Goal: Transaction & Acquisition: Purchase product/service

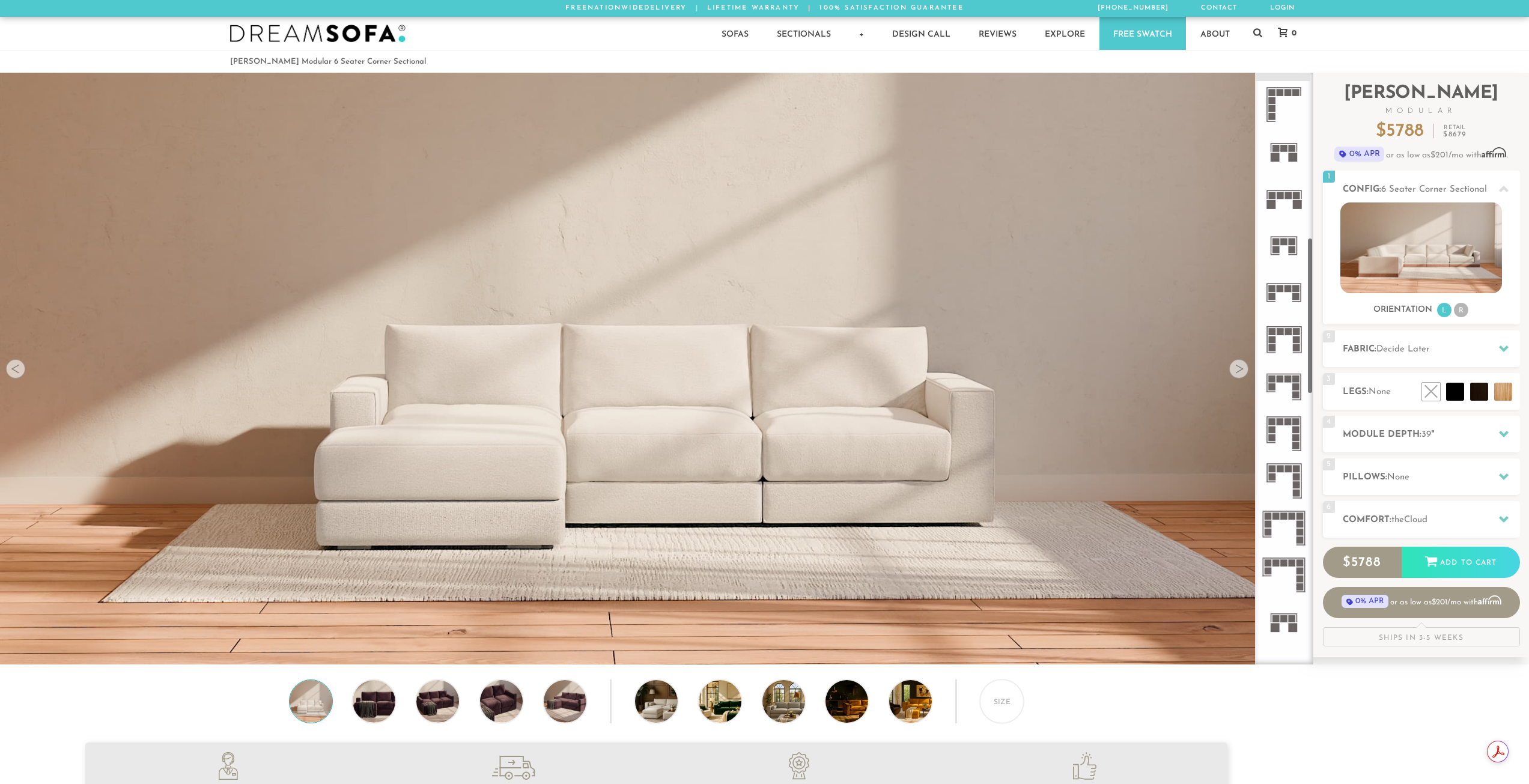
scroll to position [636, 0]
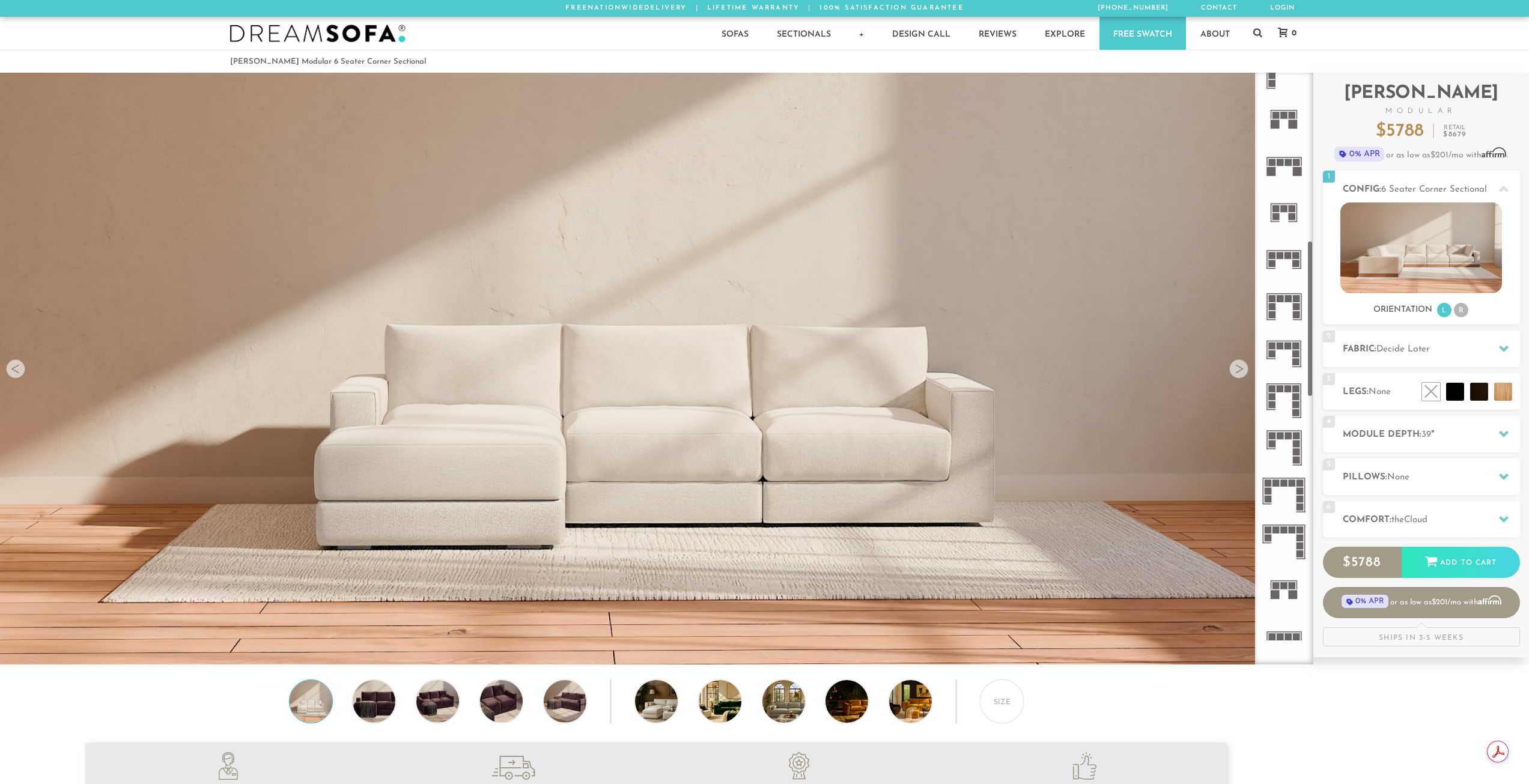
click at [1296, 268] on rect at bounding box center [1297, 268] width 9 height 1
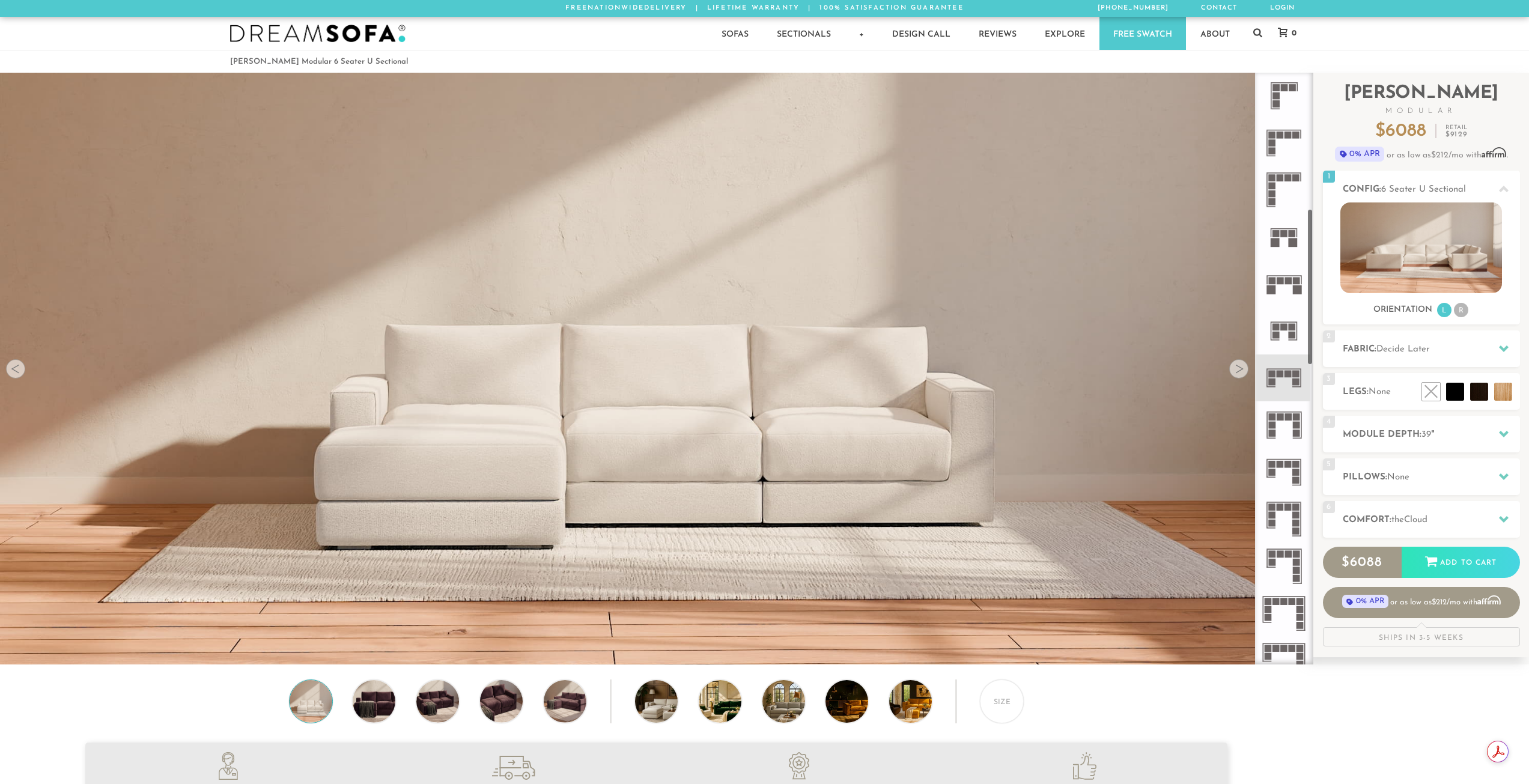
scroll to position [516, 0]
click at [1284, 342] on icon at bounding box center [1284, 333] width 47 height 47
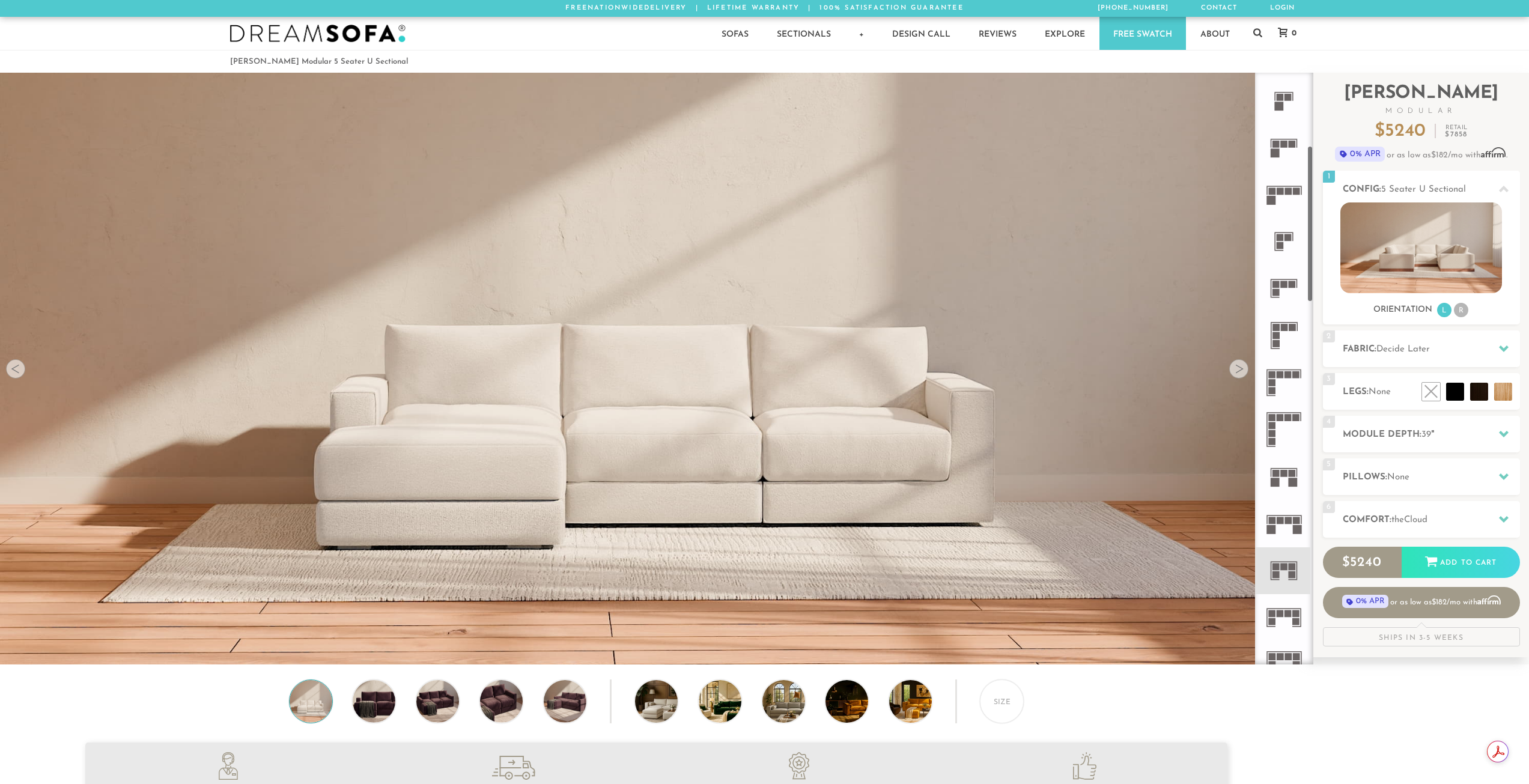
scroll to position [276, 0]
click at [1289, 345] on icon at bounding box center [1284, 338] width 47 height 47
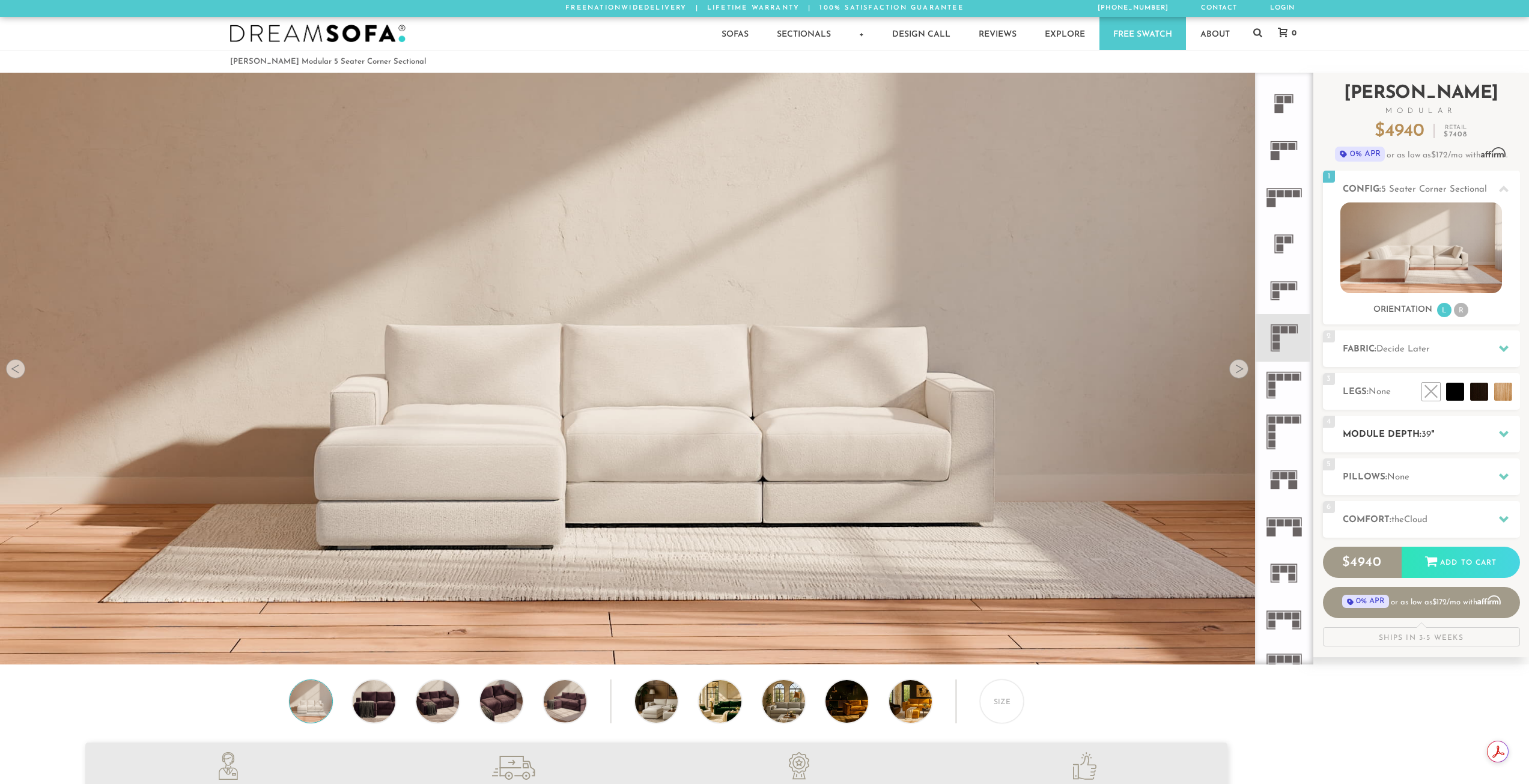
click at [1443, 436] on h2 "Module Depth: 39 "" at bounding box center [1431, 434] width 177 height 14
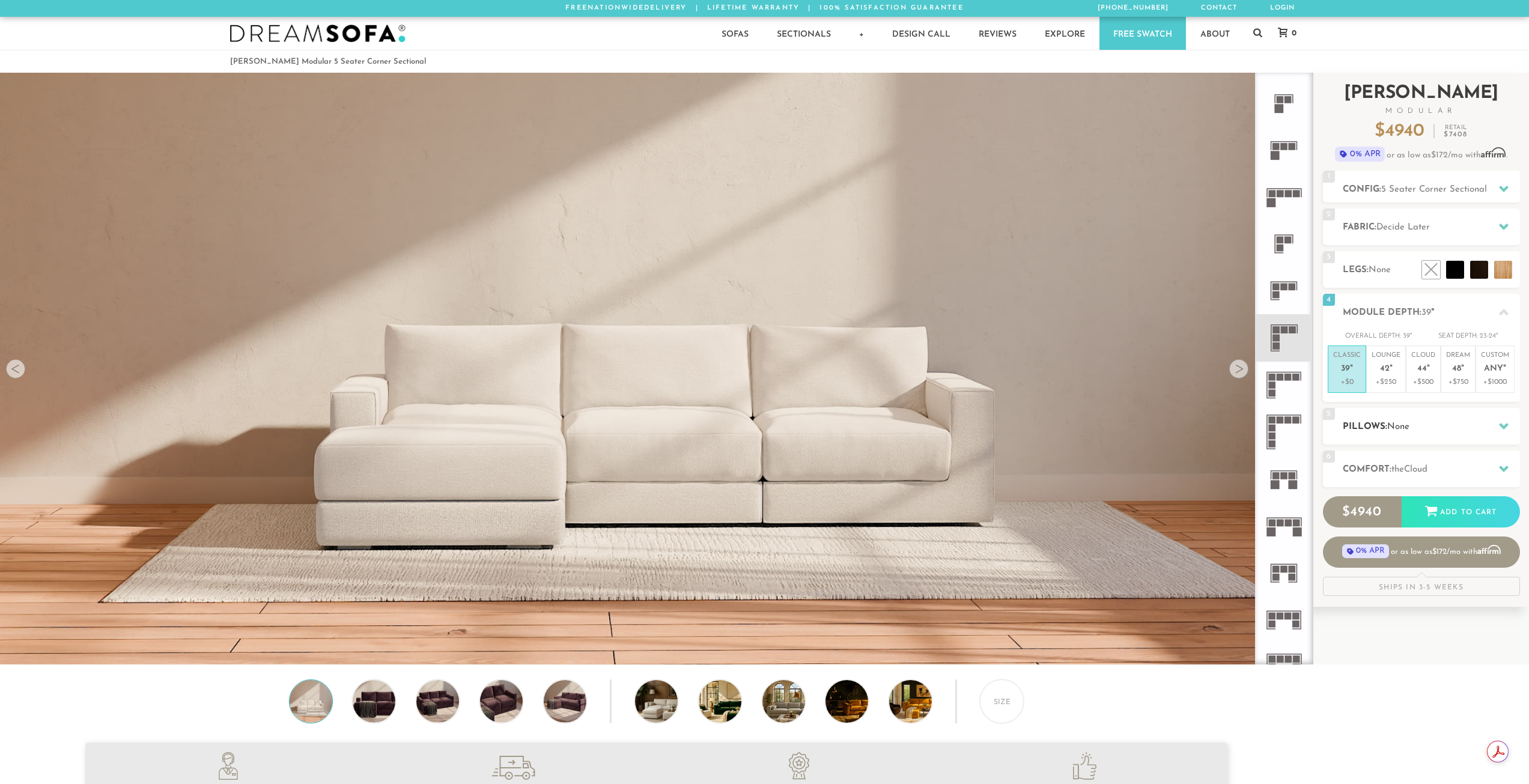
click at [1397, 433] on h2 "Pillows: None" at bounding box center [1431, 426] width 177 height 14
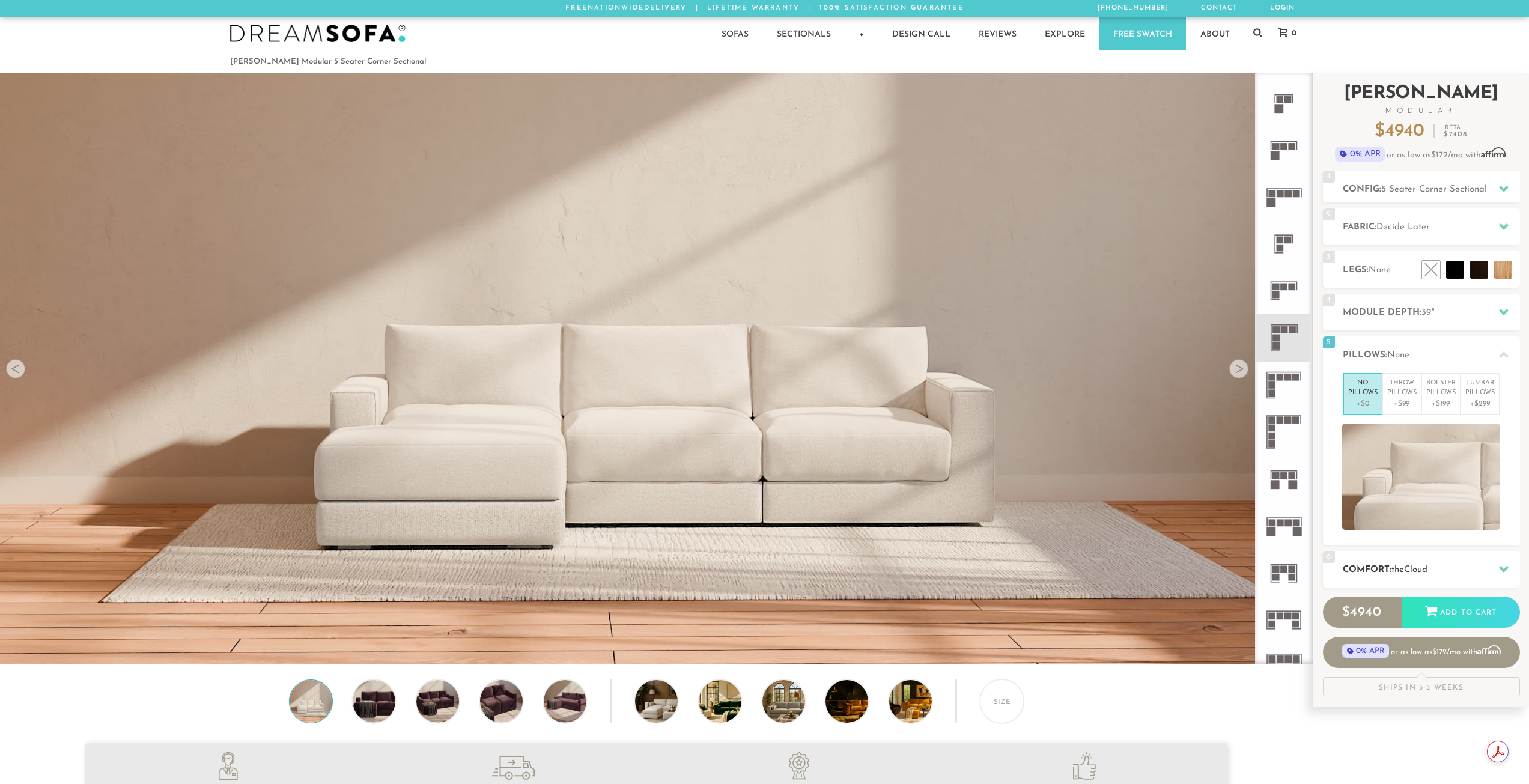
click at [1413, 573] on h2 "Comfort: the Cloud" at bounding box center [1431, 569] width 177 height 14
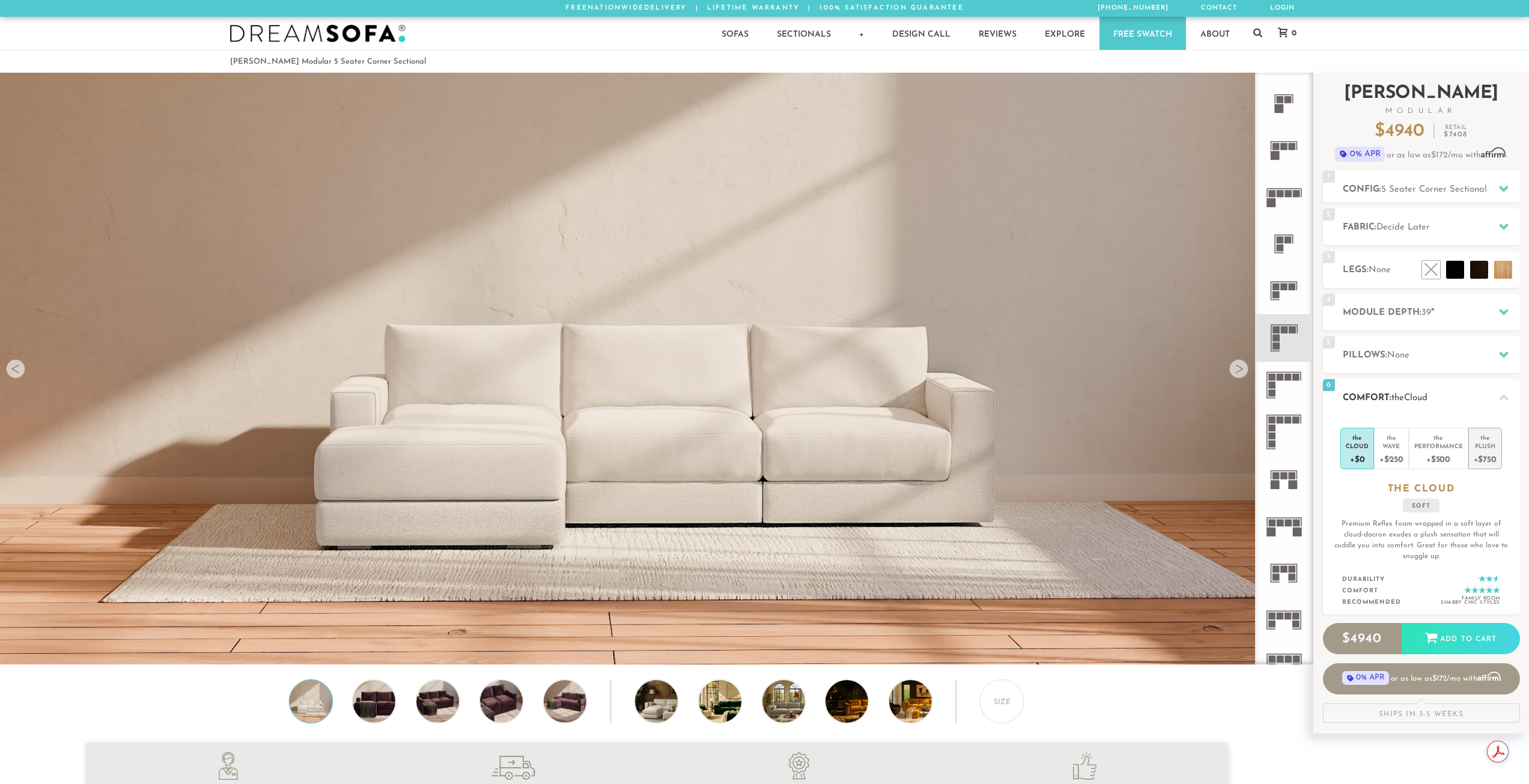
click at [1483, 445] on div "Plush" at bounding box center [1485, 446] width 23 height 9
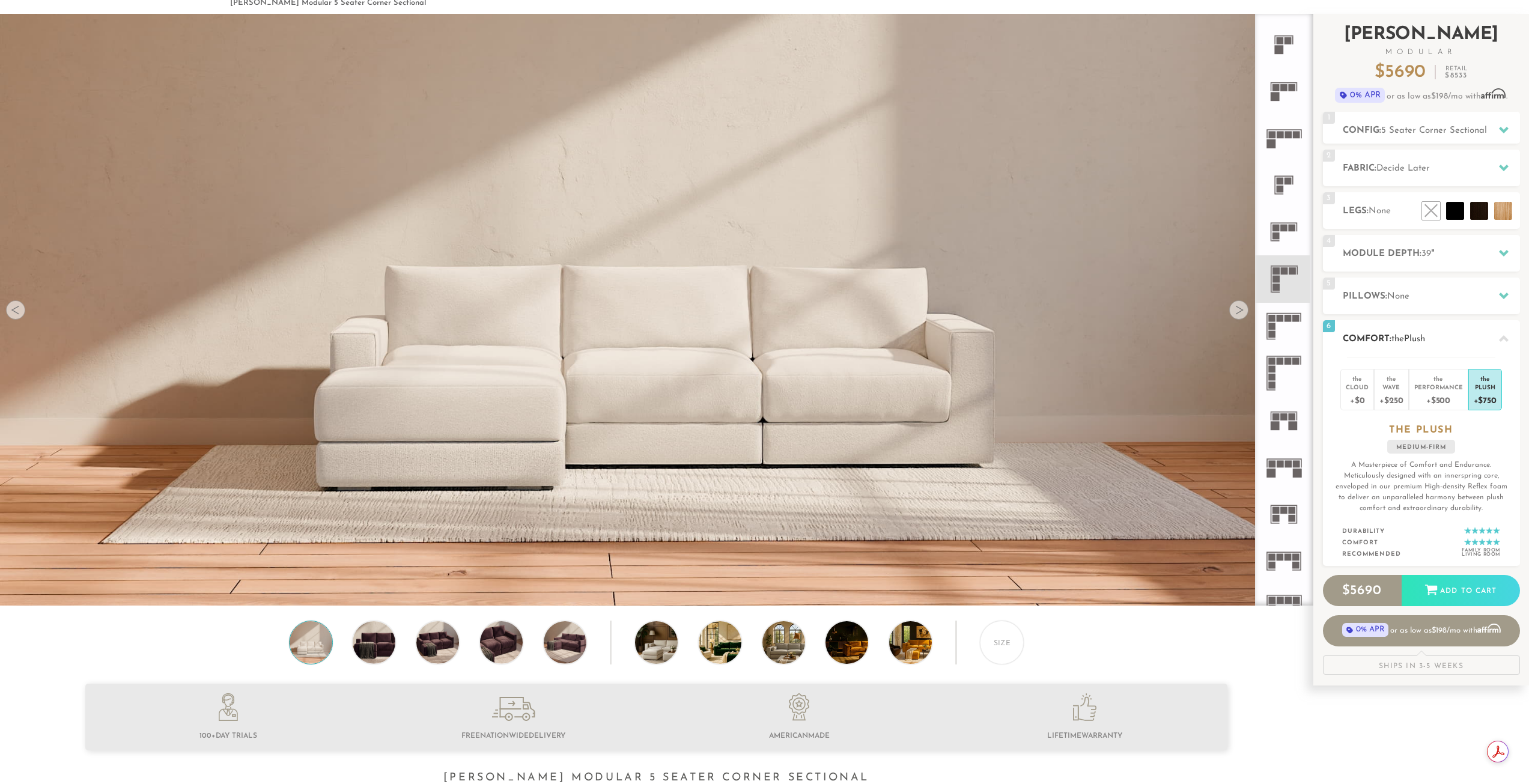
scroll to position [61, 0]
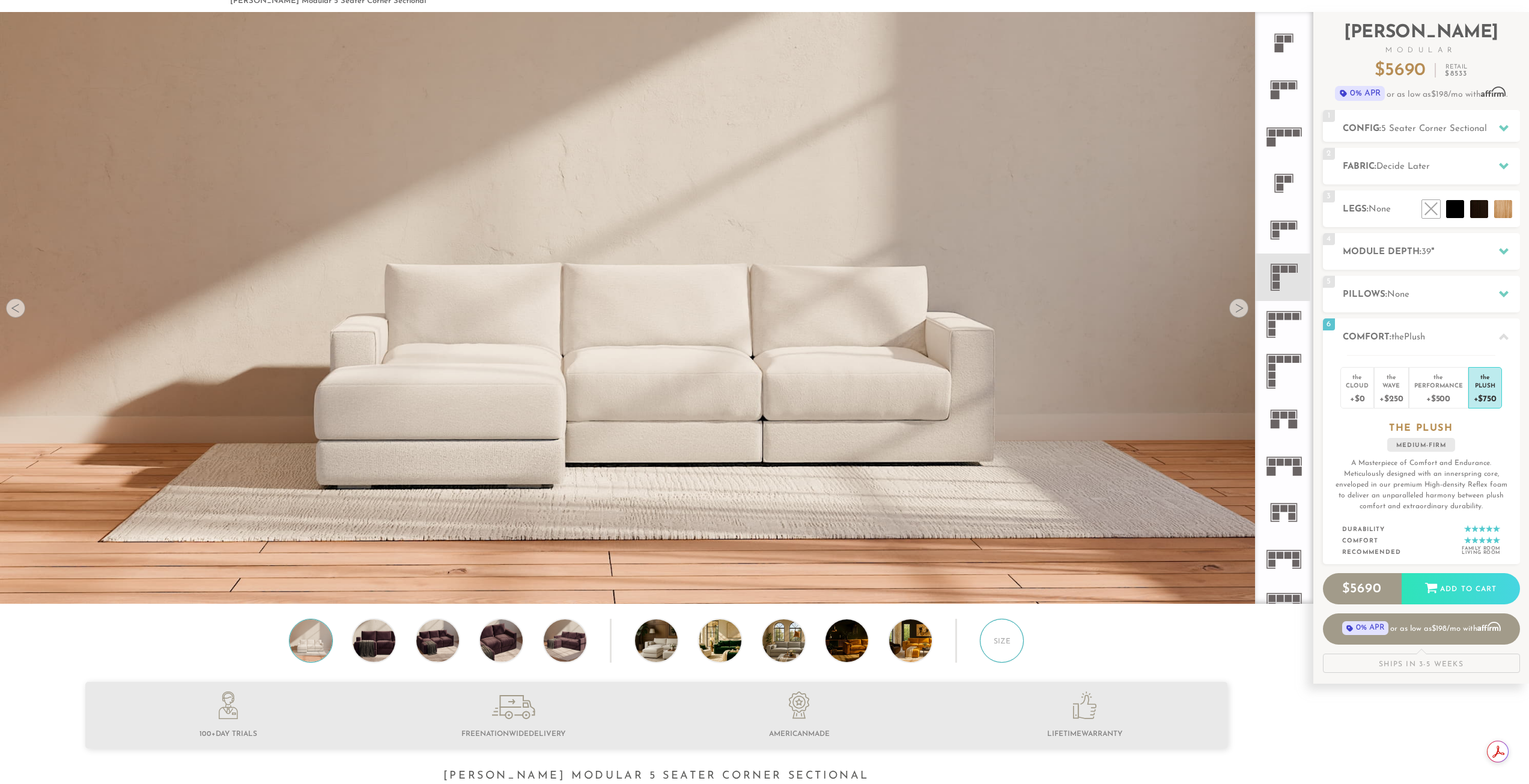
click at [1002, 645] on div "Size" at bounding box center [1001, 640] width 44 height 44
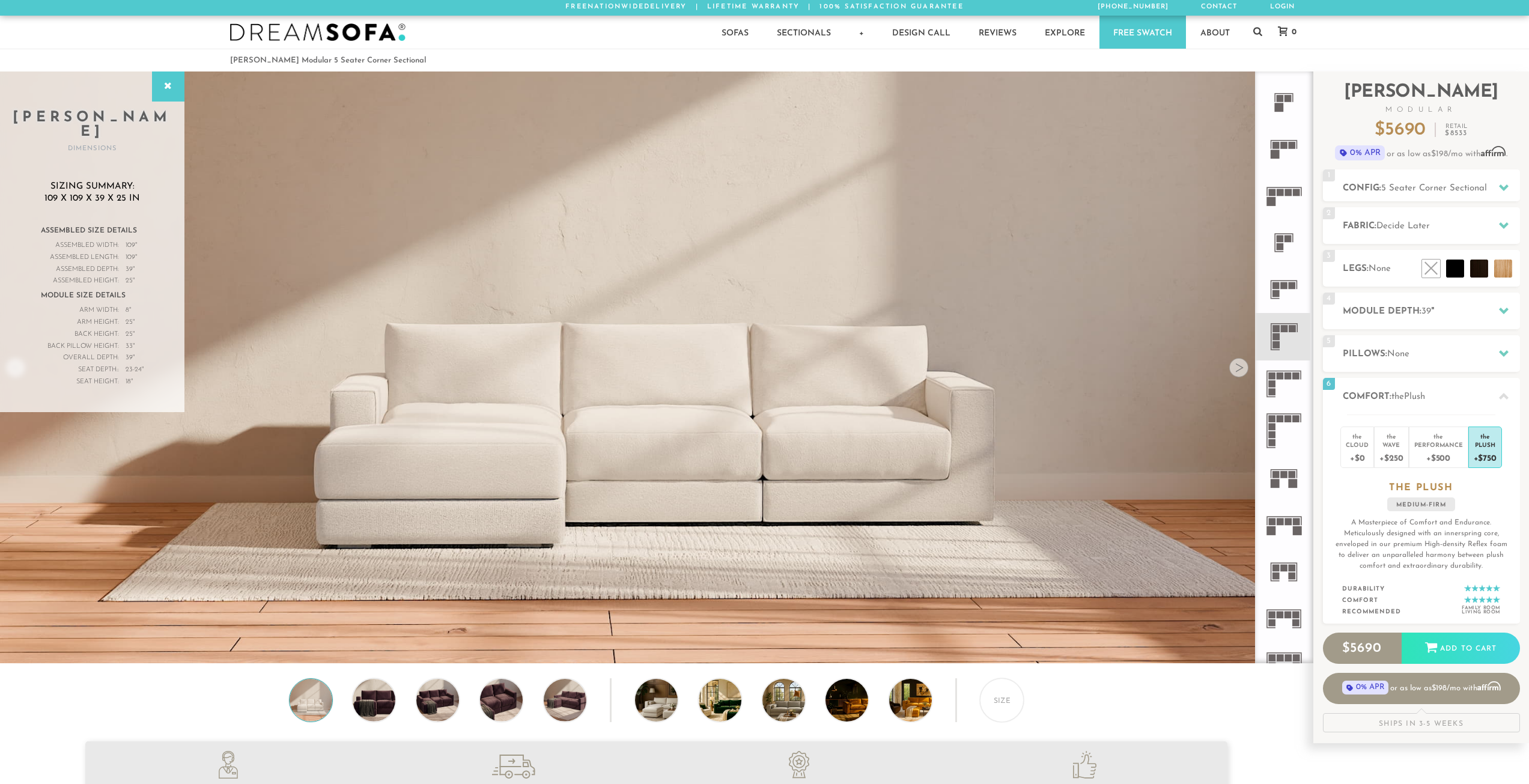
scroll to position [0, 0]
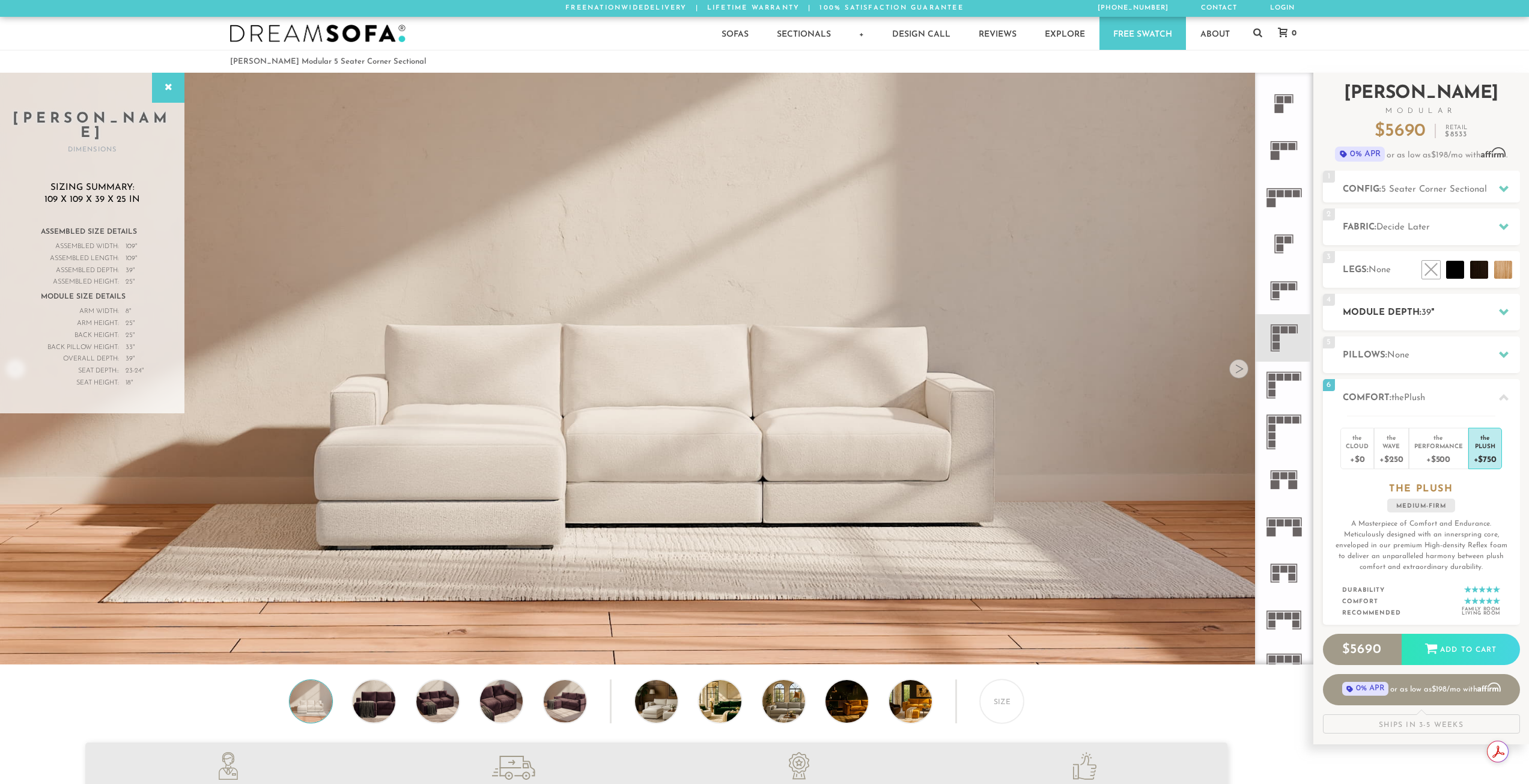
click at [1429, 315] on span "39" at bounding box center [1425, 313] width 9 height 9
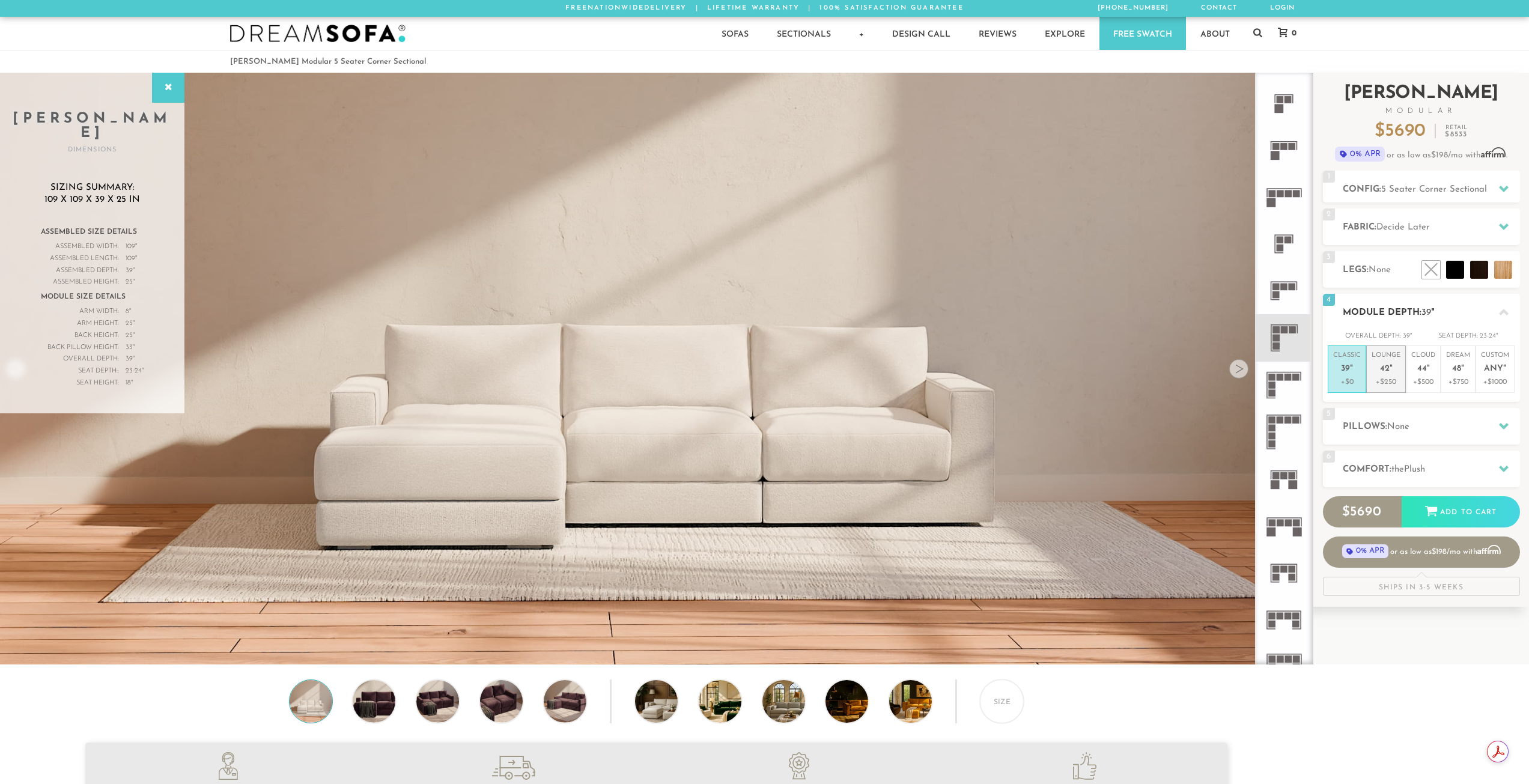
click at [1398, 378] on p "+$250" at bounding box center [1385, 381] width 29 height 11
click at [1350, 368] on em """ at bounding box center [1351, 369] width 3 height 10
click at [1393, 383] on p "+$250" at bounding box center [1385, 381] width 29 height 11
click at [1348, 363] on p "Classic 39 "" at bounding box center [1347, 363] width 28 height 26
click at [1385, 361] on p "Lounge 42 "" at bounding box center [1385, 363] width 29 height 26
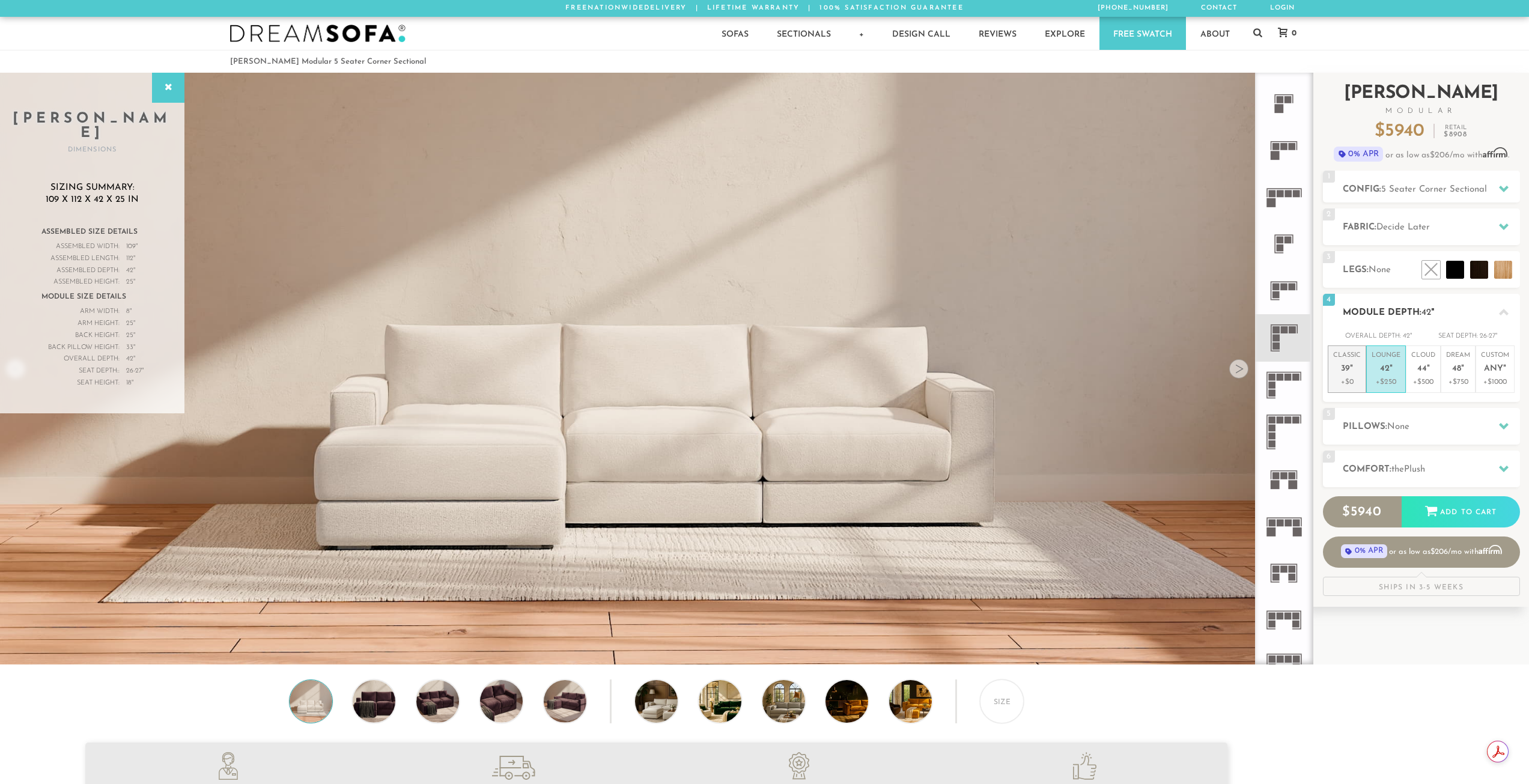
click at [1335, 366] on p "Classic 39 "" at bounding box center [1347, 363] width 28 height 26
click at [1390, 373] on em """ at bounding box center [1391, 369] width 3 height 10
click at [1348, 374] on p "Classic 39 "" at bounding box center [1347, 363] width 28 height 26
click at [1286, 299] on icon at bounding box center [1284, 291] width 47 height 47
click at [1295, 386] on icon at bounding box center [1284, 385] width 47 height 47
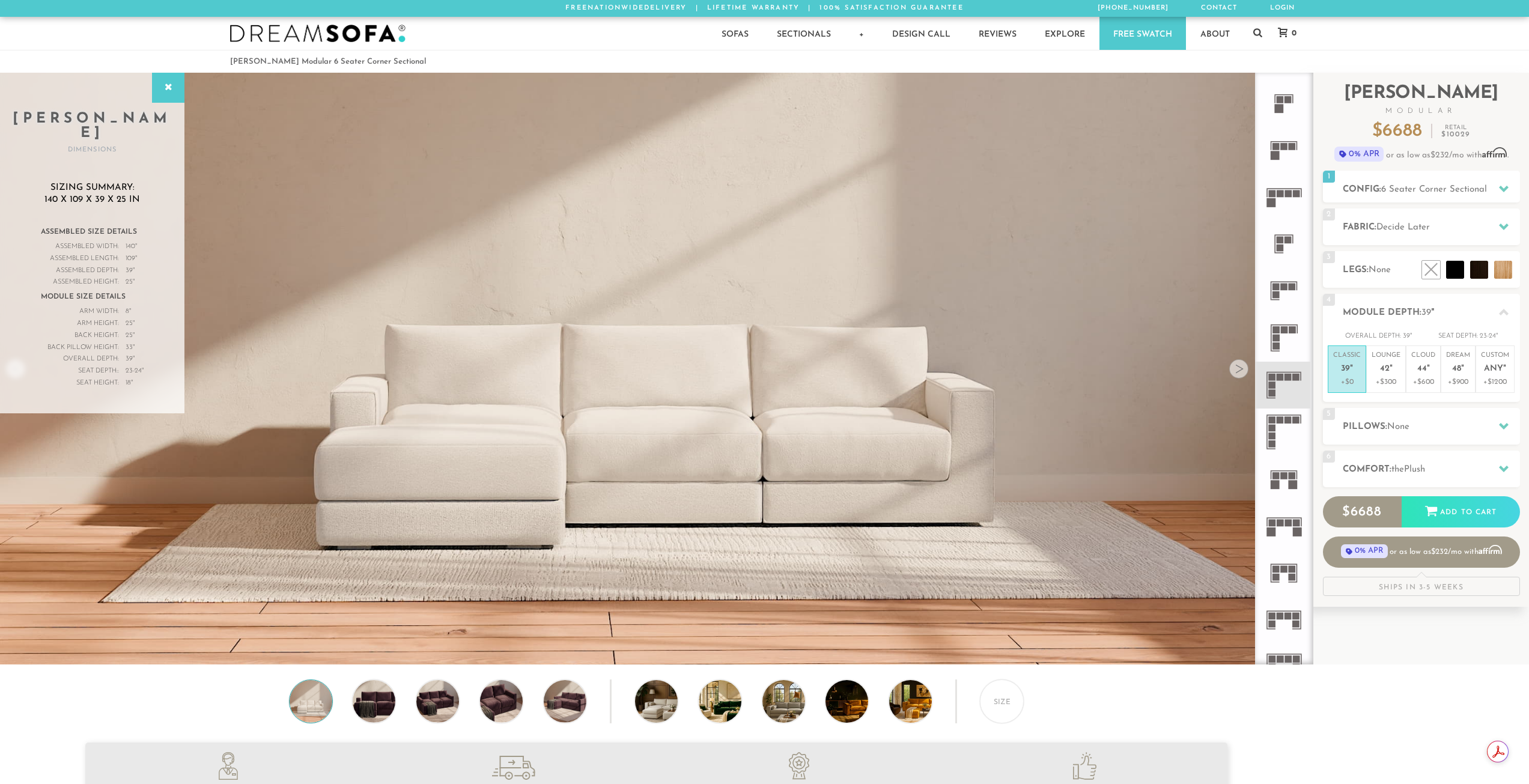
click at [1286, 331] on rect at bounding box center [1284, 330] width 7 height 7
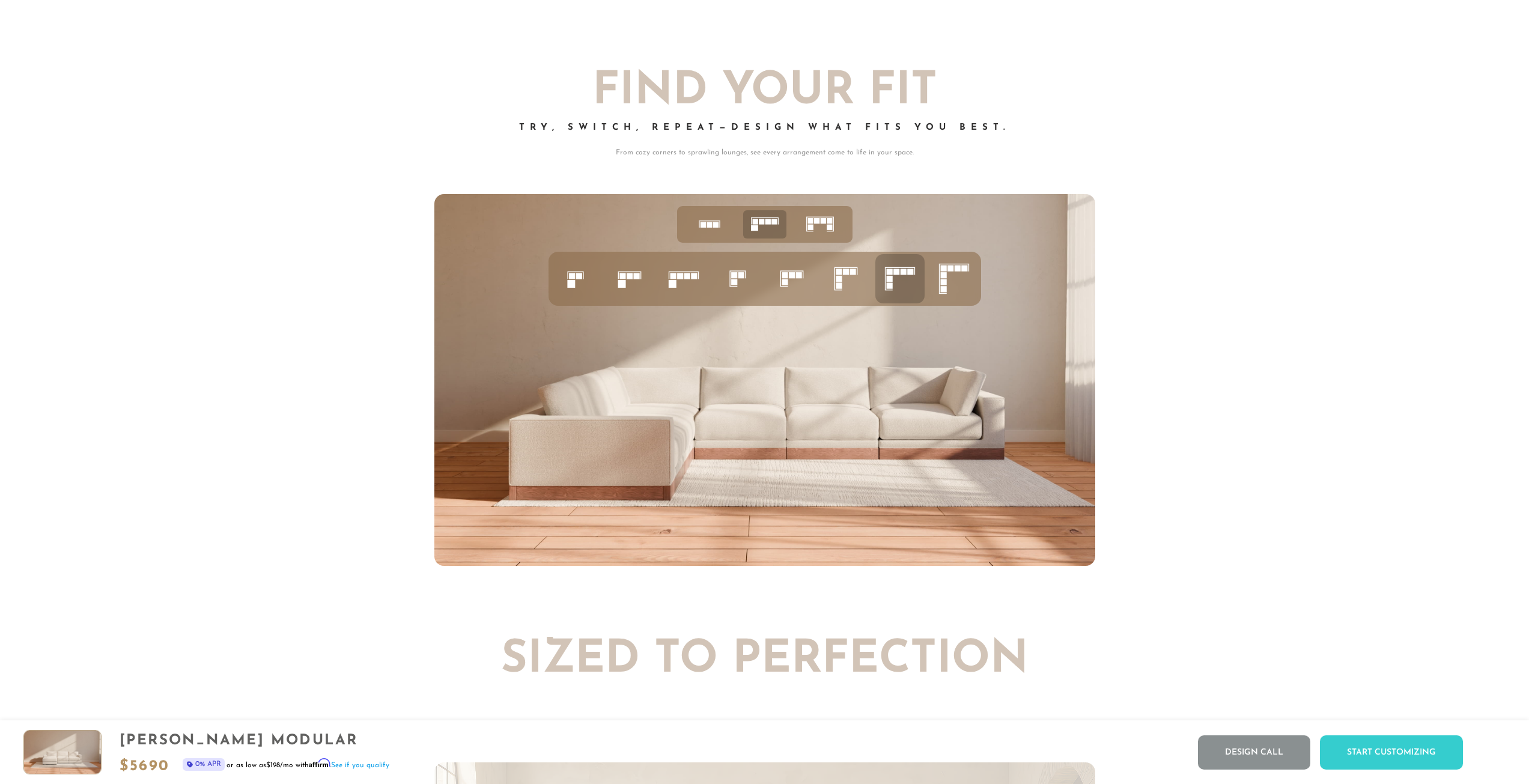
scroll to position [6002, 0]
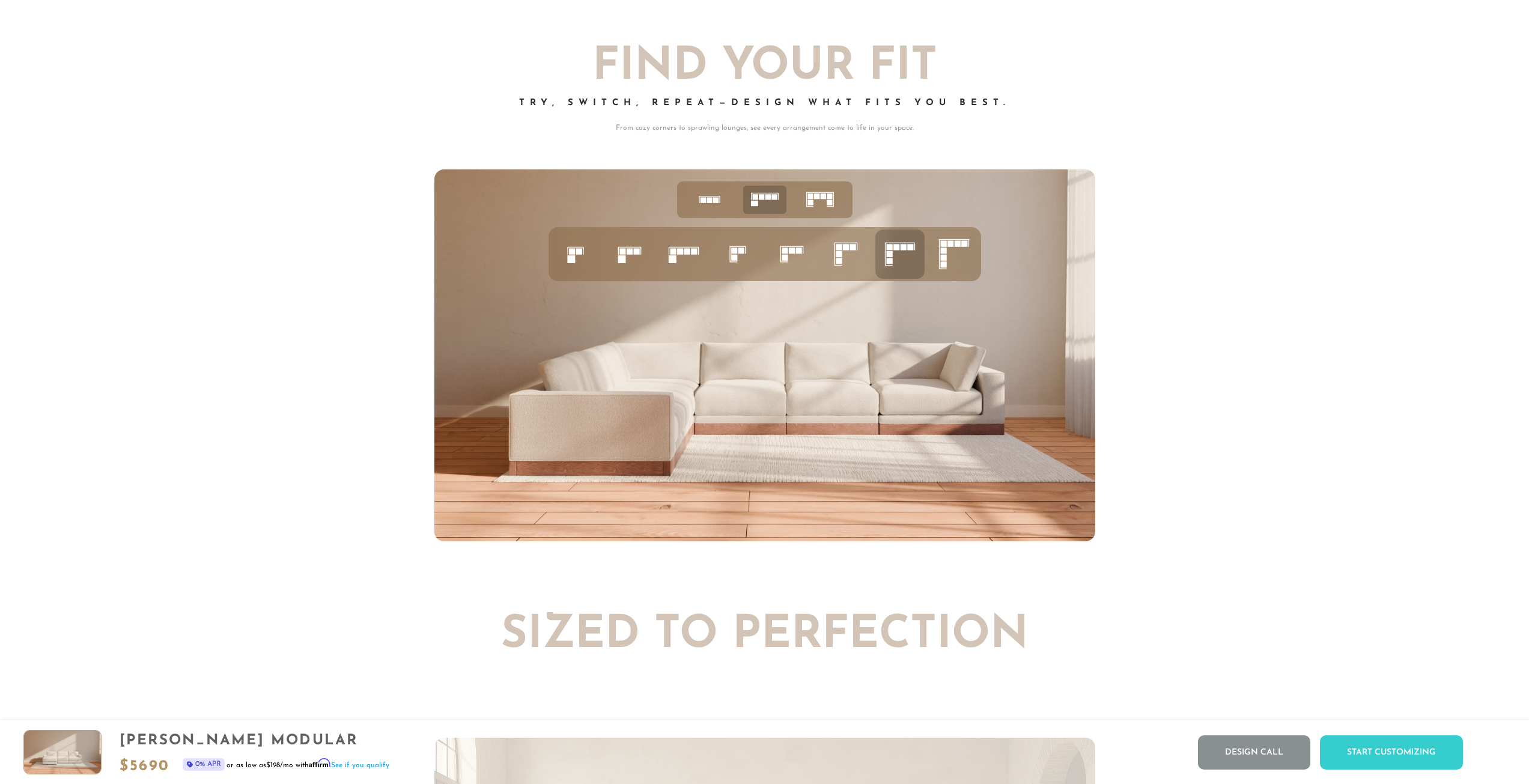
click at [712, 255] on ul at bounding box center [765, 254] width 433 height 54
click at [679, 262] on icon at bounding box center [683, 253] width 41 height 41
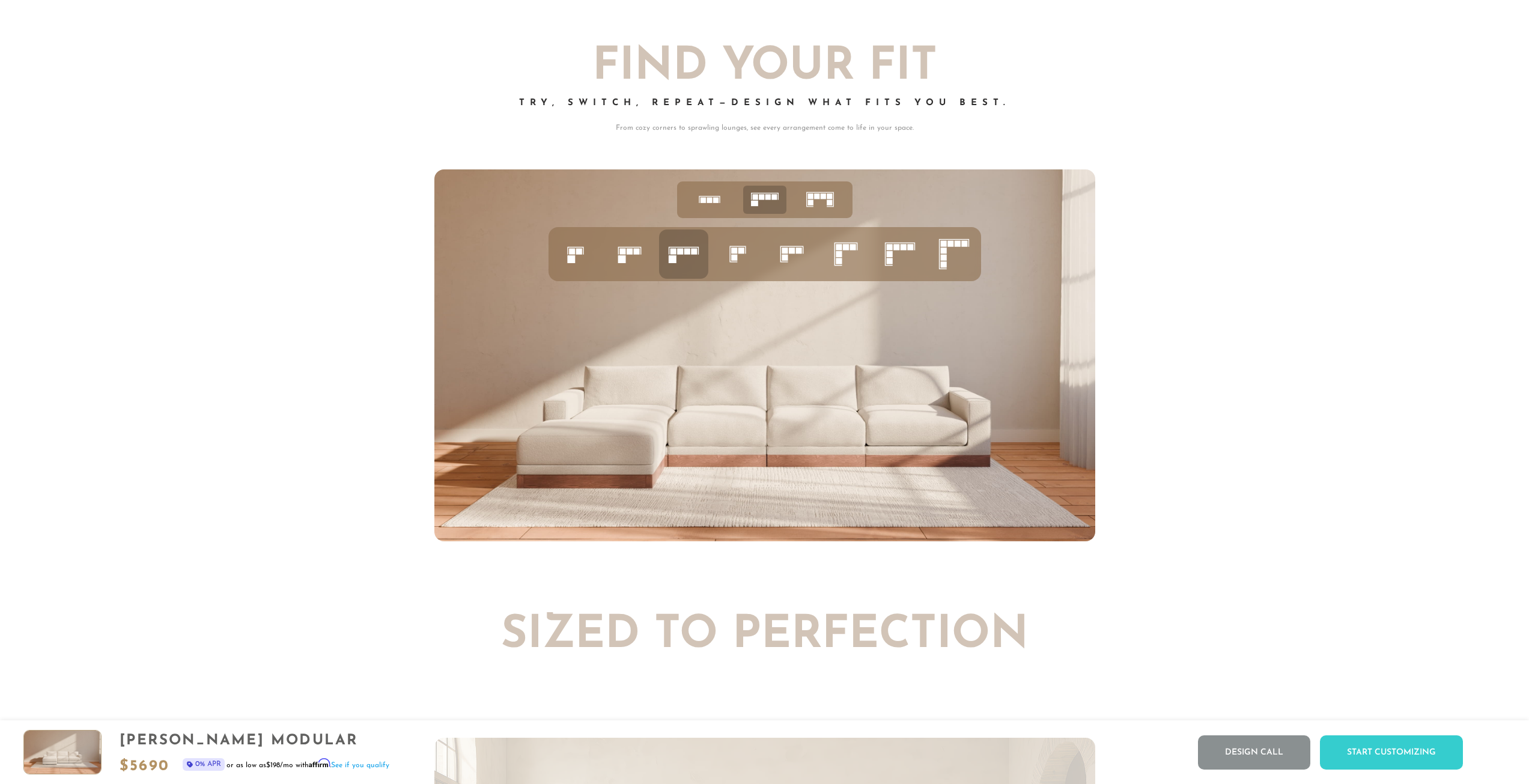
click at [619, 259] on icon at bounding box center [629, 253] width 41 height 41
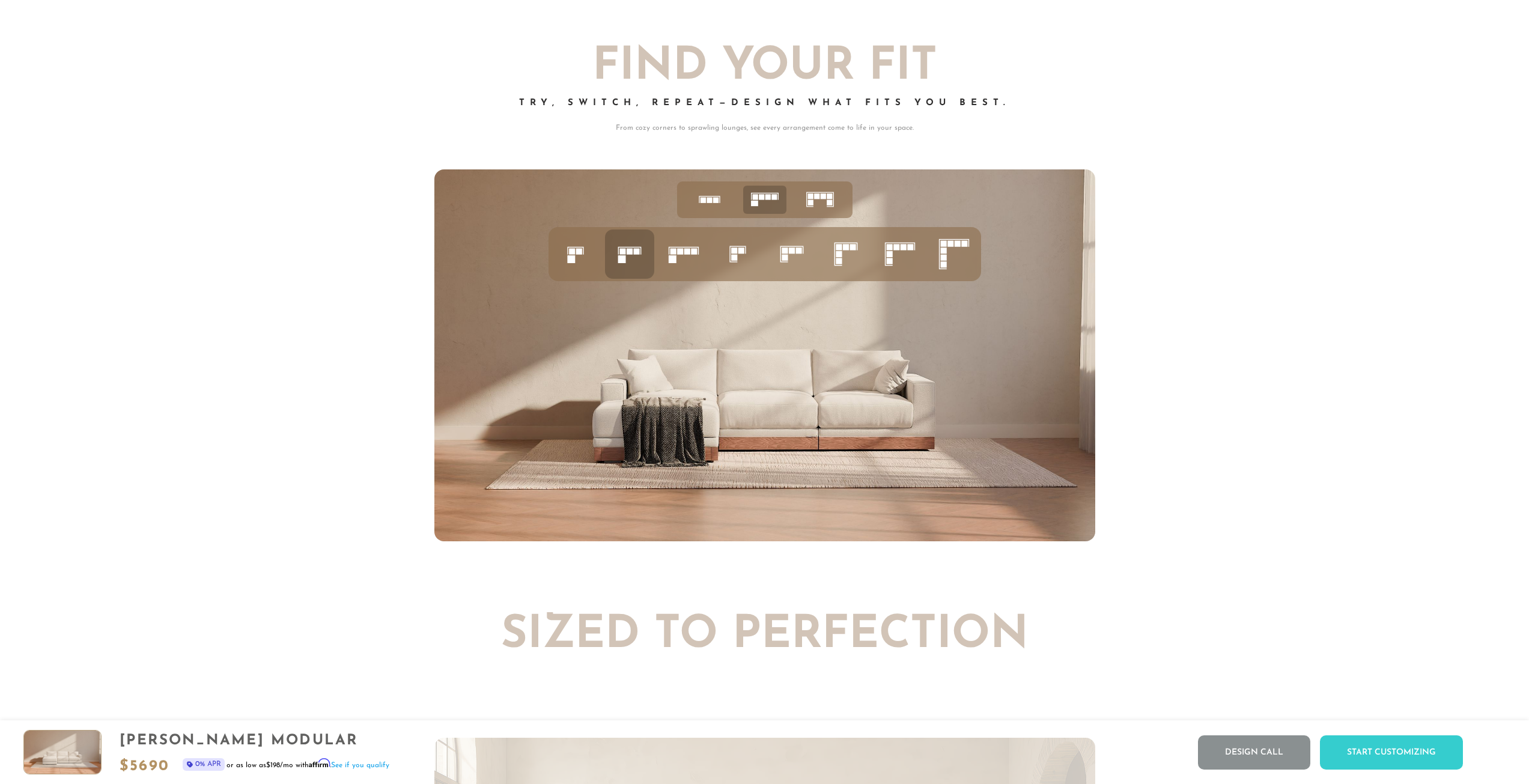
click at [680, 248] on icon at bounding box center [683, 253] width 41 height 41
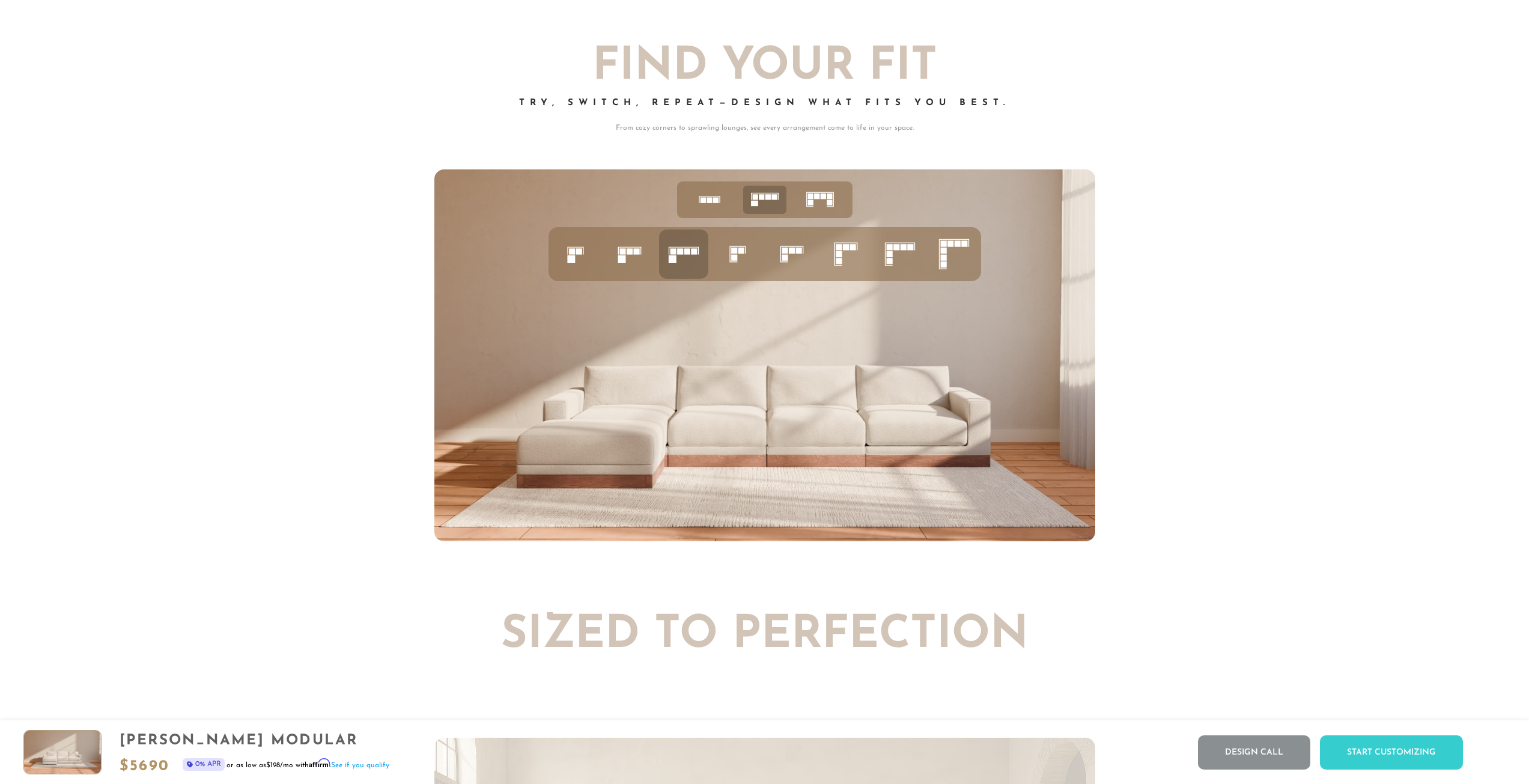
click at [760, 254] on li at bounding box center [737, 253] width 49 height 49
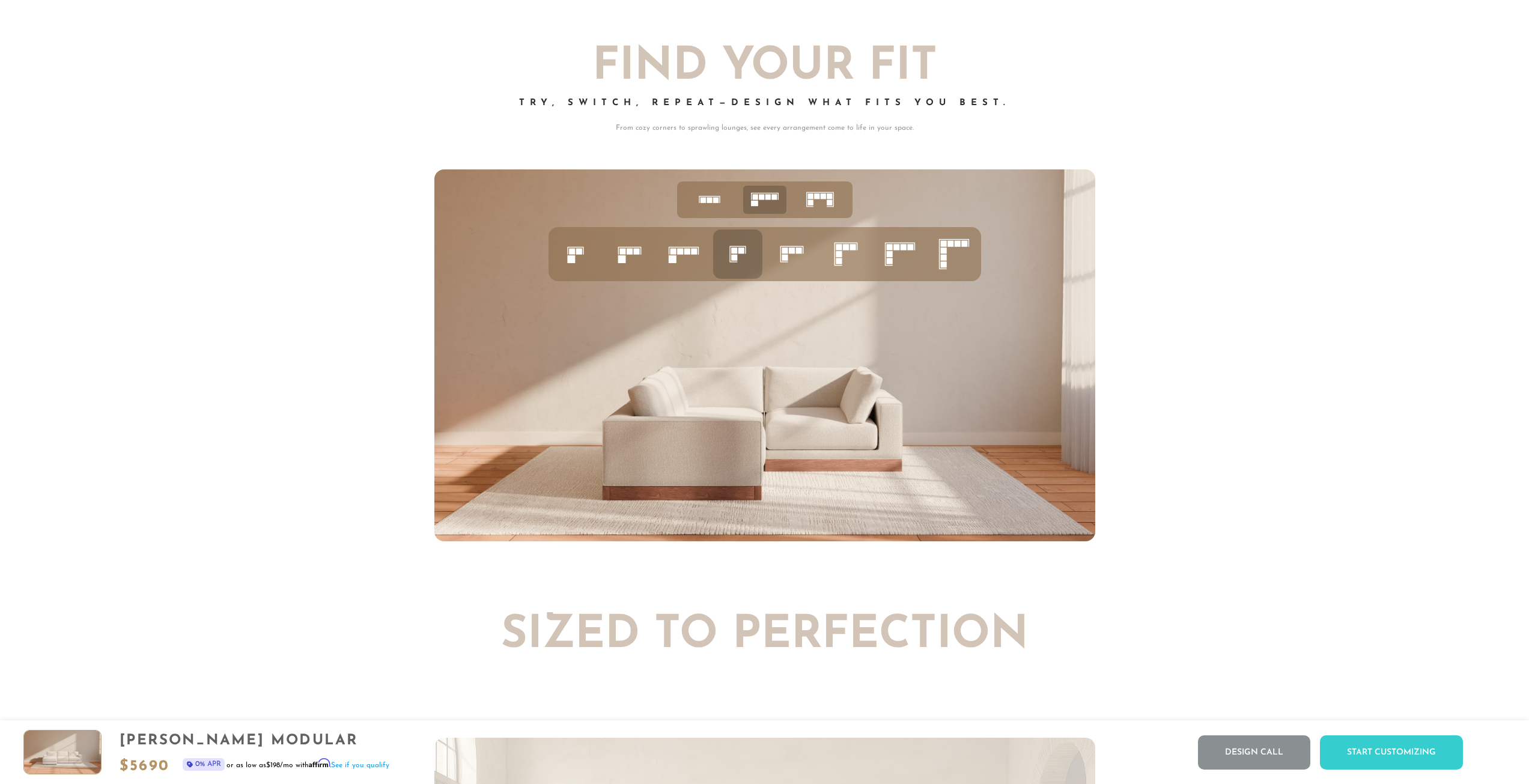
click at [800, 247] on icon at bounding box center [791, 253] width 41 height 41
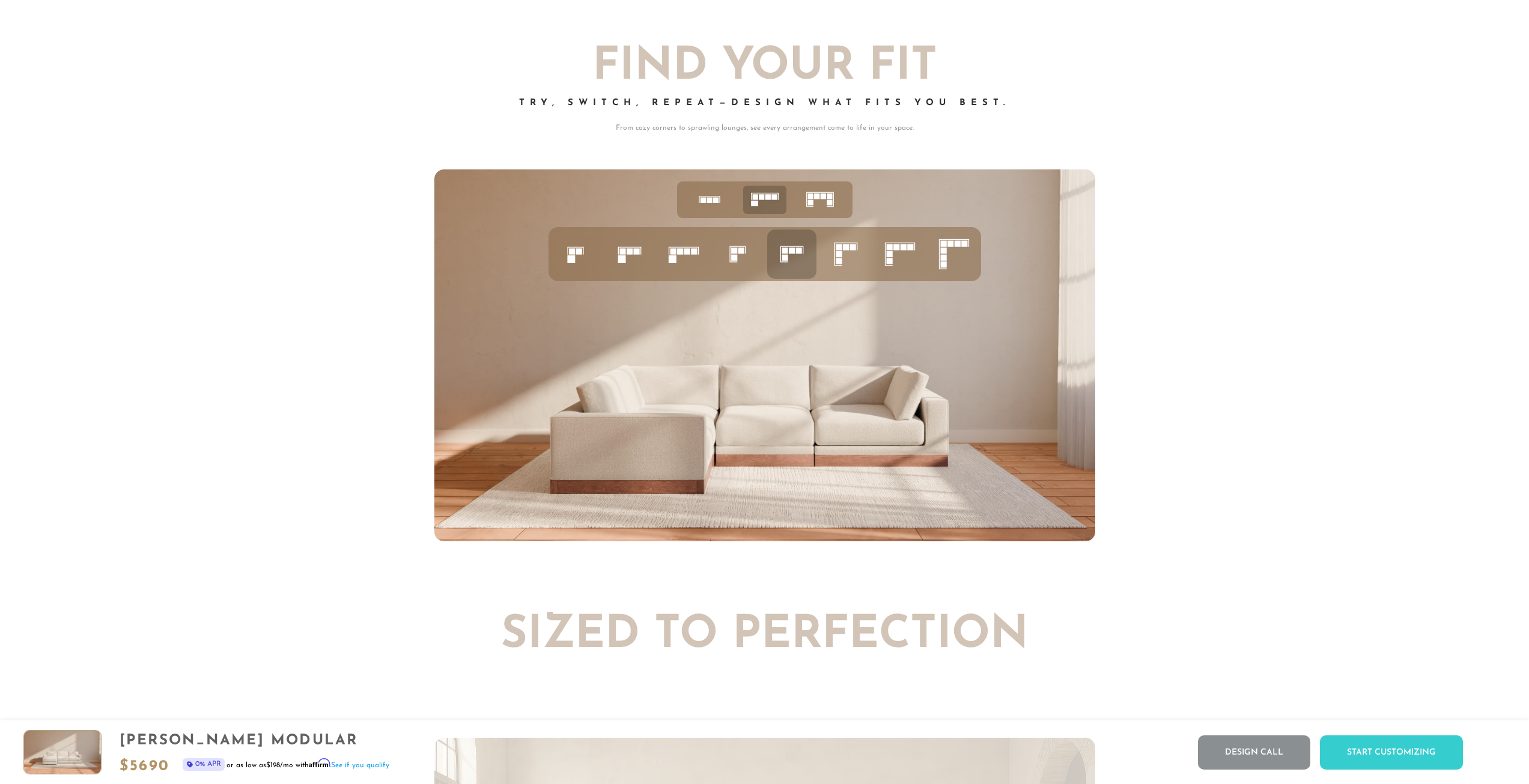
click at [863, 256] on icon at bounding box center [846, 253] width 41 height 41
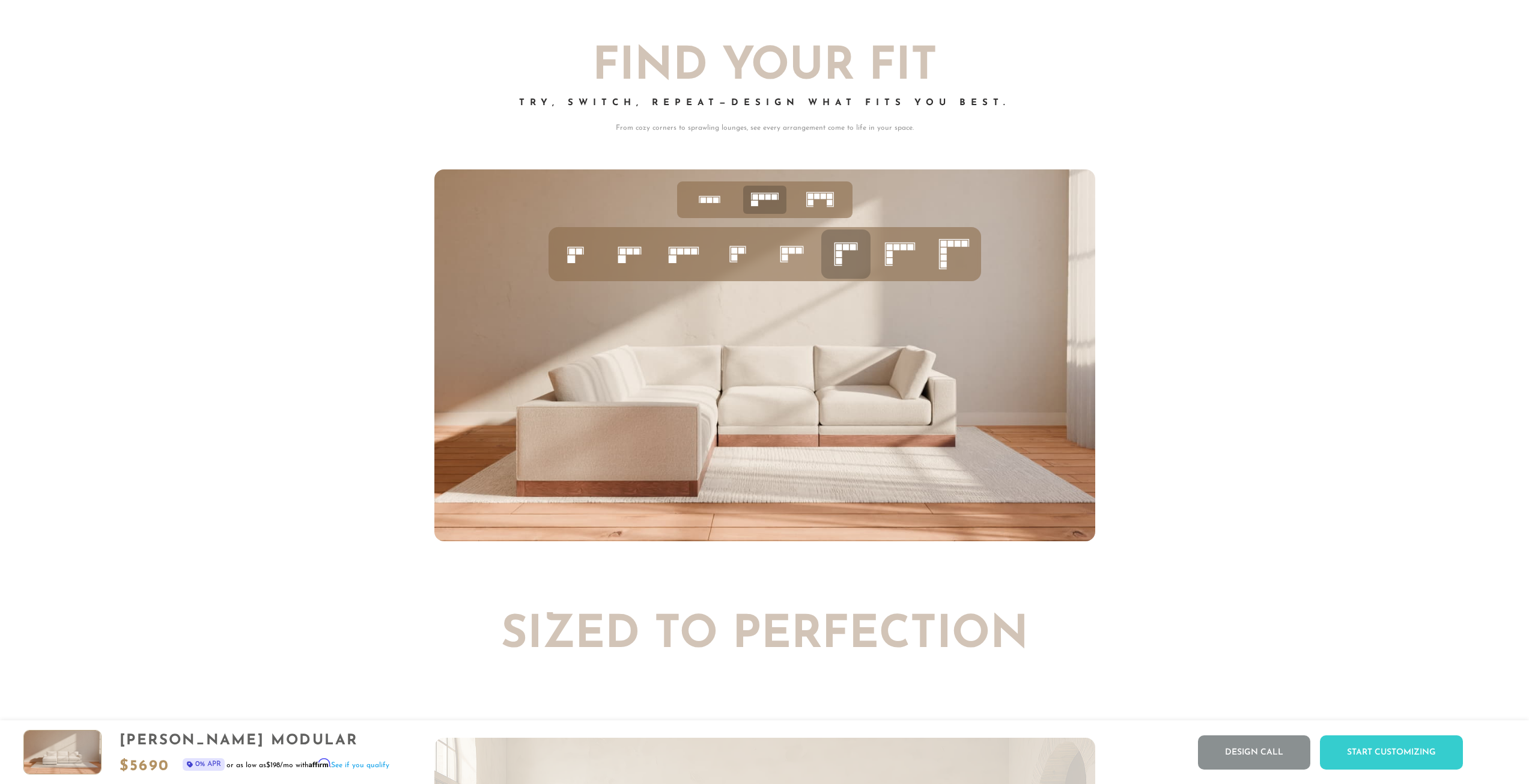
click at [906, 255] on icon at bounding box center [899, 253] width 41 height 41
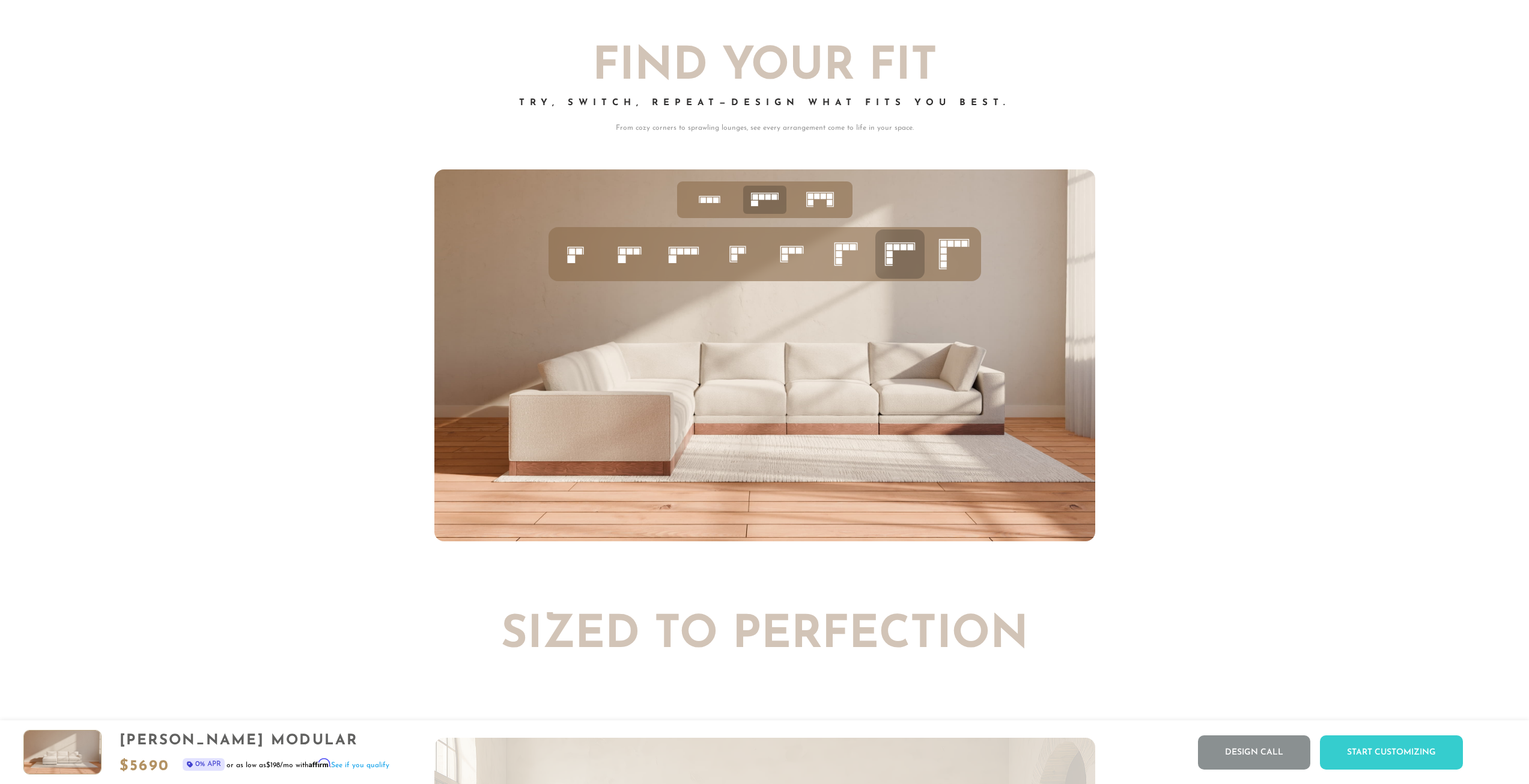
click at [961, 257] on icon at bounding box center [953, 253] width 41 height 41
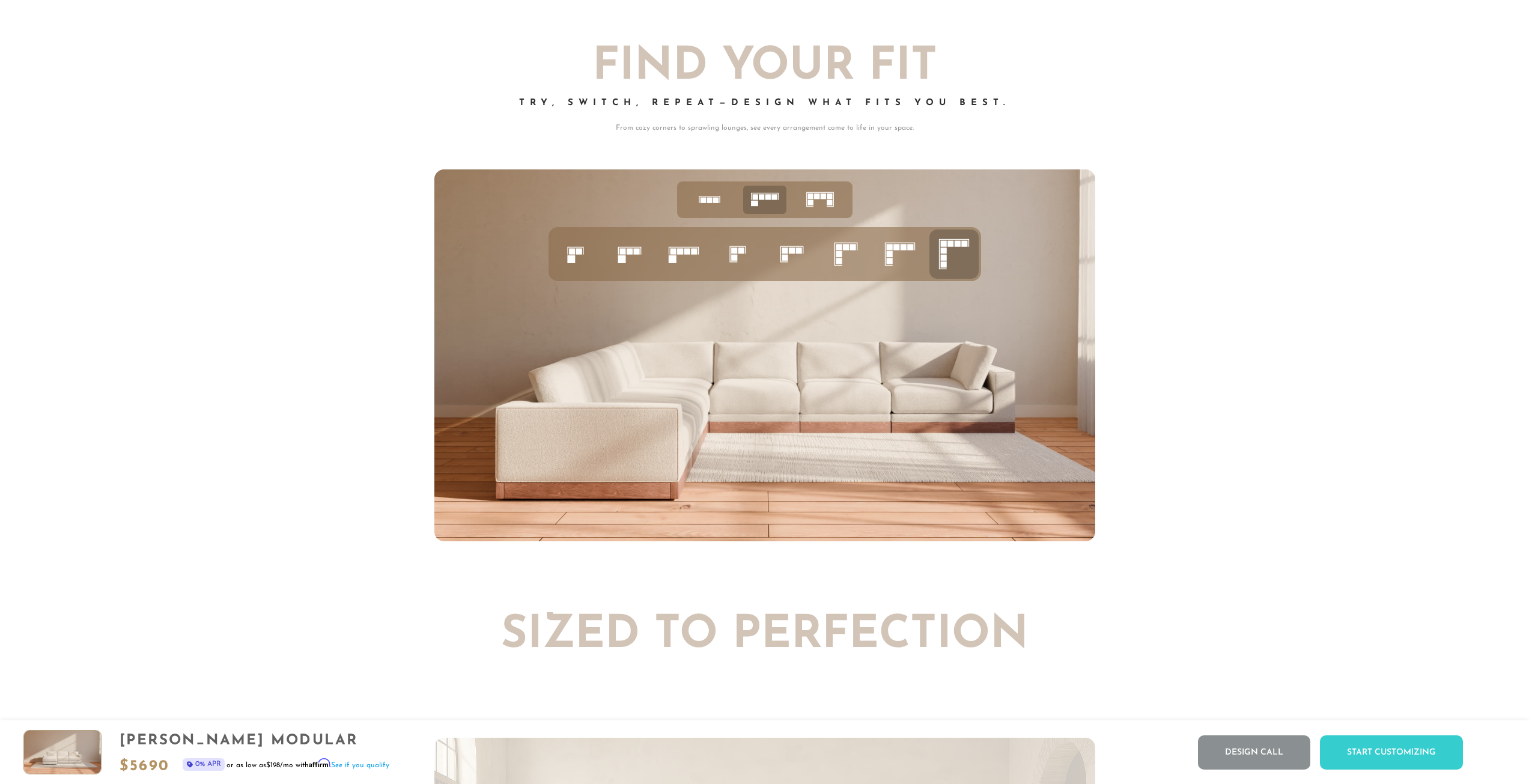
click at [588, 263] on icon at bounding box center [575, 253] width 41 height 41
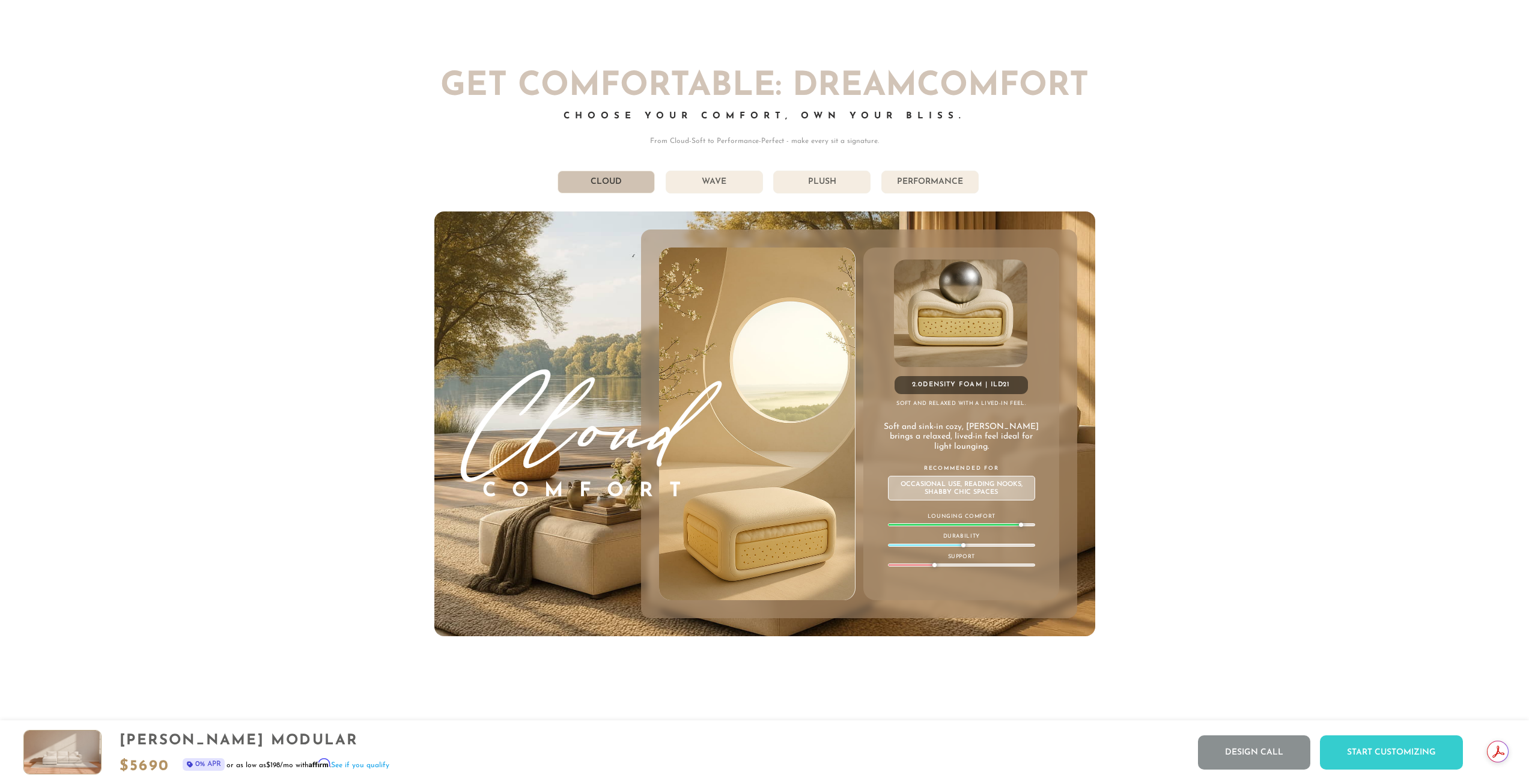
scroll to position [7756, 0]
click at [746, 181] on li "Wave" at bounding box center [714, 181] width 97 height 23
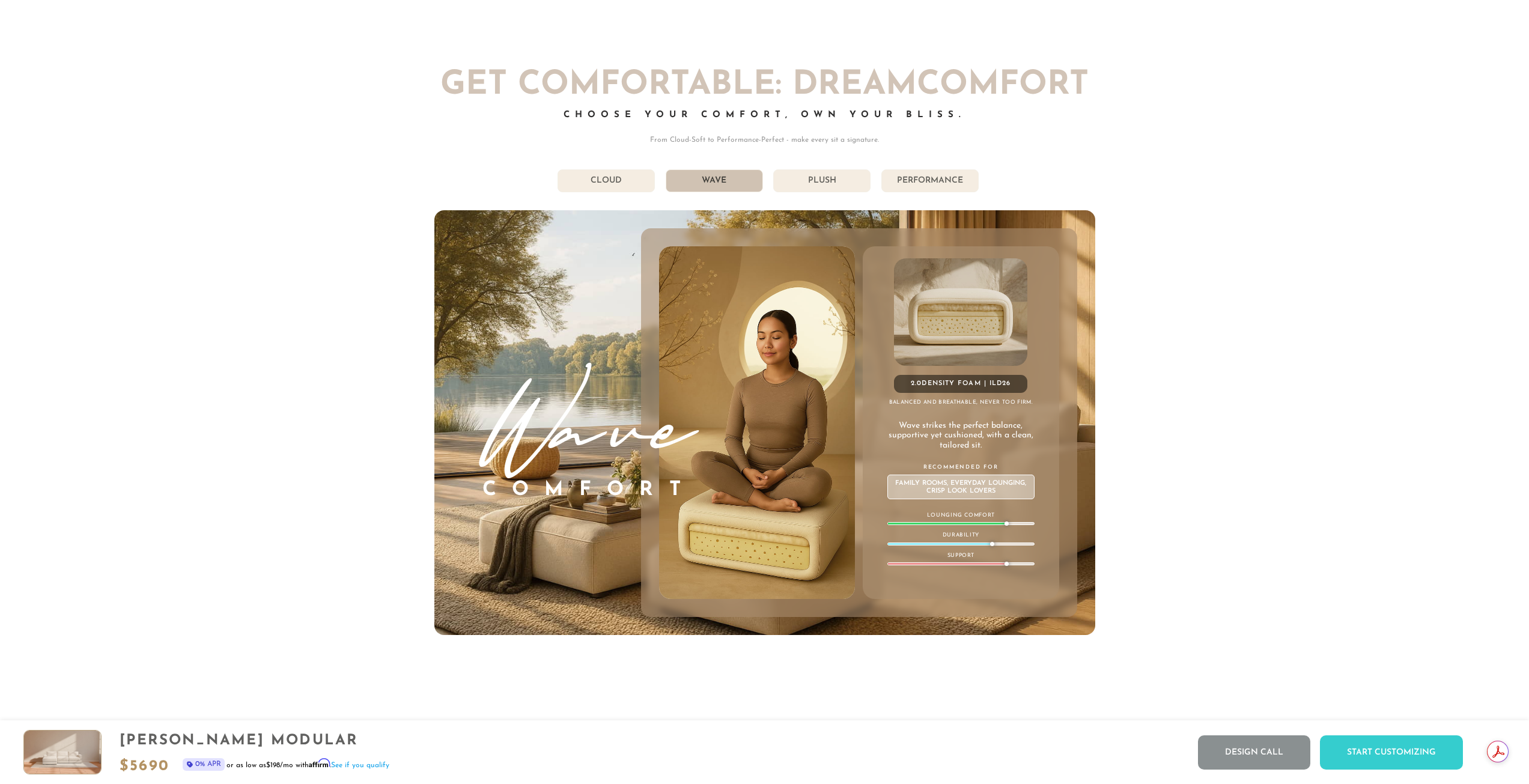
click at [803, 187] on li "Plush" at bounding box center [822, 181] width 97 height 23
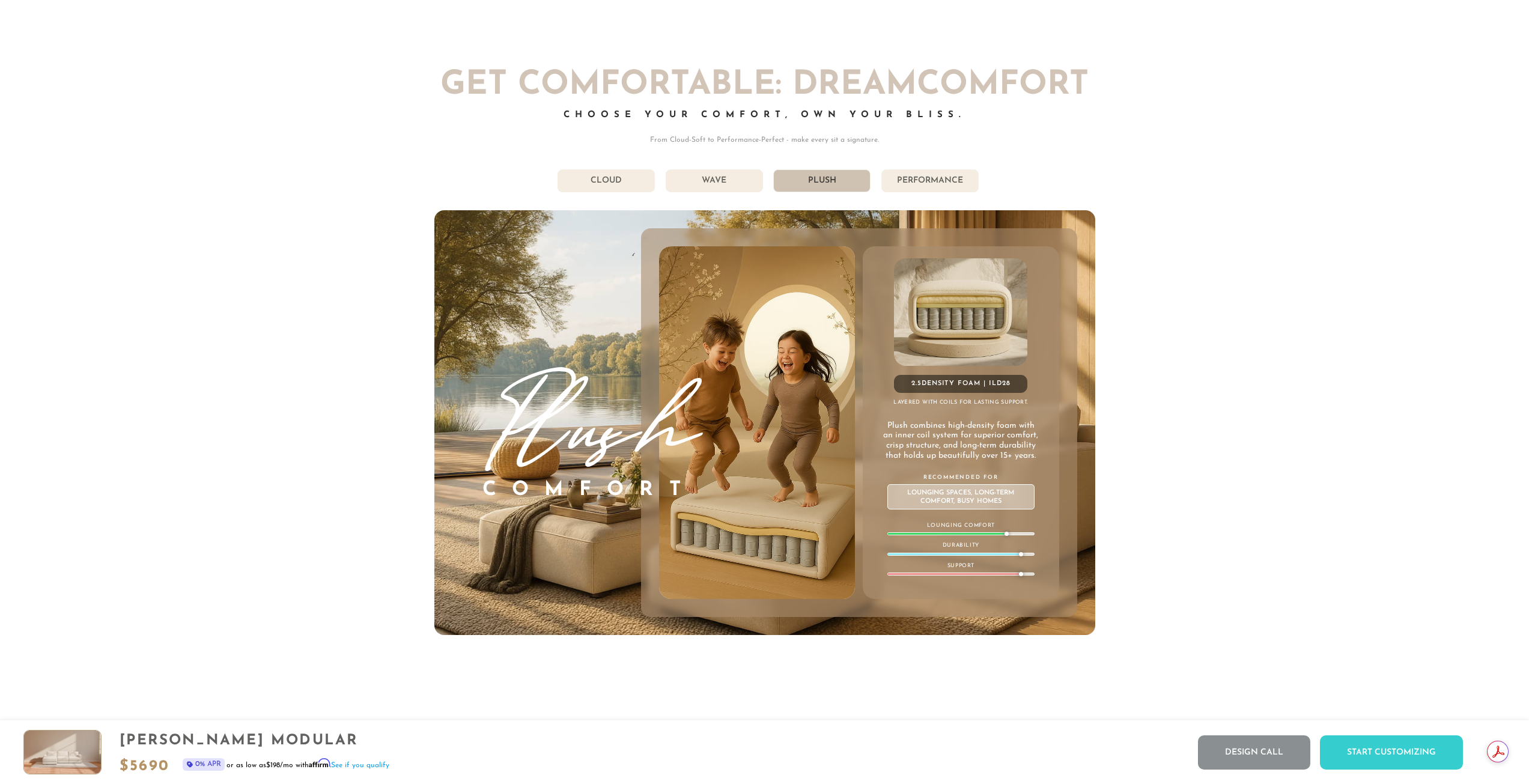
click at [756, 189] on li "Wave" at bounding box center [714, 181] width 97 height 23
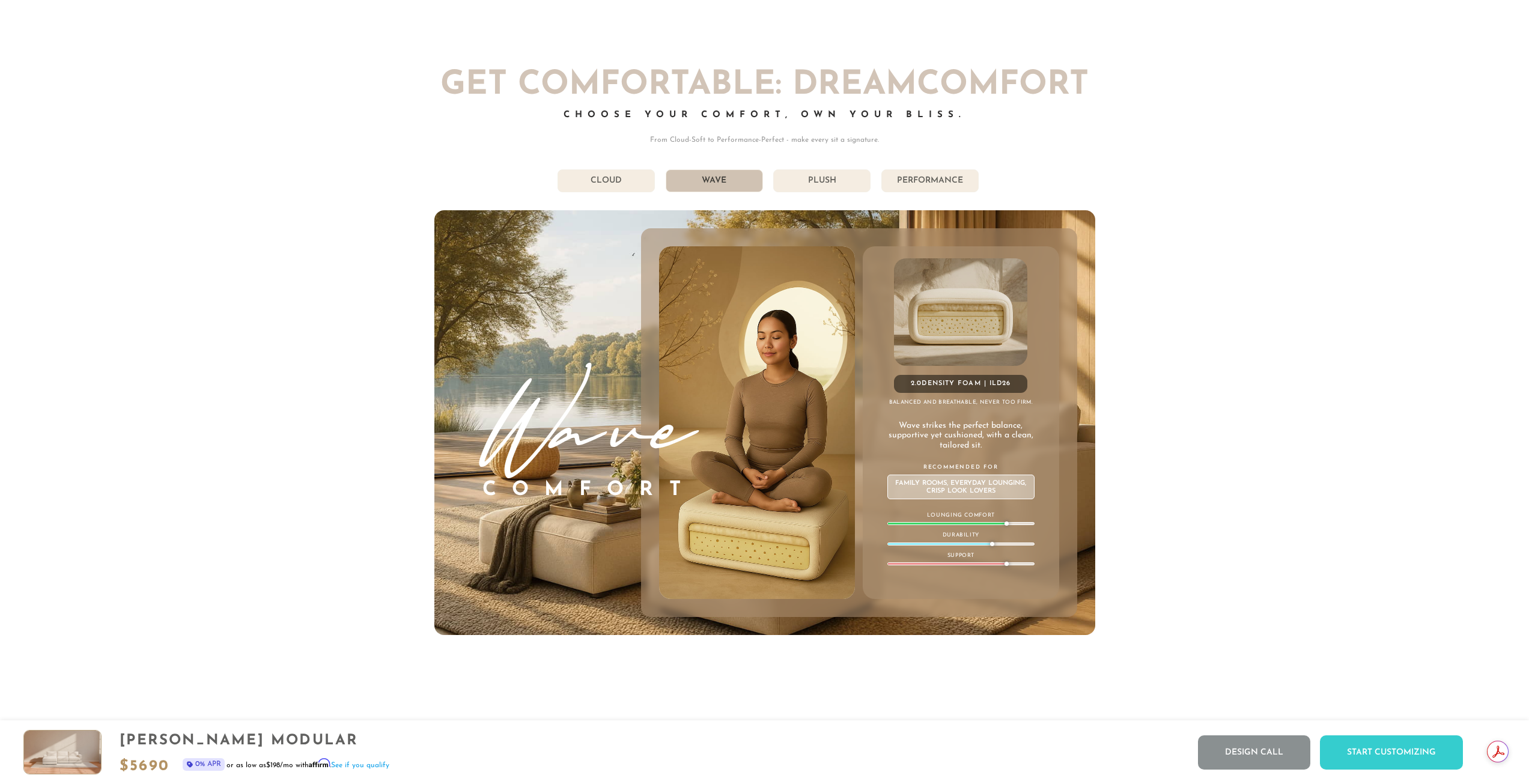
click at [818, 186] on li "Plush" at bounding box center [822, 181] width 97 height 23
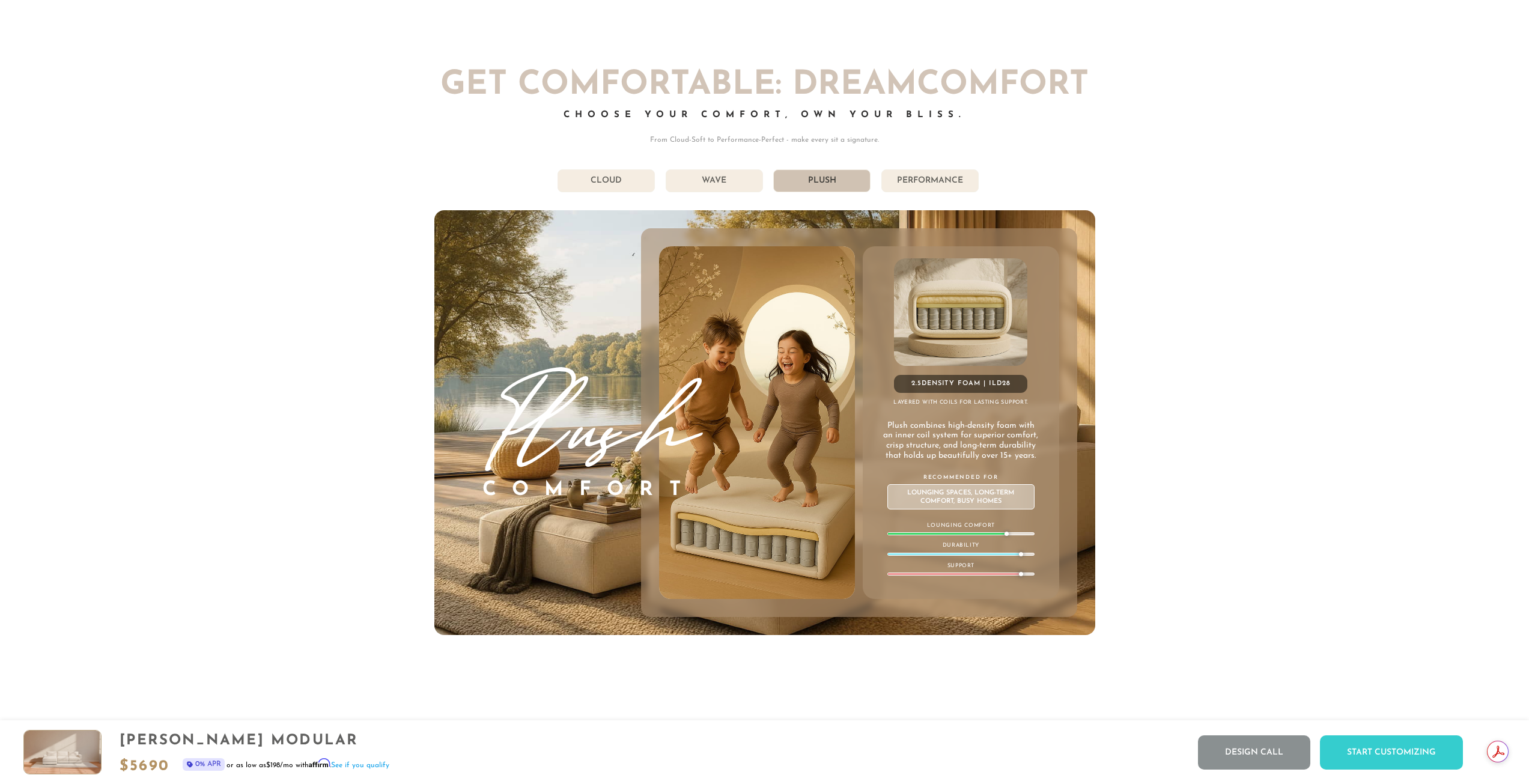
click at [913, 182] on li "Performance" at bounding box center [930, 181] width 97 height 23
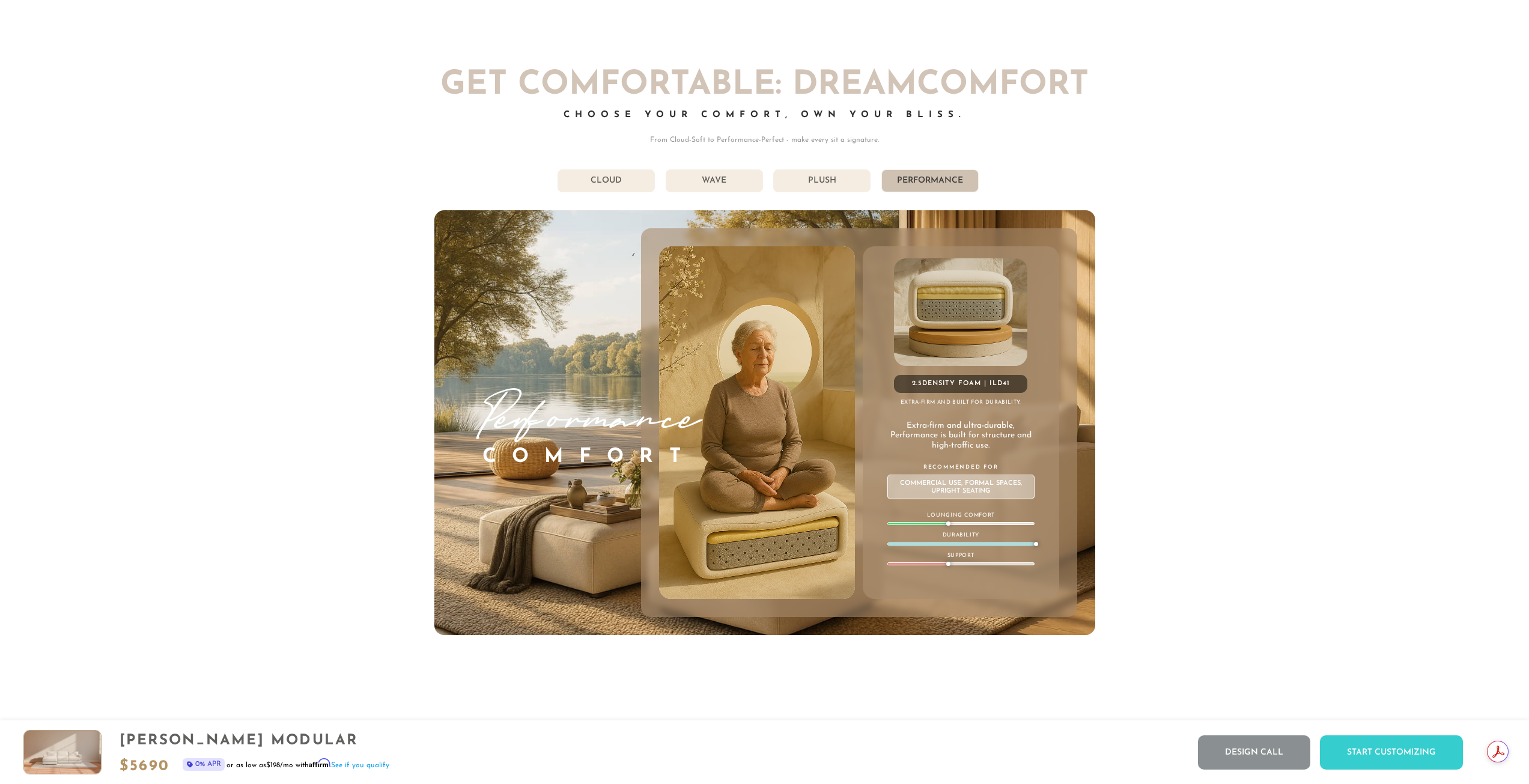
click at [853, 184] on li "Plush" at bounding box center [822, 181] width 97 height 23
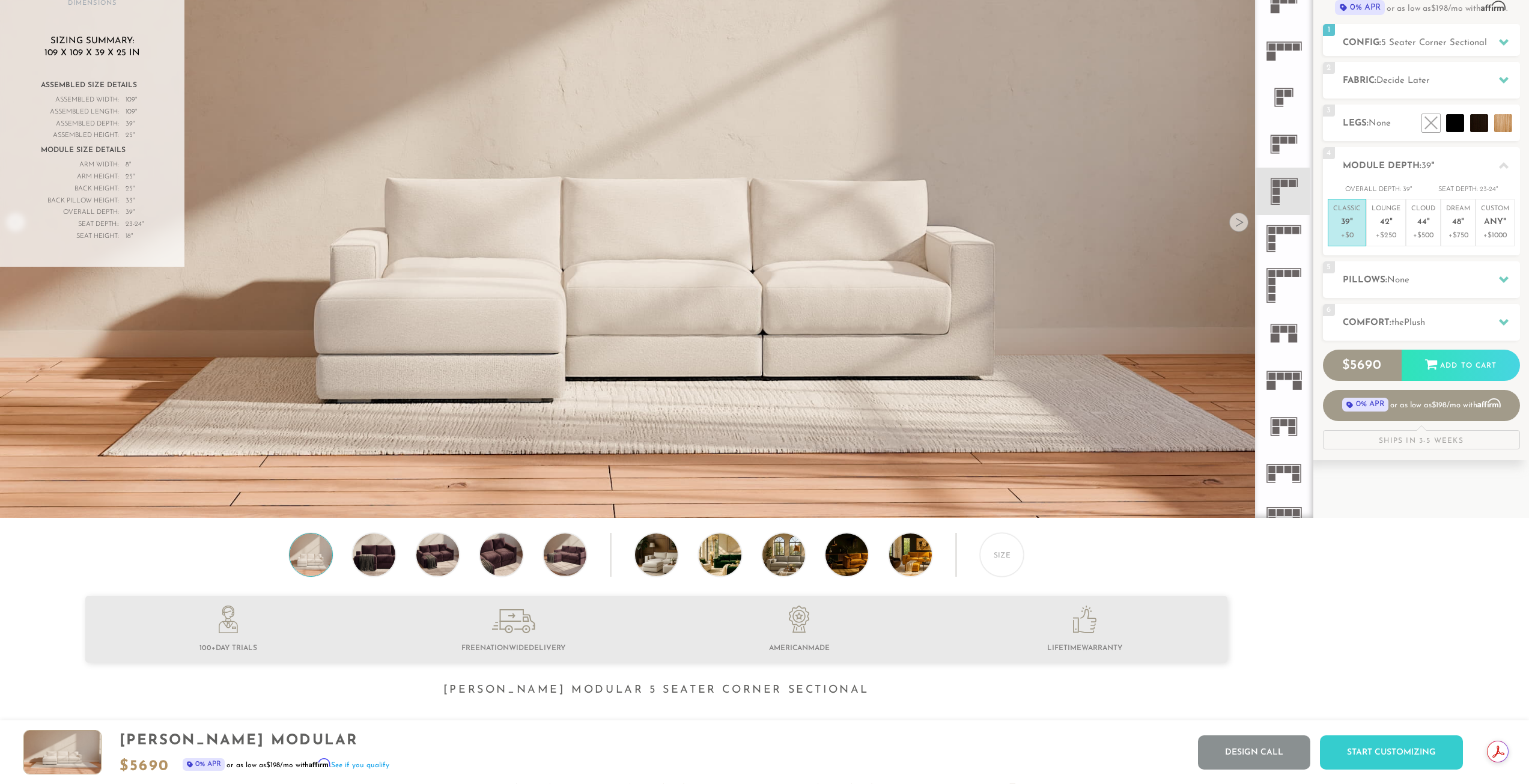
scroll to position [0, 0]
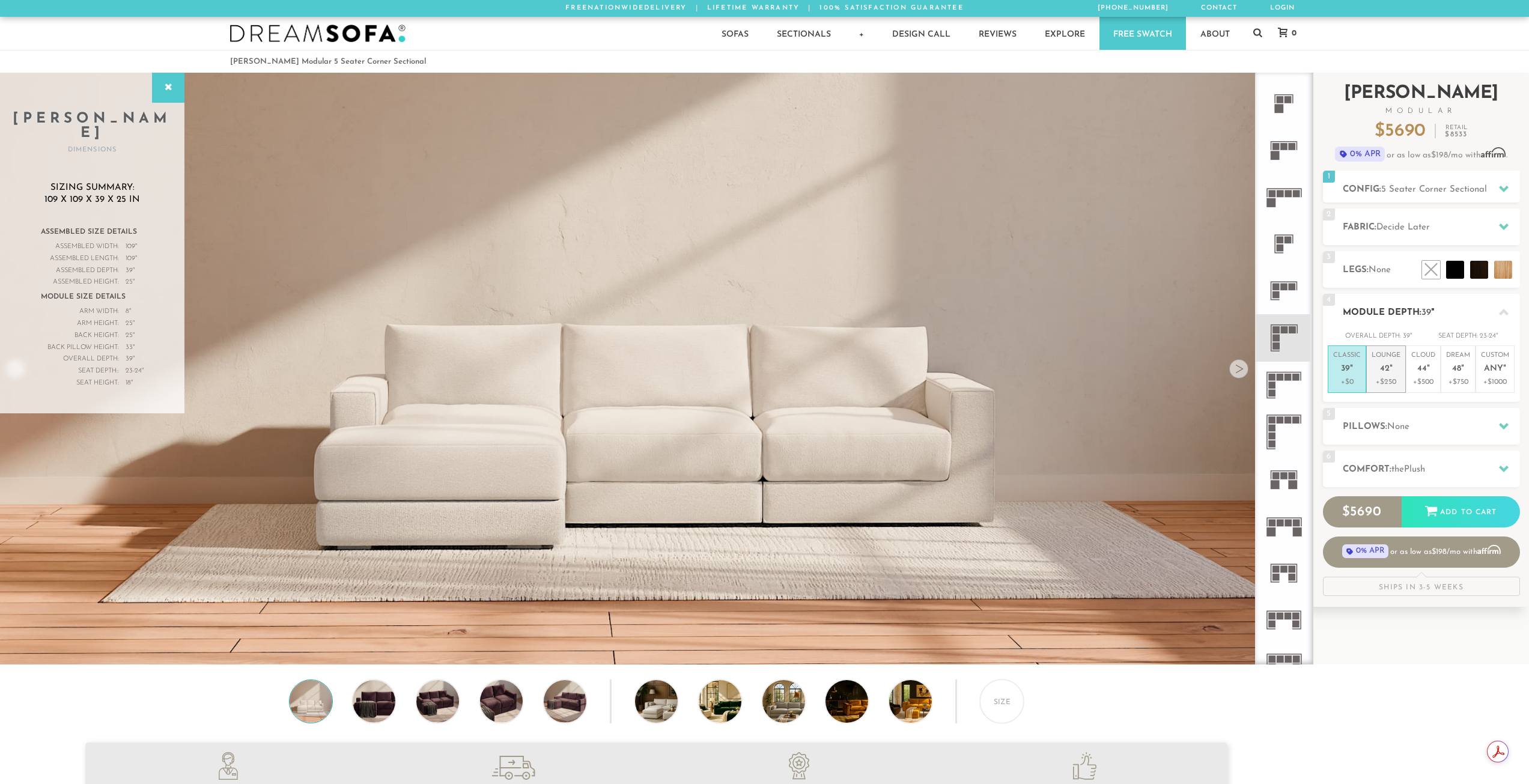
click at [1379, 375] on p "Lounge 42 "" at bounding box center [1385, 363] width 29 height 26
click at [1401, 421] on h2 "Pillows: None" at bounding box center [1431, 426] width 177 height 14
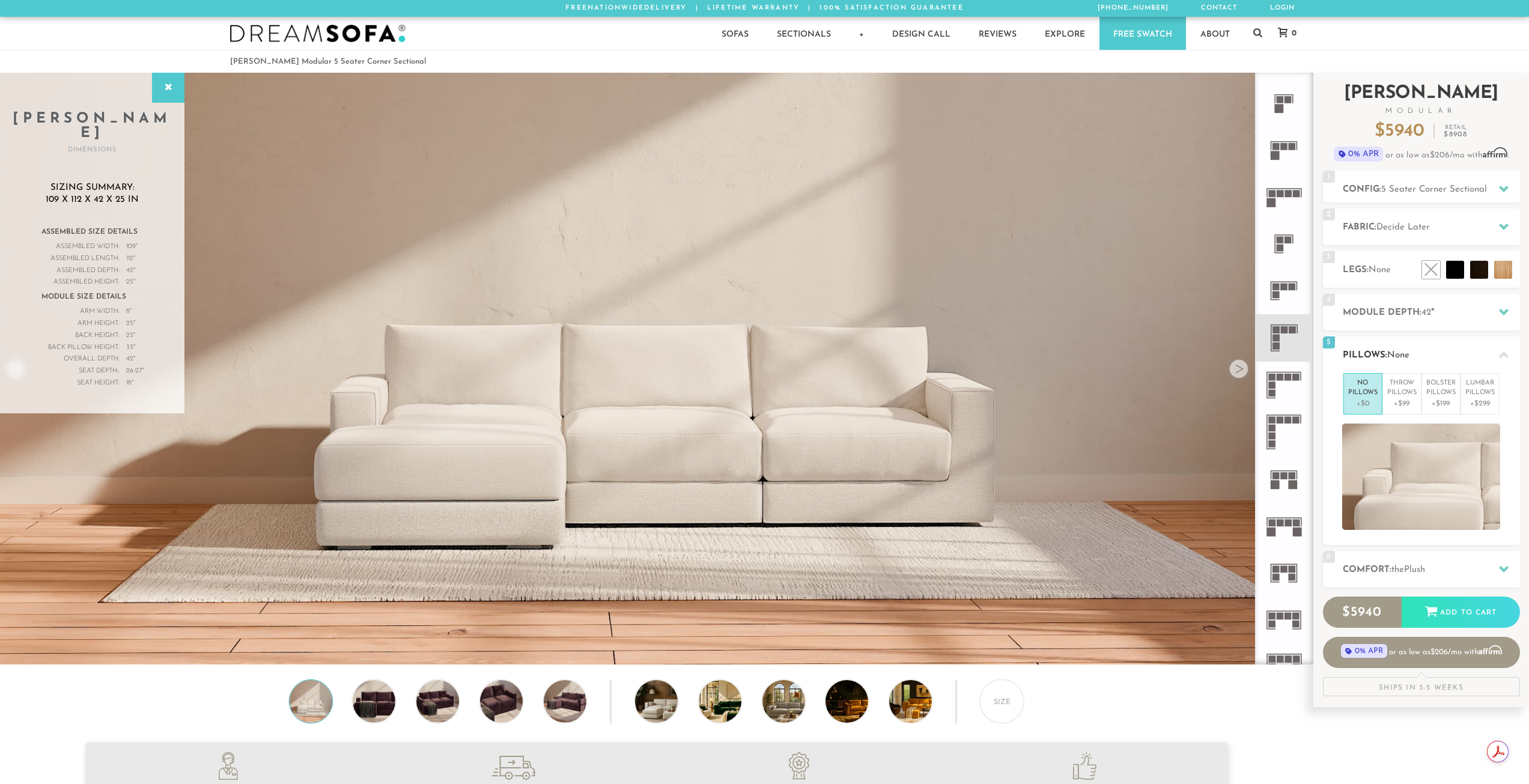
click at [1413, 341] on div "5 Pillows: None" at bounding box center [1421, 354] width 197 height 36
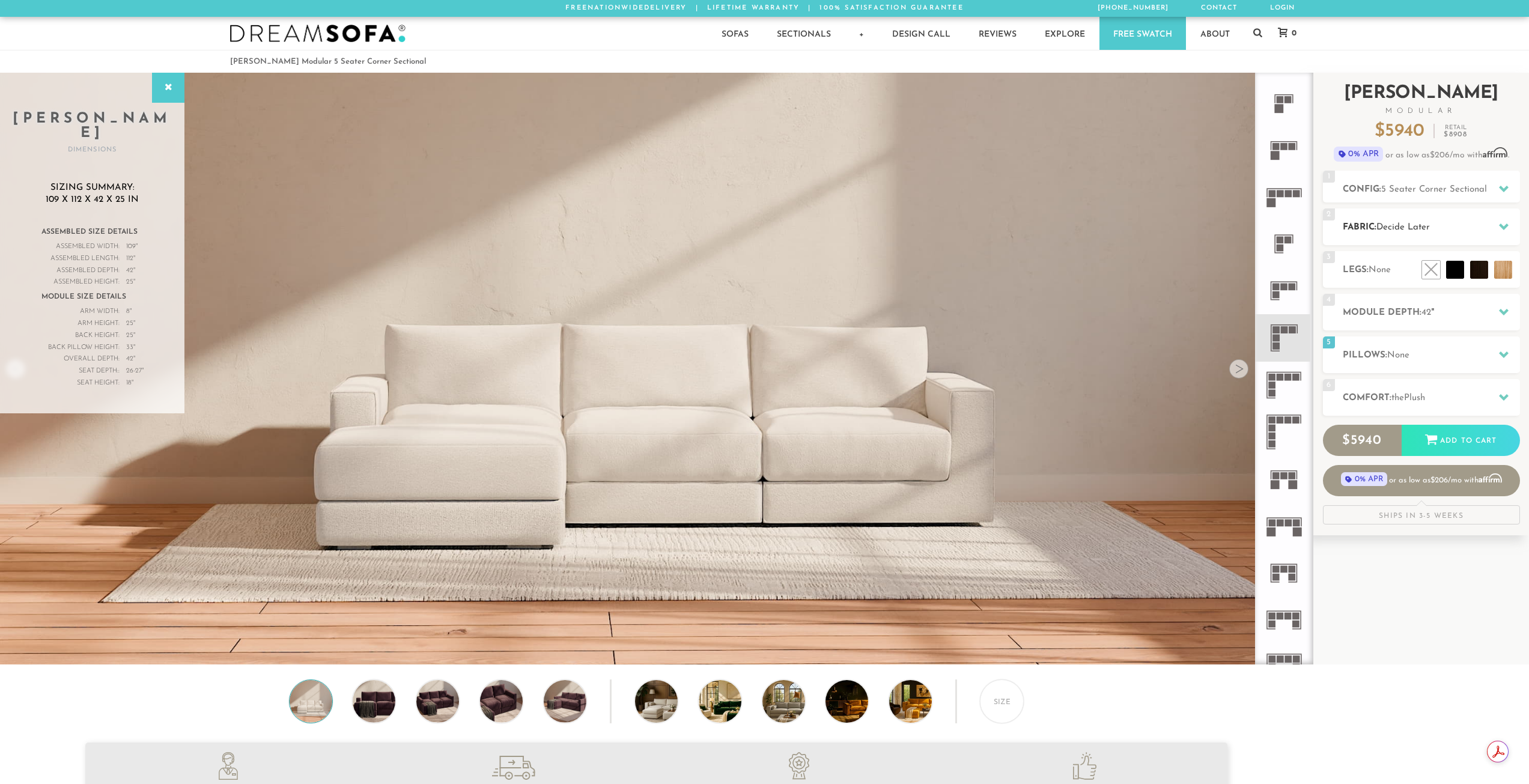
click at [1417, 225] on span "Decide Later" at bounding box center [1403, 227] width 54 height 9
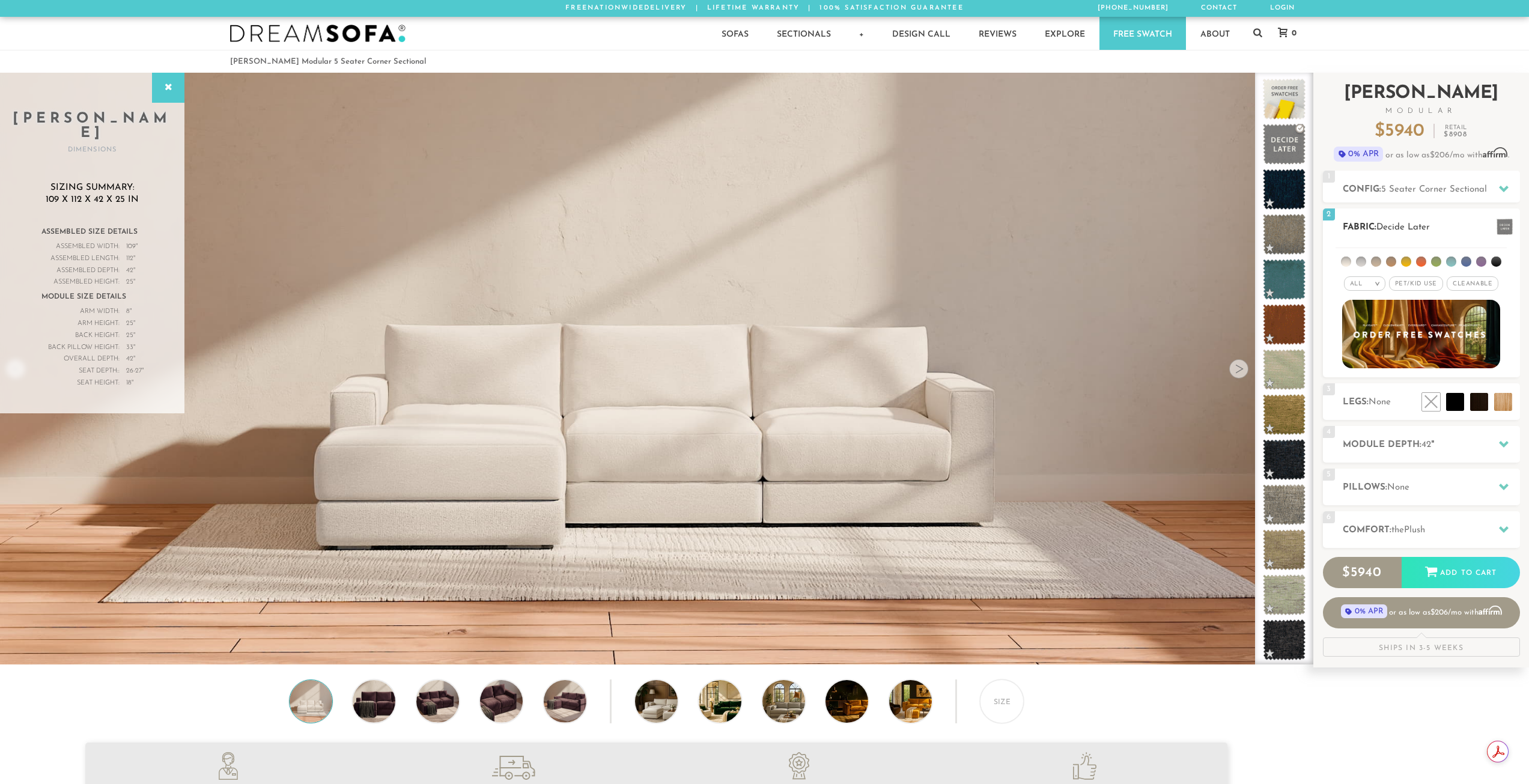
click at [1416, 283] on span "Pet/Kid Use x" at bounding box center [1416, 283] width 54 height 14
click at [1481, 283] on span "Cleanable x" at bounding box center [1476, 283] width 51 height 14
click at [1393, 265] on li at bounding box center [1391, 261] width 10 height 10
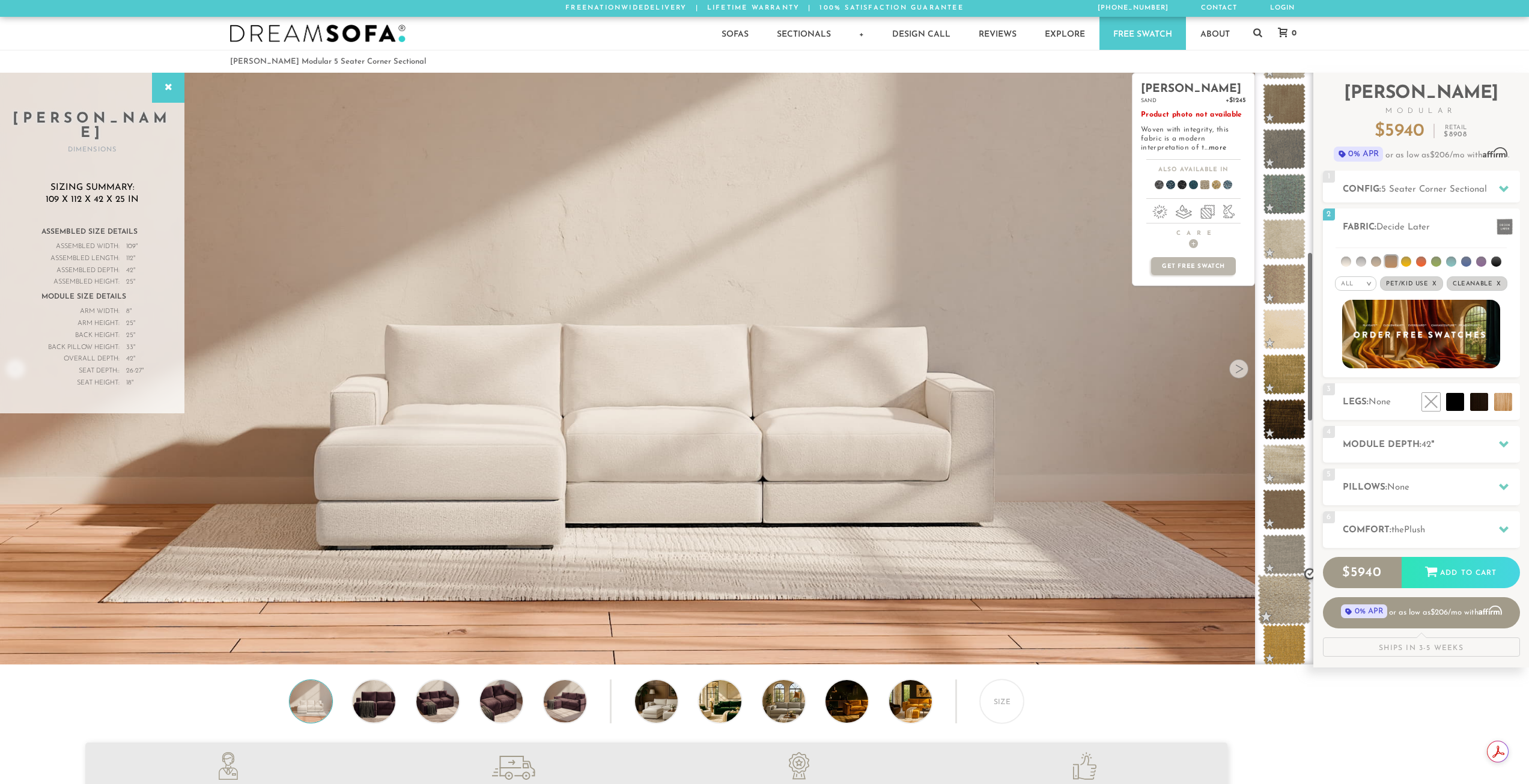
scroll to position [624, 0]
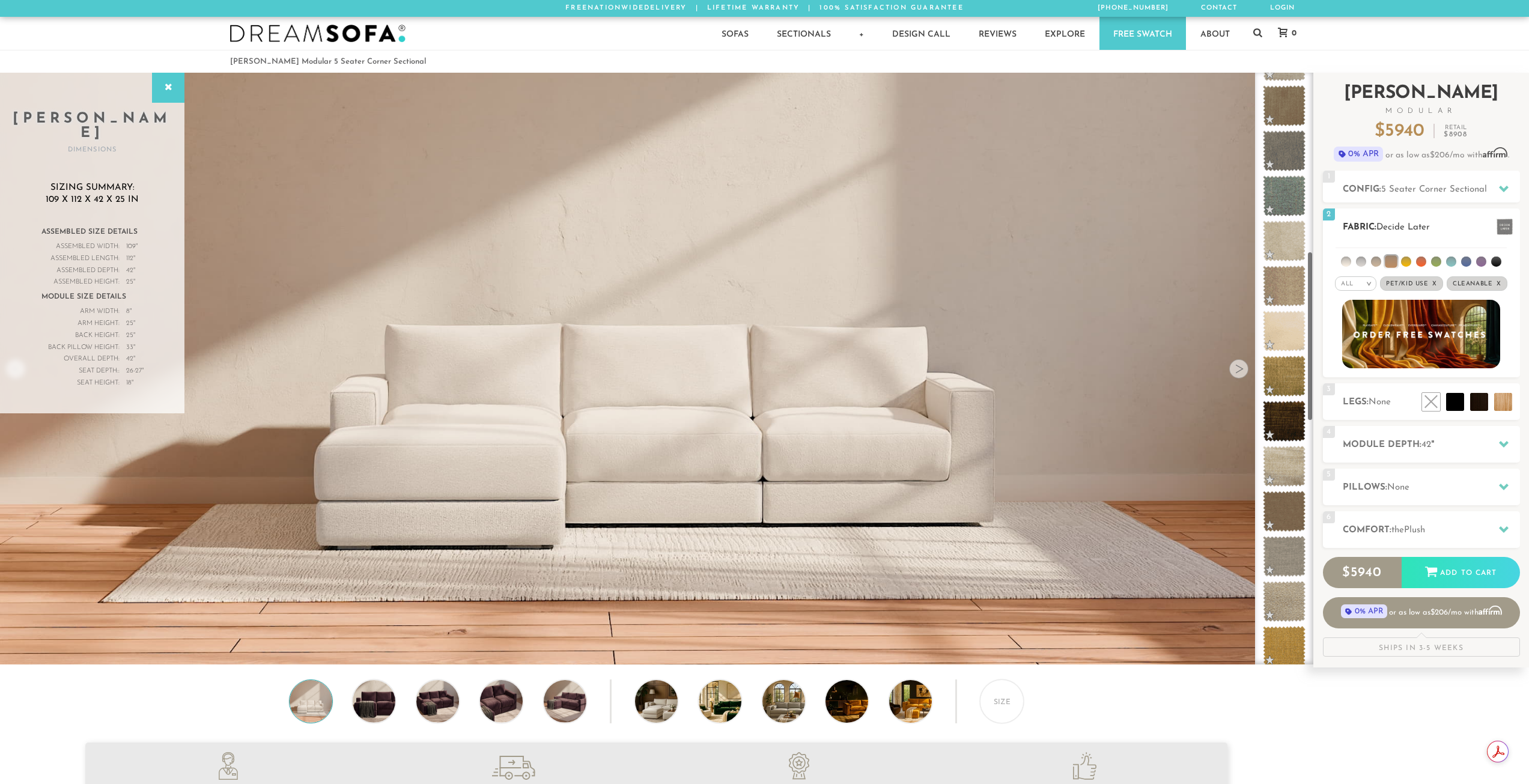
click at [1394, 263] on li at bounding box center [1390, 261] width 12 height 12
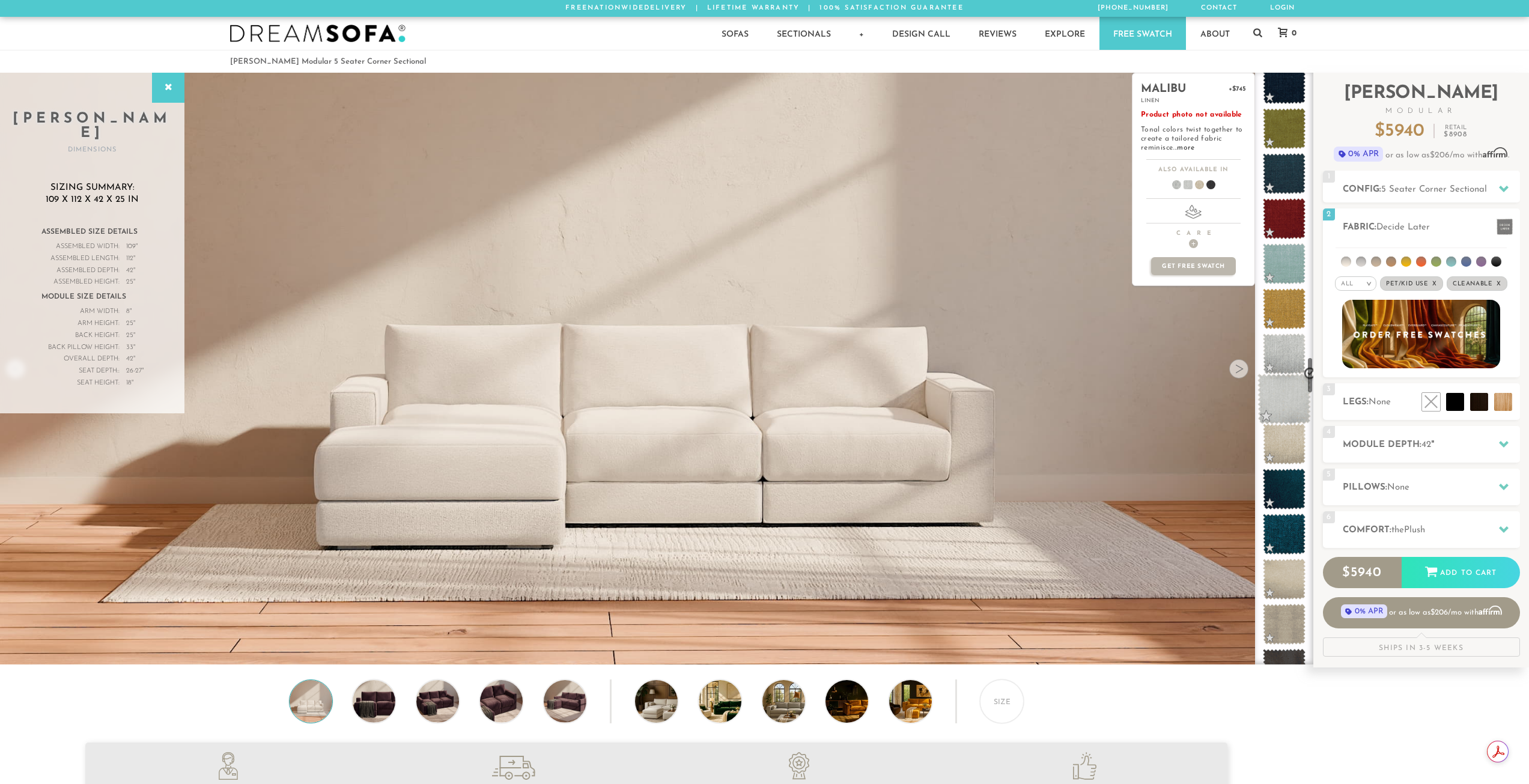
scroll to position [4567, 0]
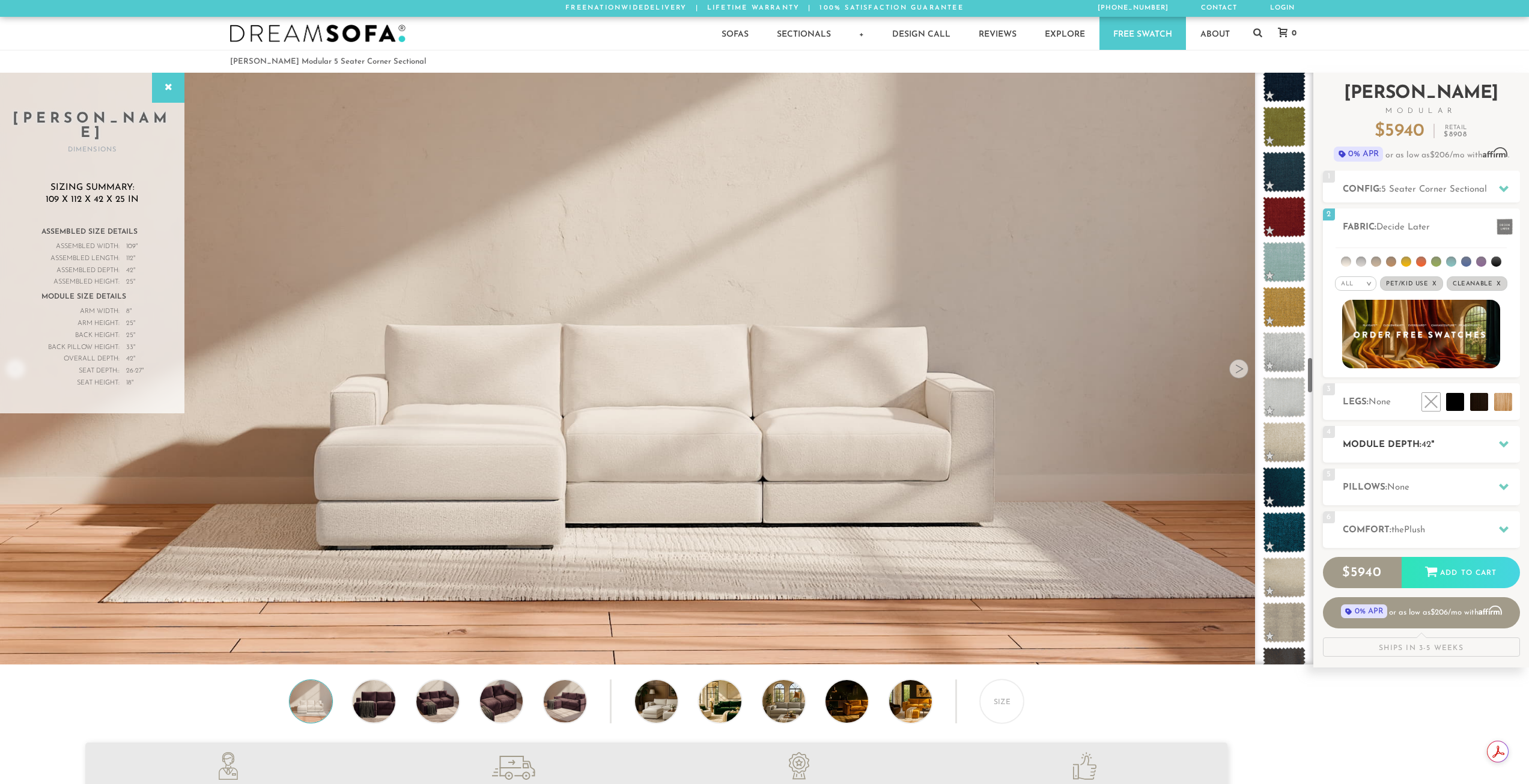
click at [1458, 454] on div "4 Module Depth: 42 "" at bounding box center [1421, 443] width 197 height 36
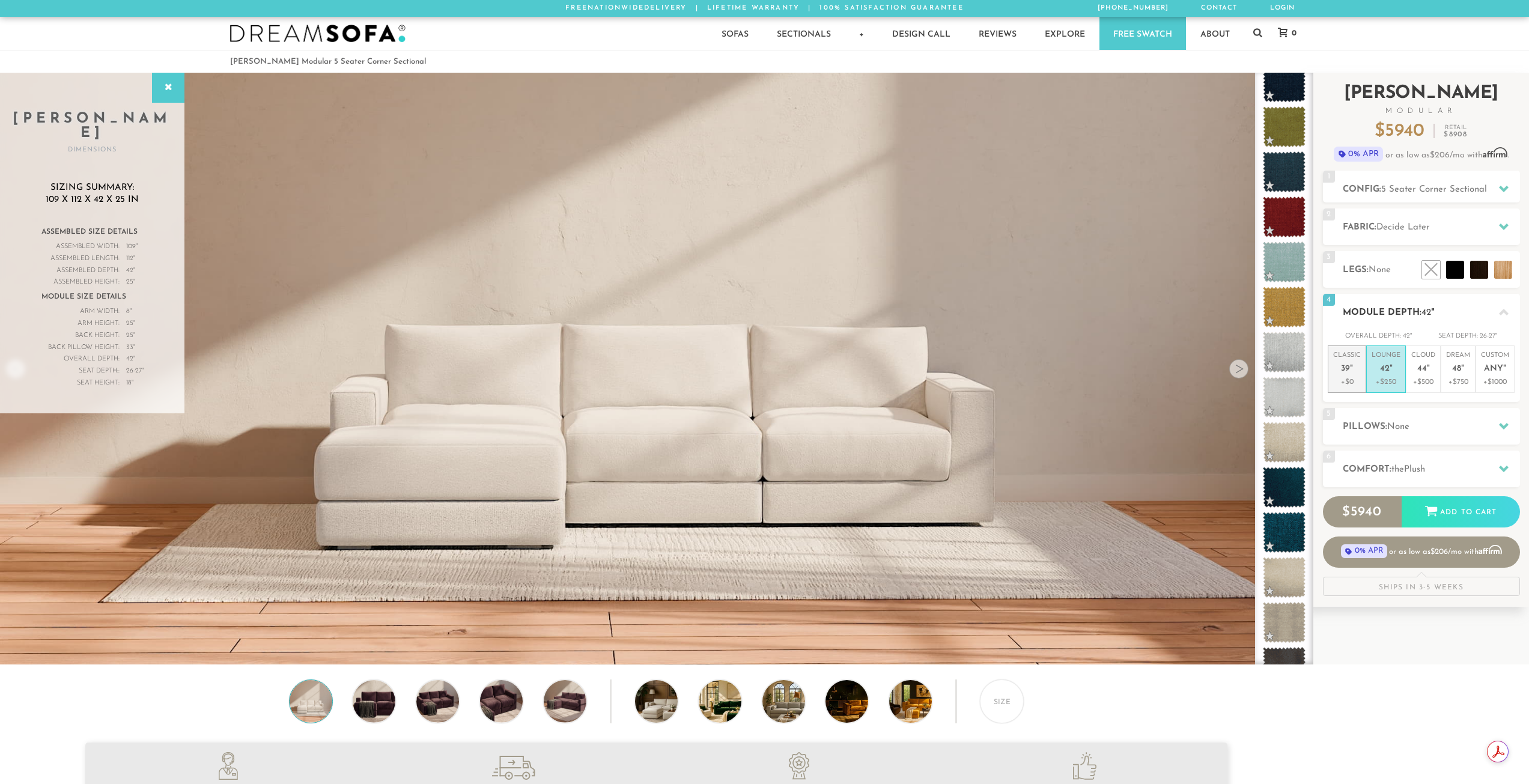
click at [1338, 382] on p "+$0" at bounding box center [1347, 381] width 28 height 11
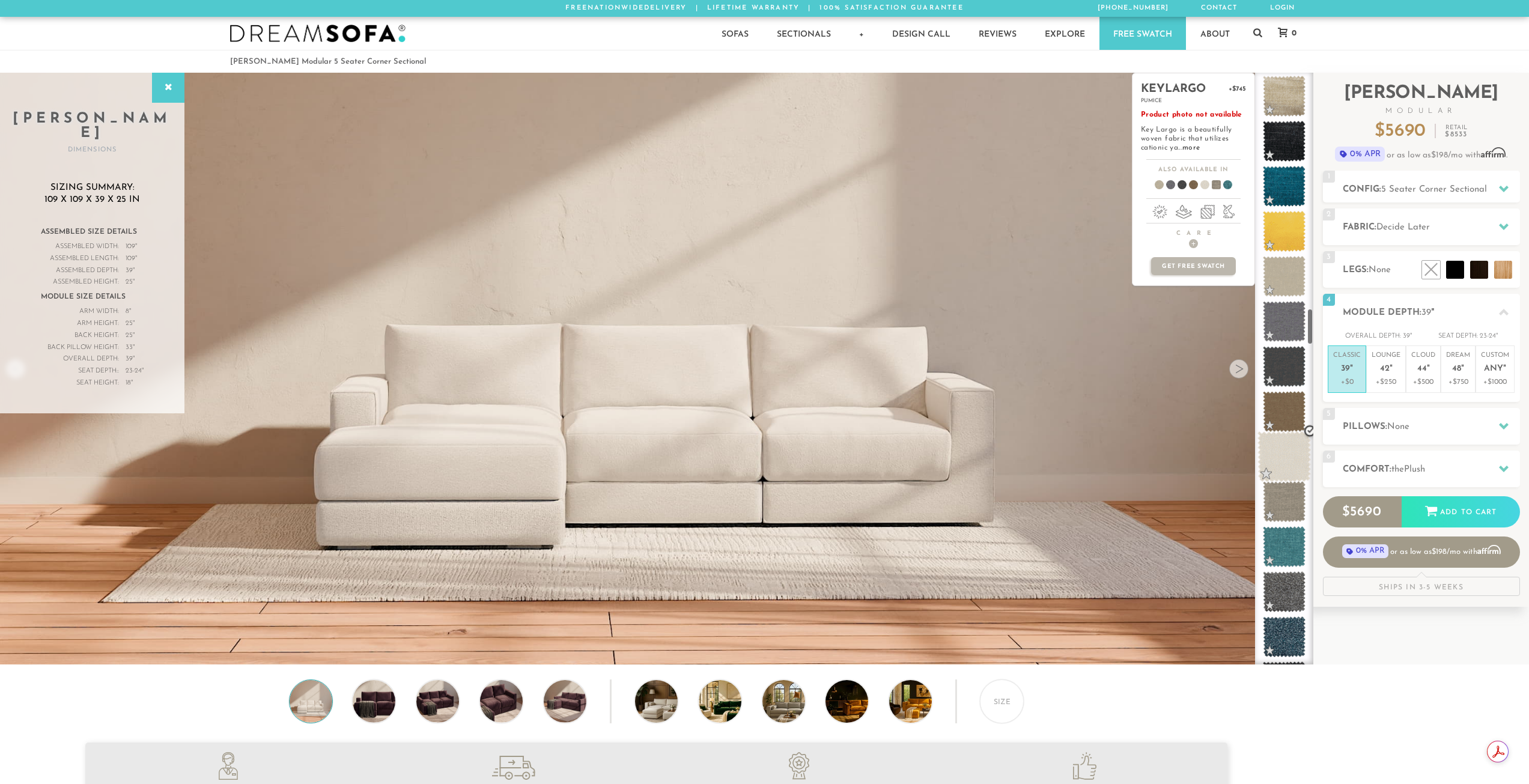
scroll to position [3786, 0]
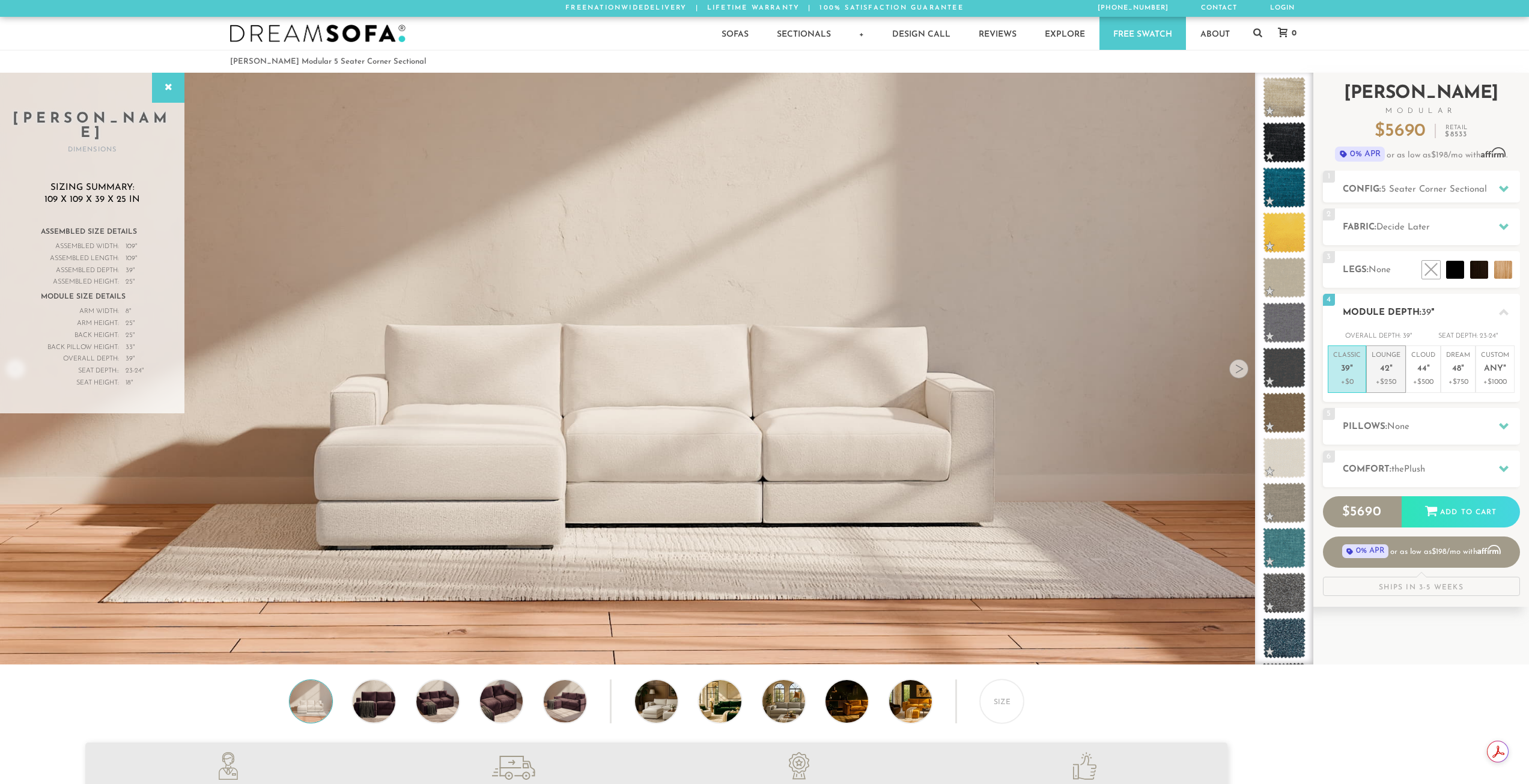
click at [1378, 373] on p "Lounge 42 "" at bounding box center [1385, 363] width 29 height 26
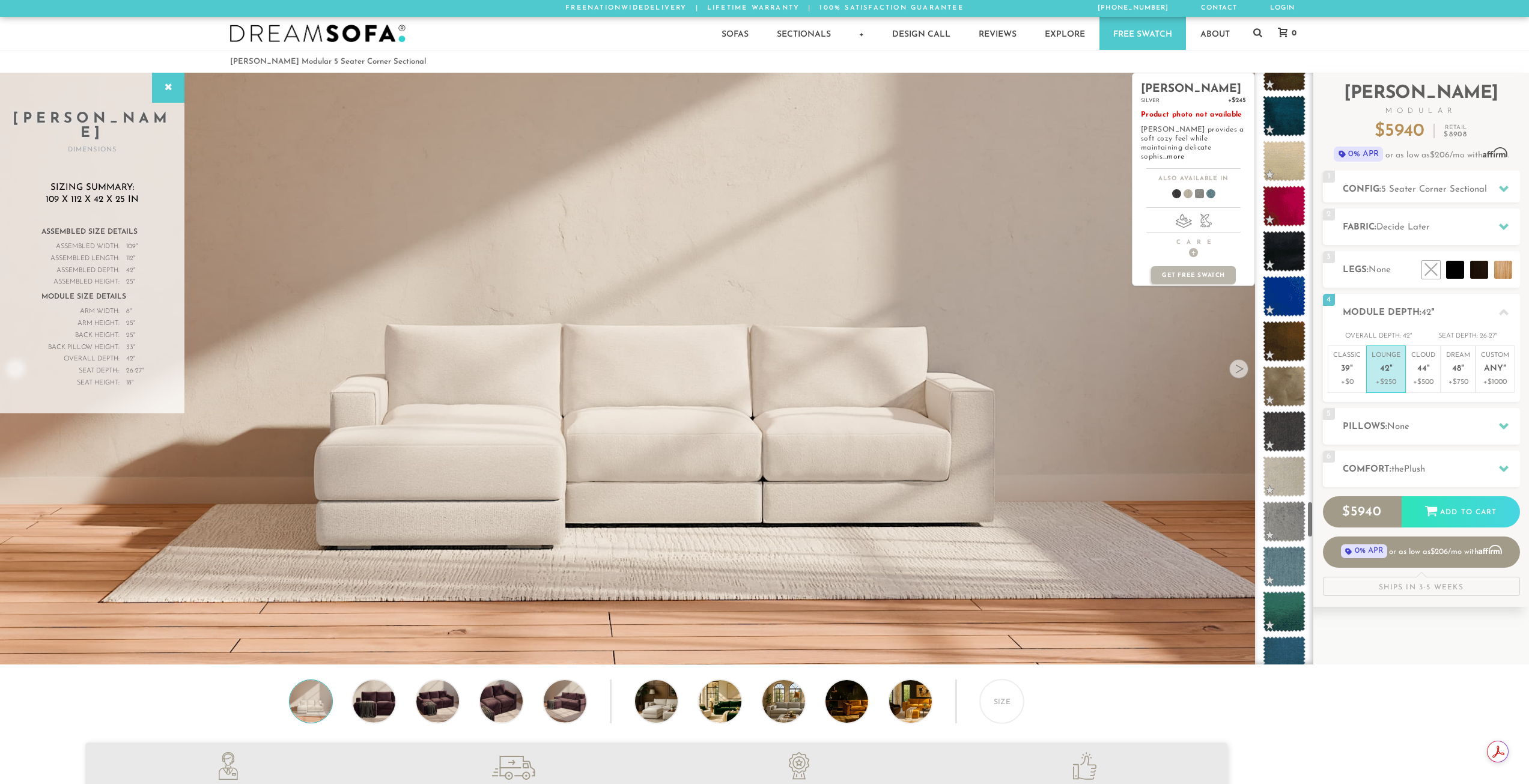
scroll to position [6887, 0]
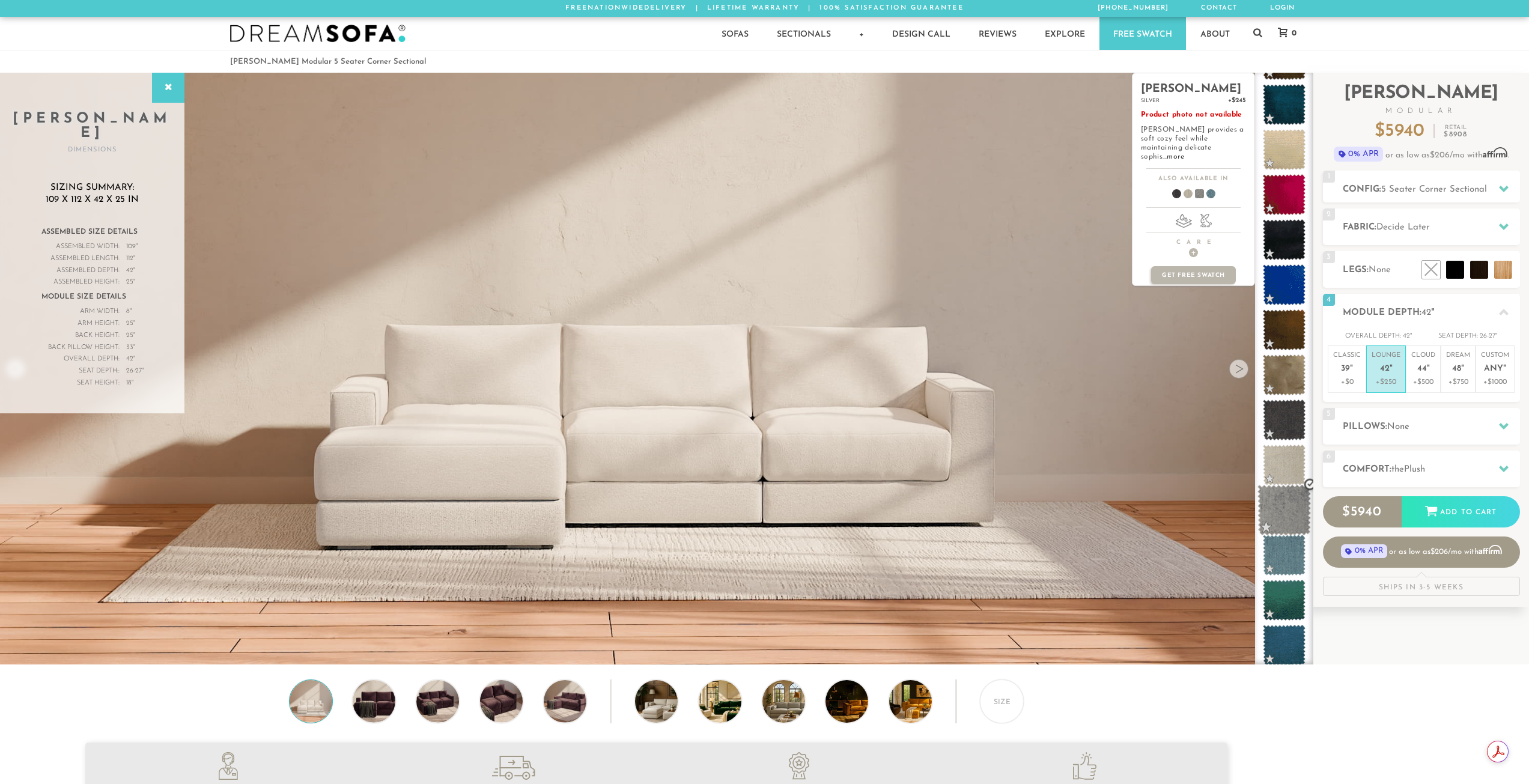
click at [1284, 506] on span at bounding box center [1284, 511] width 54 height 51
click at [1277, 504] on span at bounding box center [1284, 511] width 54 height 51
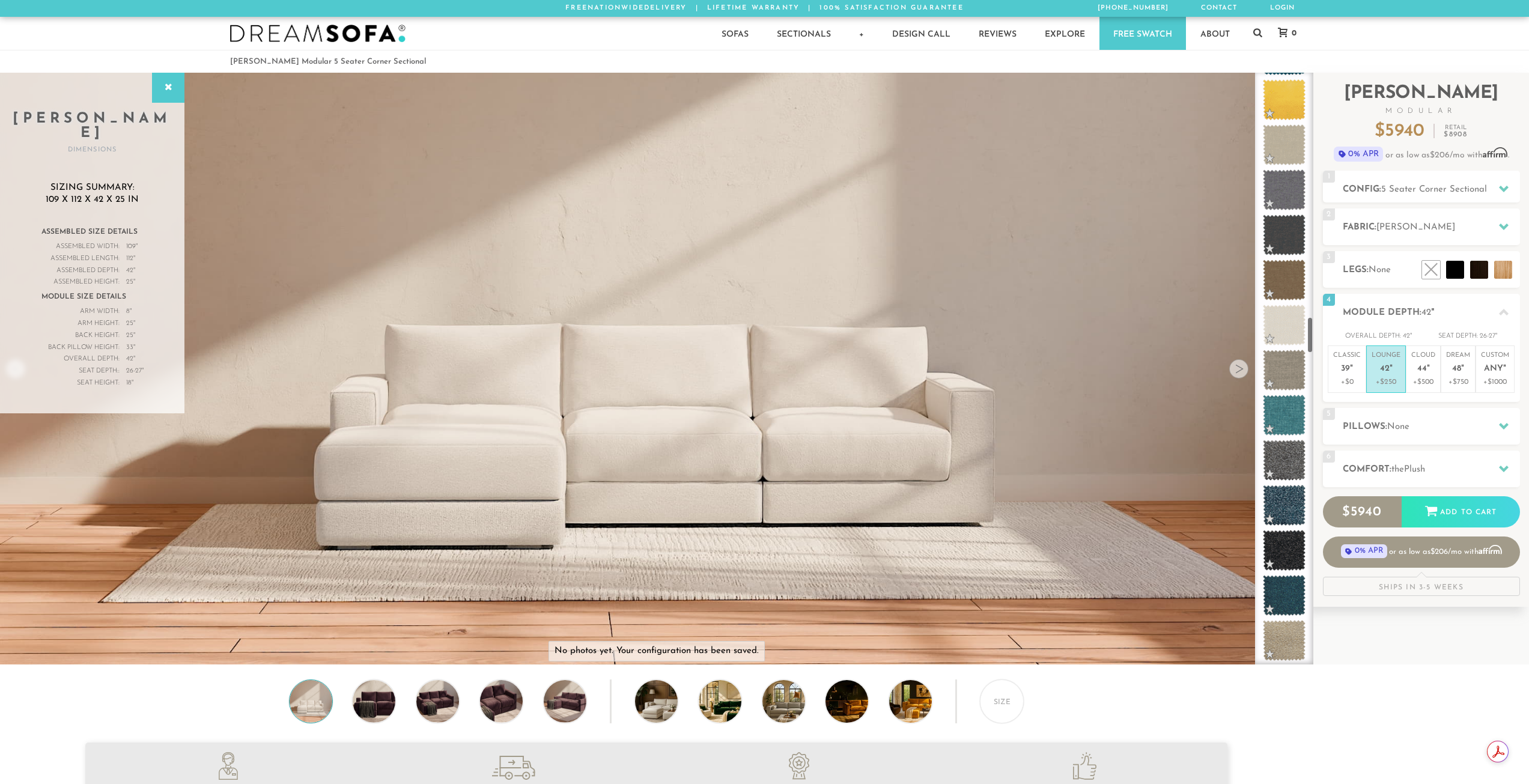
scroll to position [3918, 0]
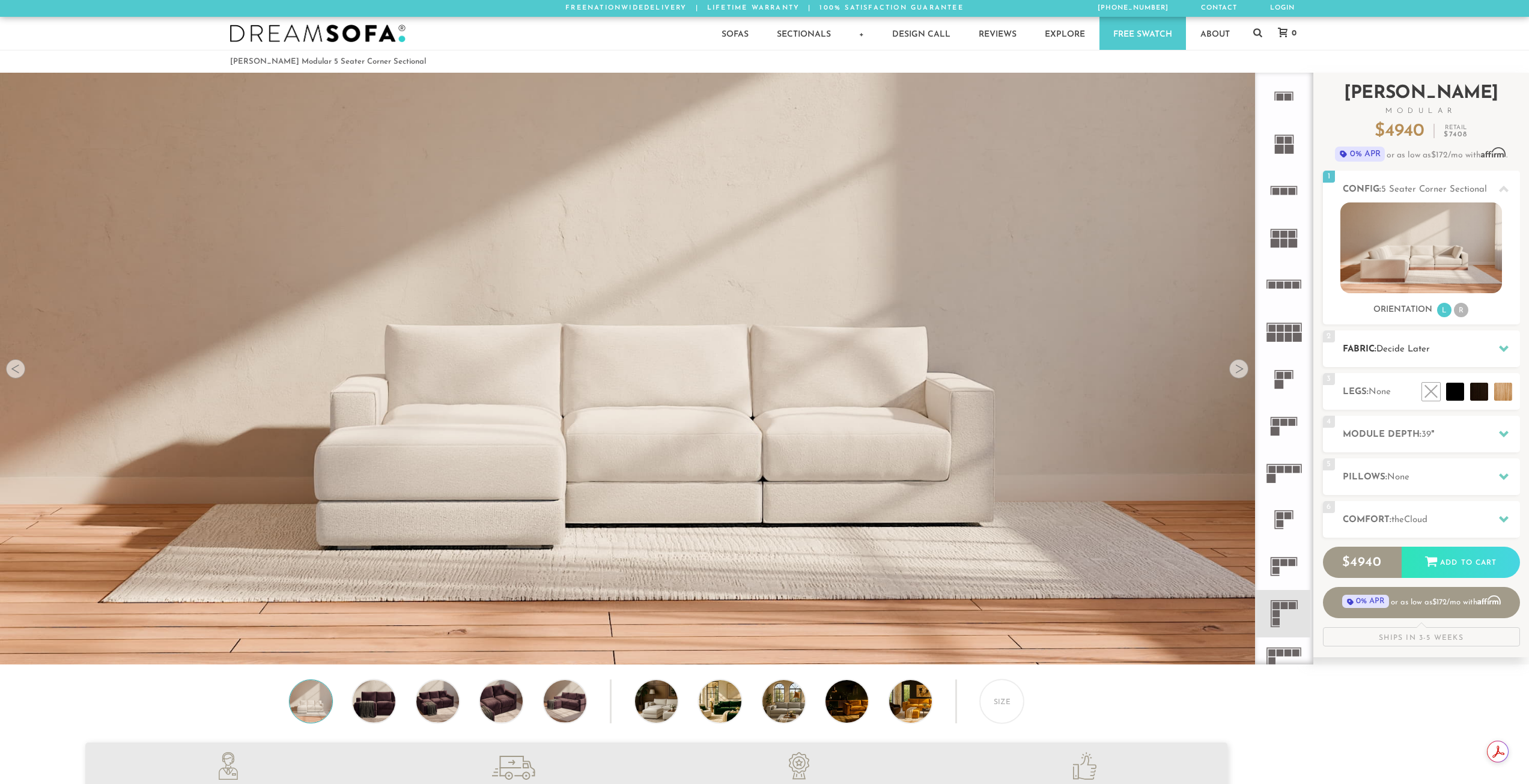
click at [1405, 349] on span "Decide Later" at bounding box center [1403, 349] width 54 height 9
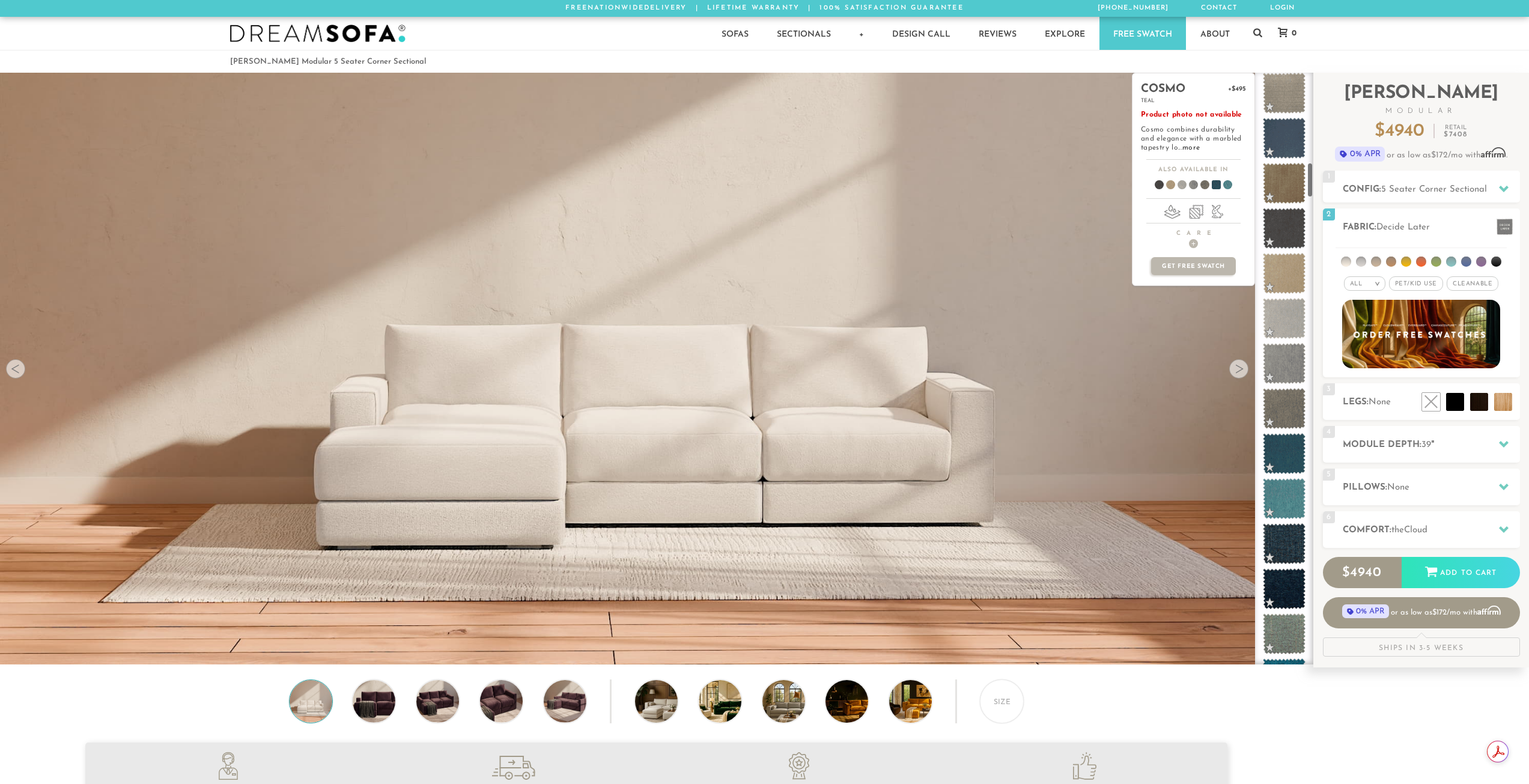
scroll to position [1493, 0]
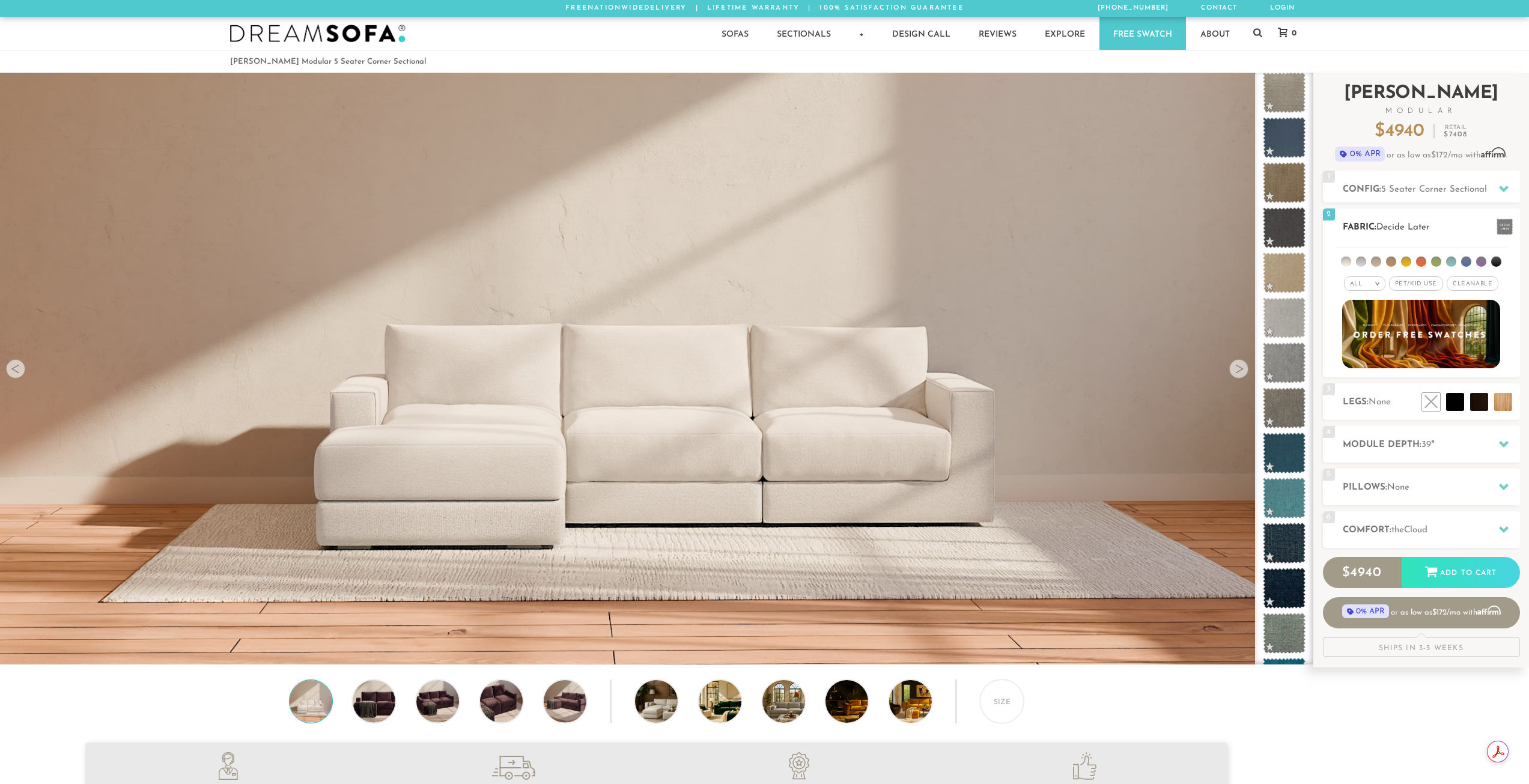
click at [1428, 288] on span "Pet/Kid Use x" at bounding box center [1416, 283] width 54 height 14
click at [1471, 283] on span "Cleanable x" at bounding box center [1476, 283] width 51 height 14
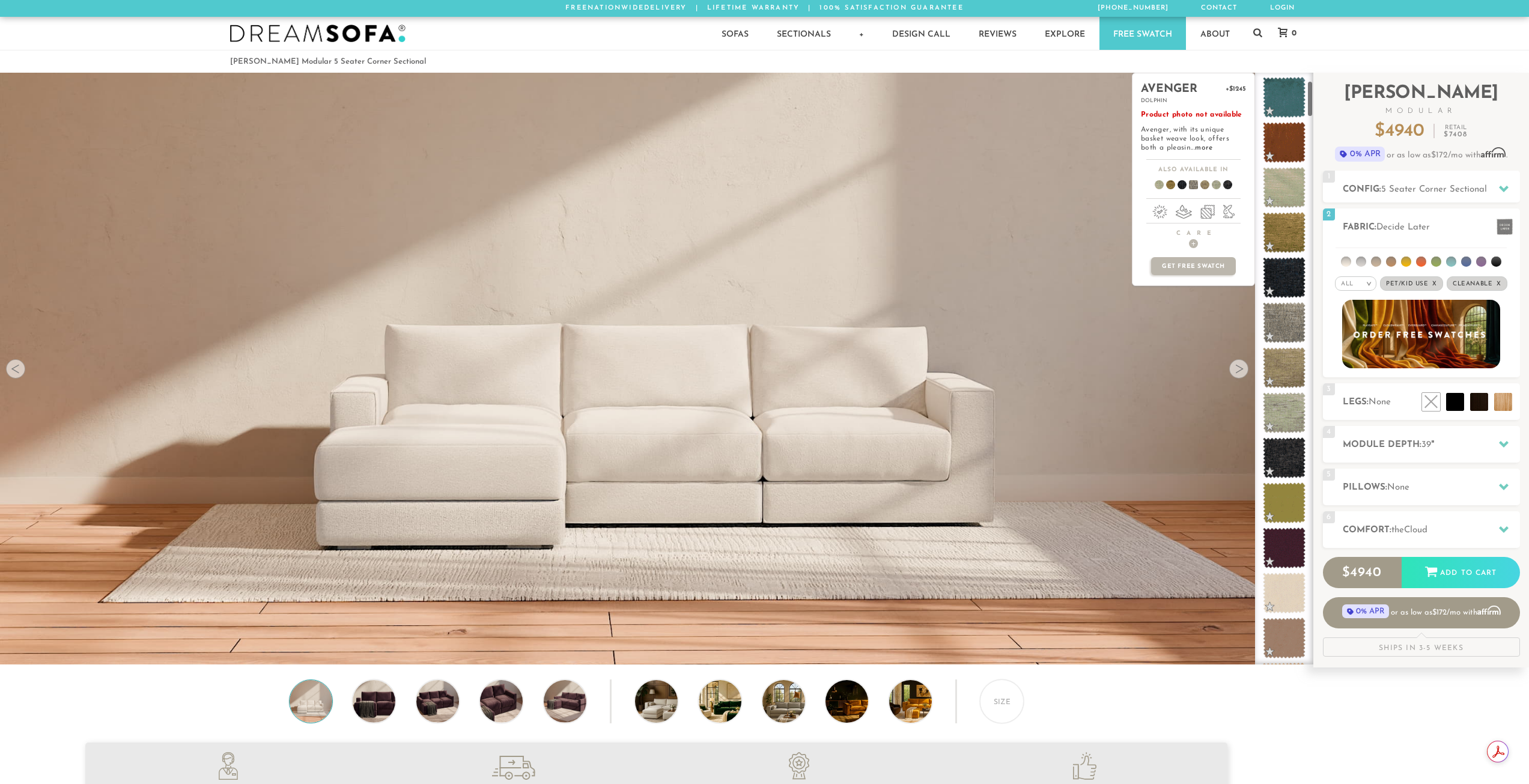
scroll to position [0, 0]
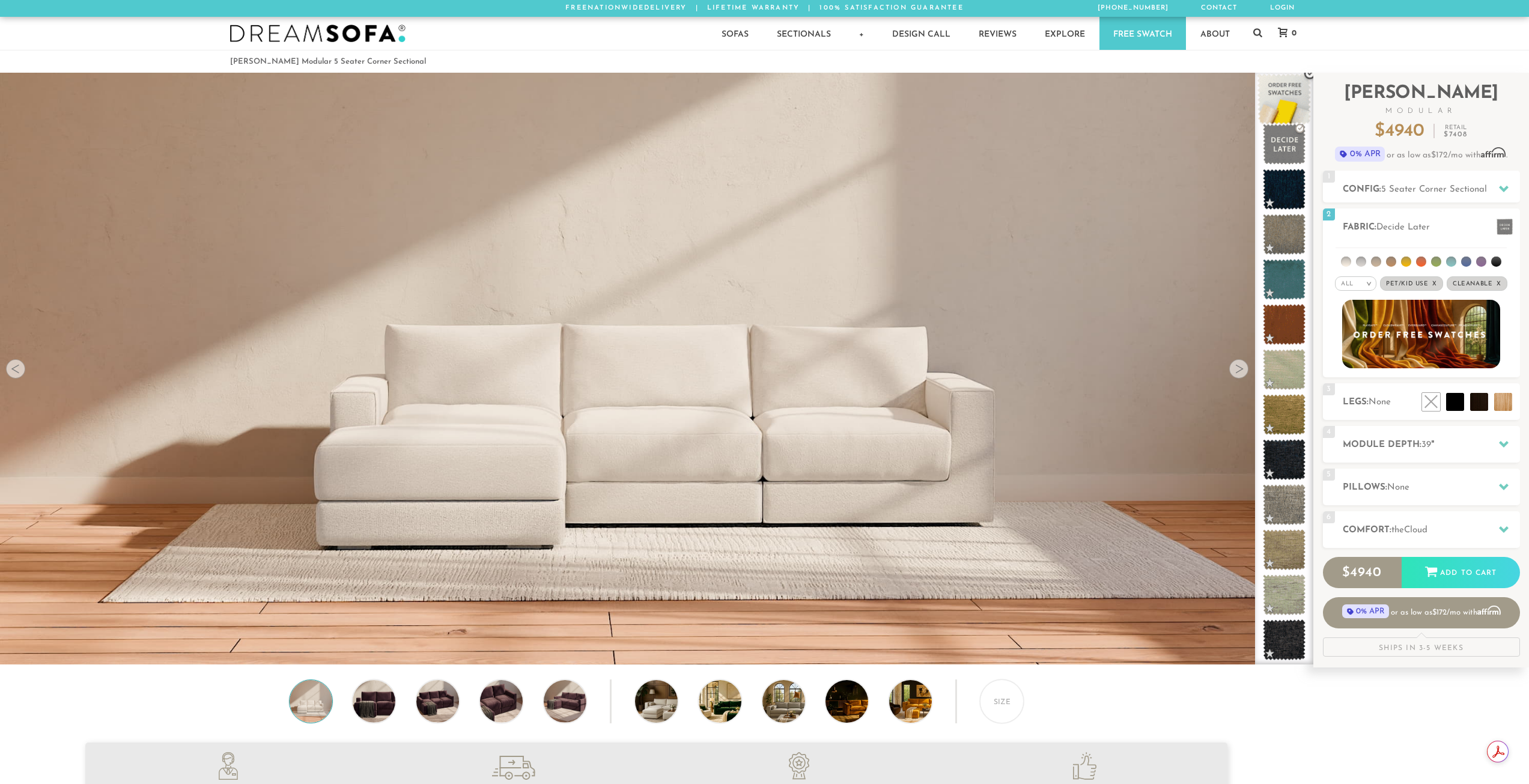
click at [1284, 99] on span at bounding box center [1284, 99] width 54 height 51
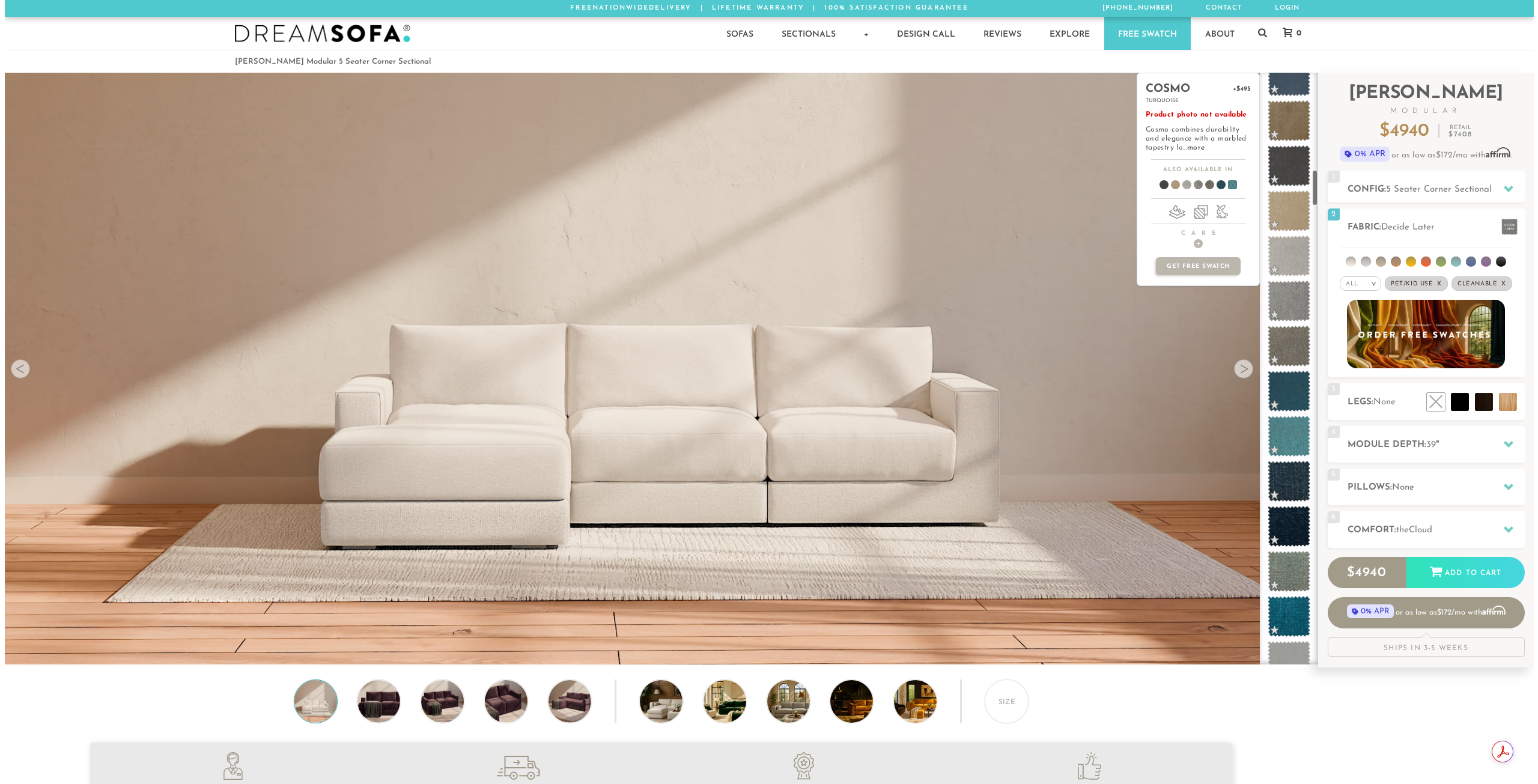
scroll to position [1555, 0]
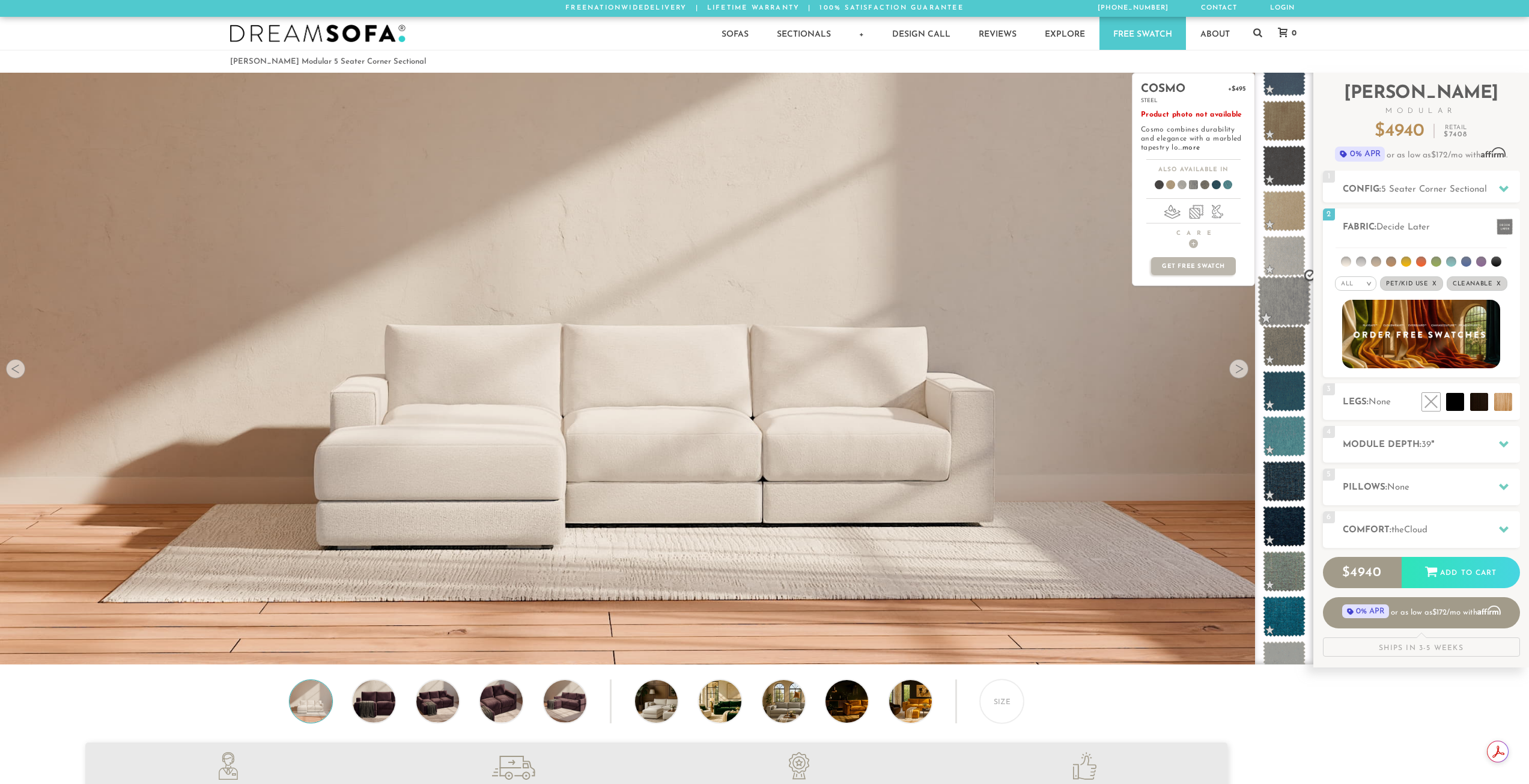
click at [1291, 294] on span at bounding box center [1284, 301] width 54 height 51
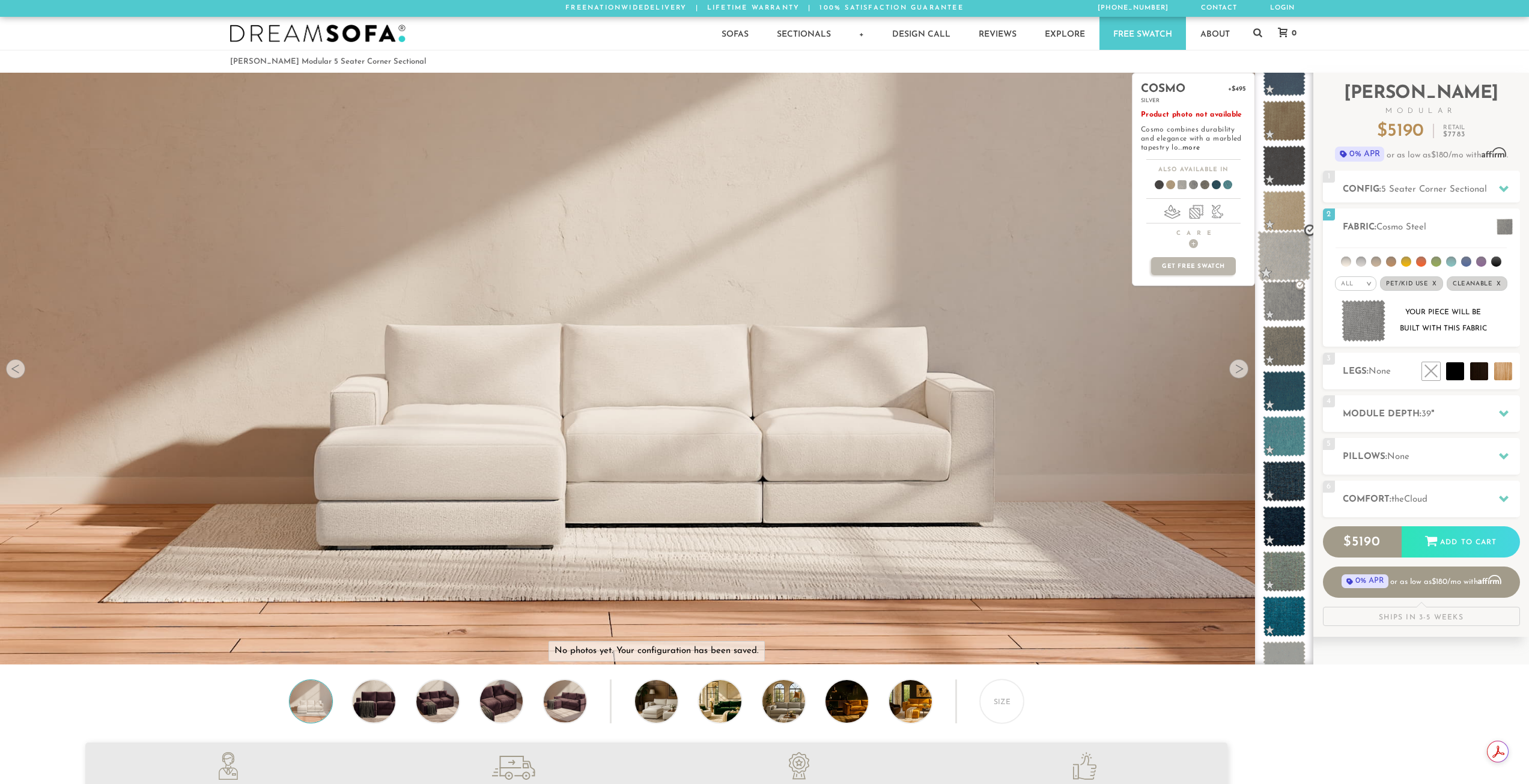
click at [1292, 259] on span at bounding box center [1284, 256] width 54 height 51
click at [1292, 221] on span at bounding box center [1284, 211] width 54 height 51
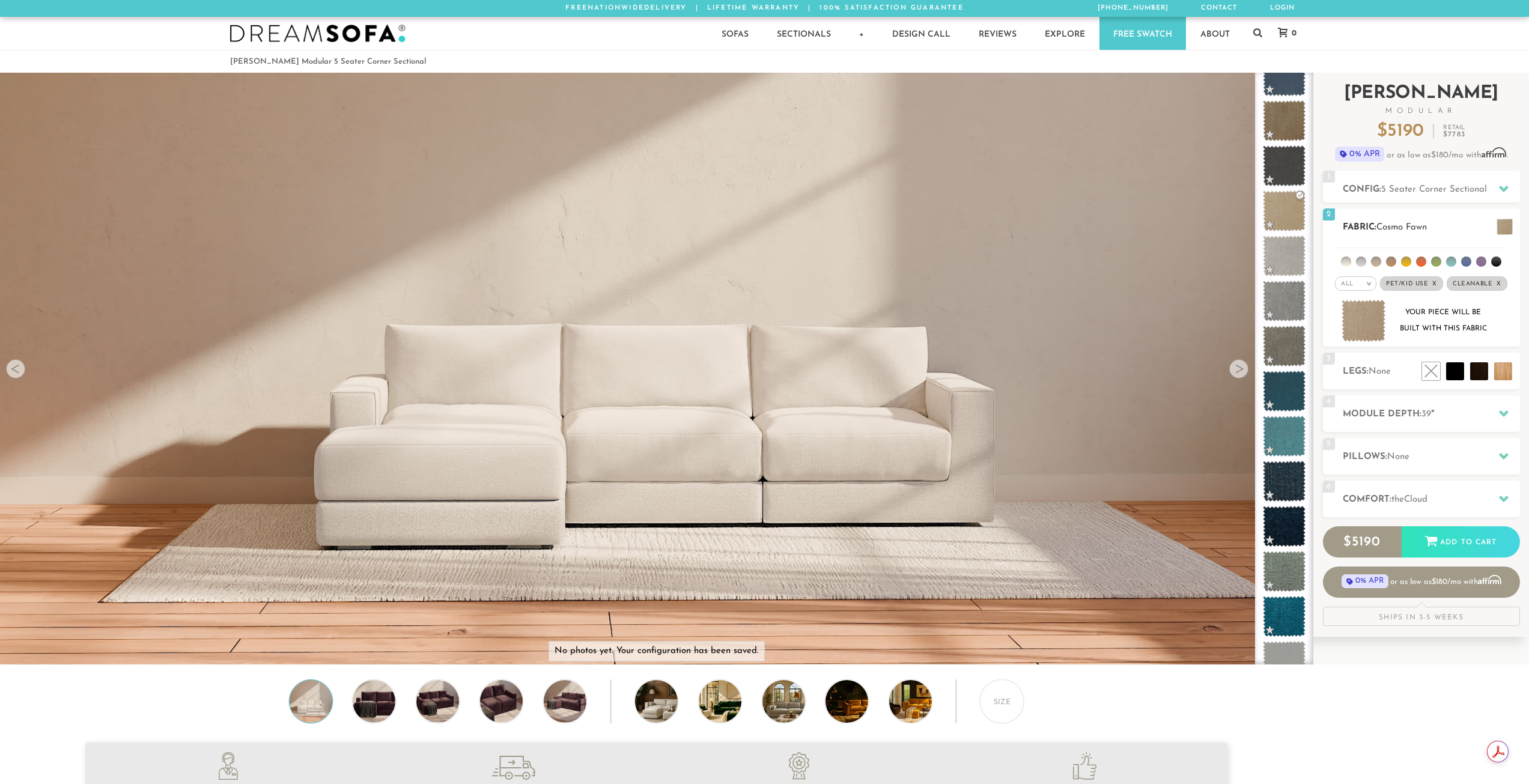
click at [1375, 323] on img at bounding box center [1363, 321] width 44 height 43
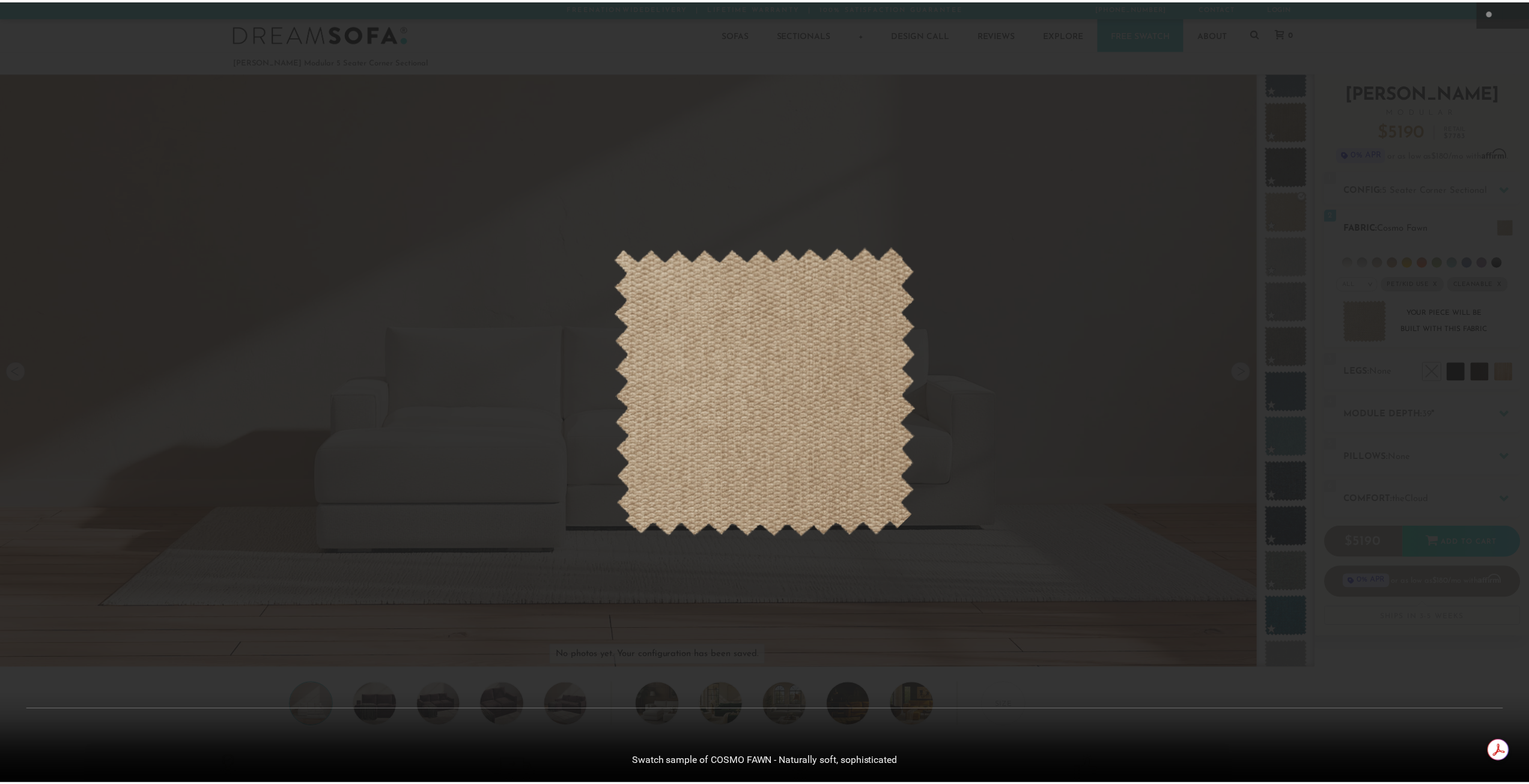
scroll to position [15346, 1529]
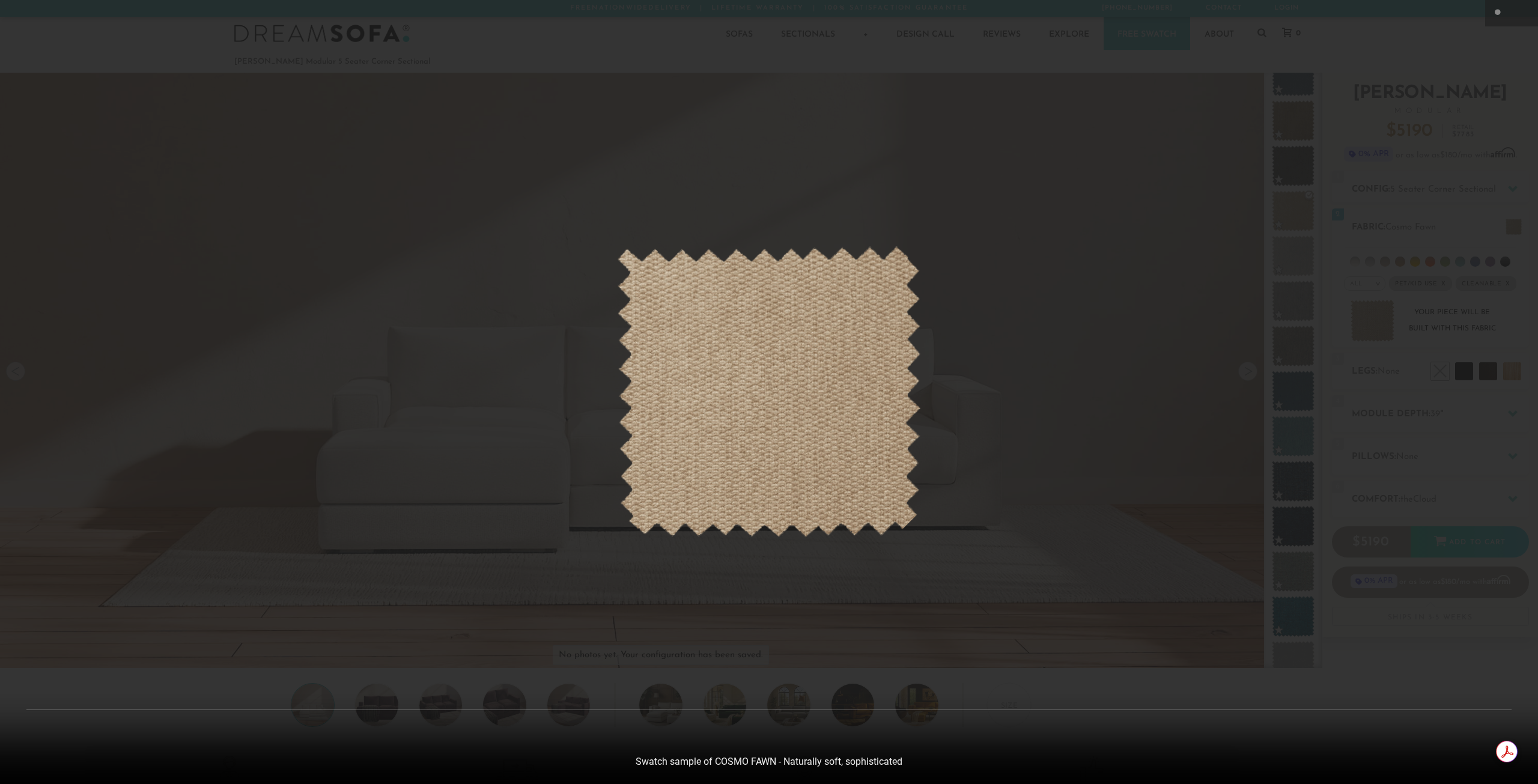
click at [1097, 305] on div at bounding box center [769, 392] width 1538 height 784
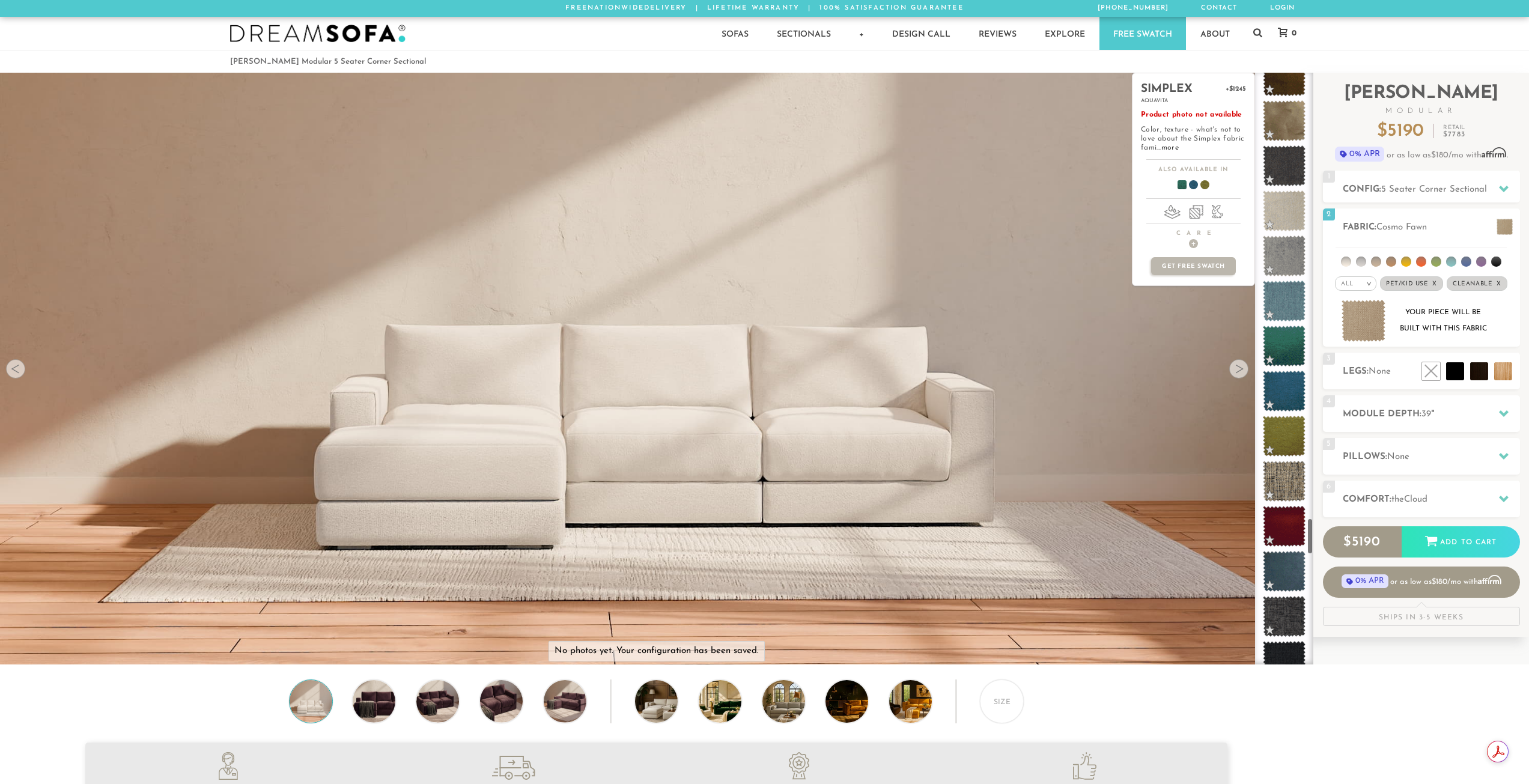
scroll to position [7152, 0]
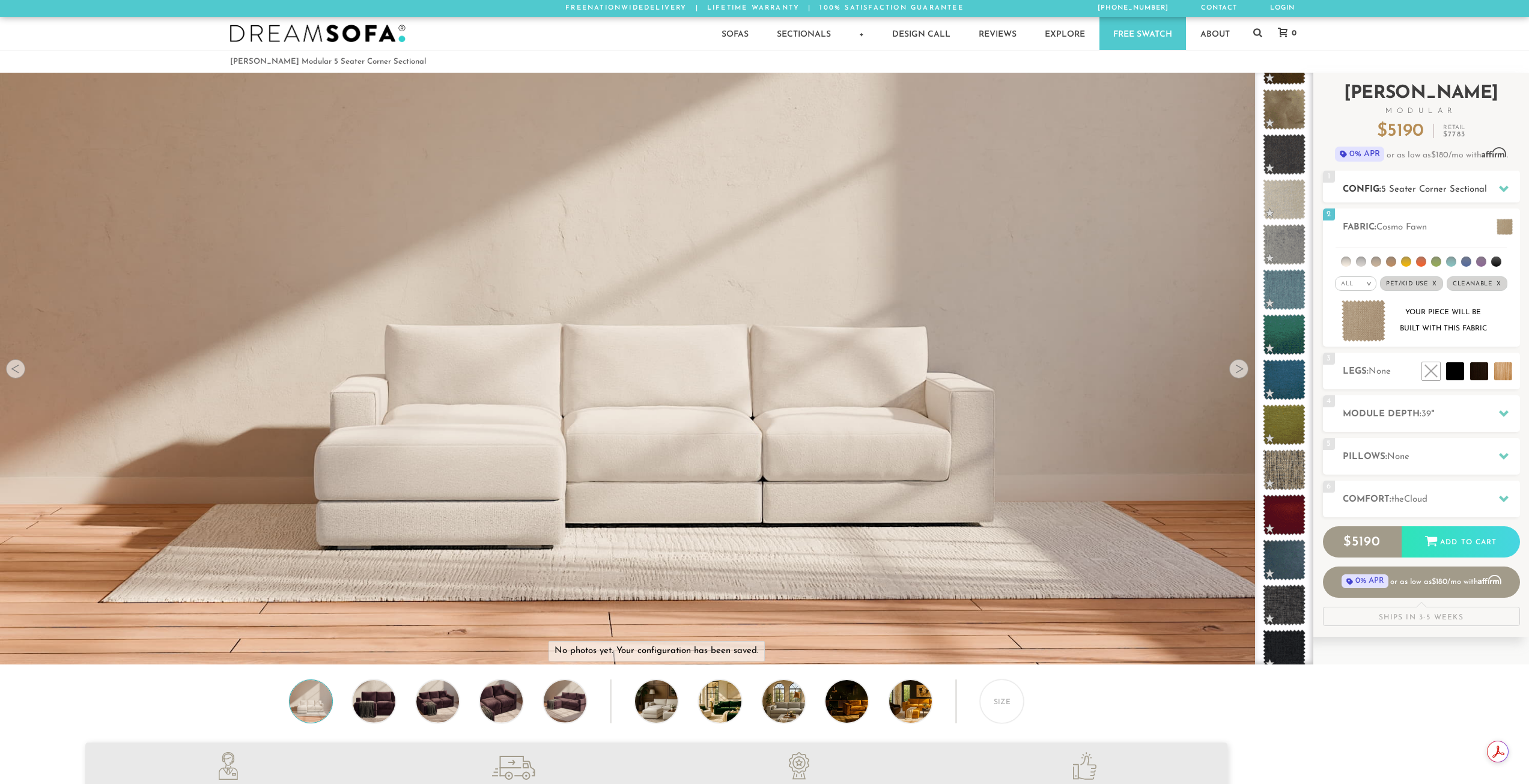
click at [1381, 183] on h2 "Config: 5 Seater Corner Sectional" at bounding box center [1431, 189] width 177 height 14
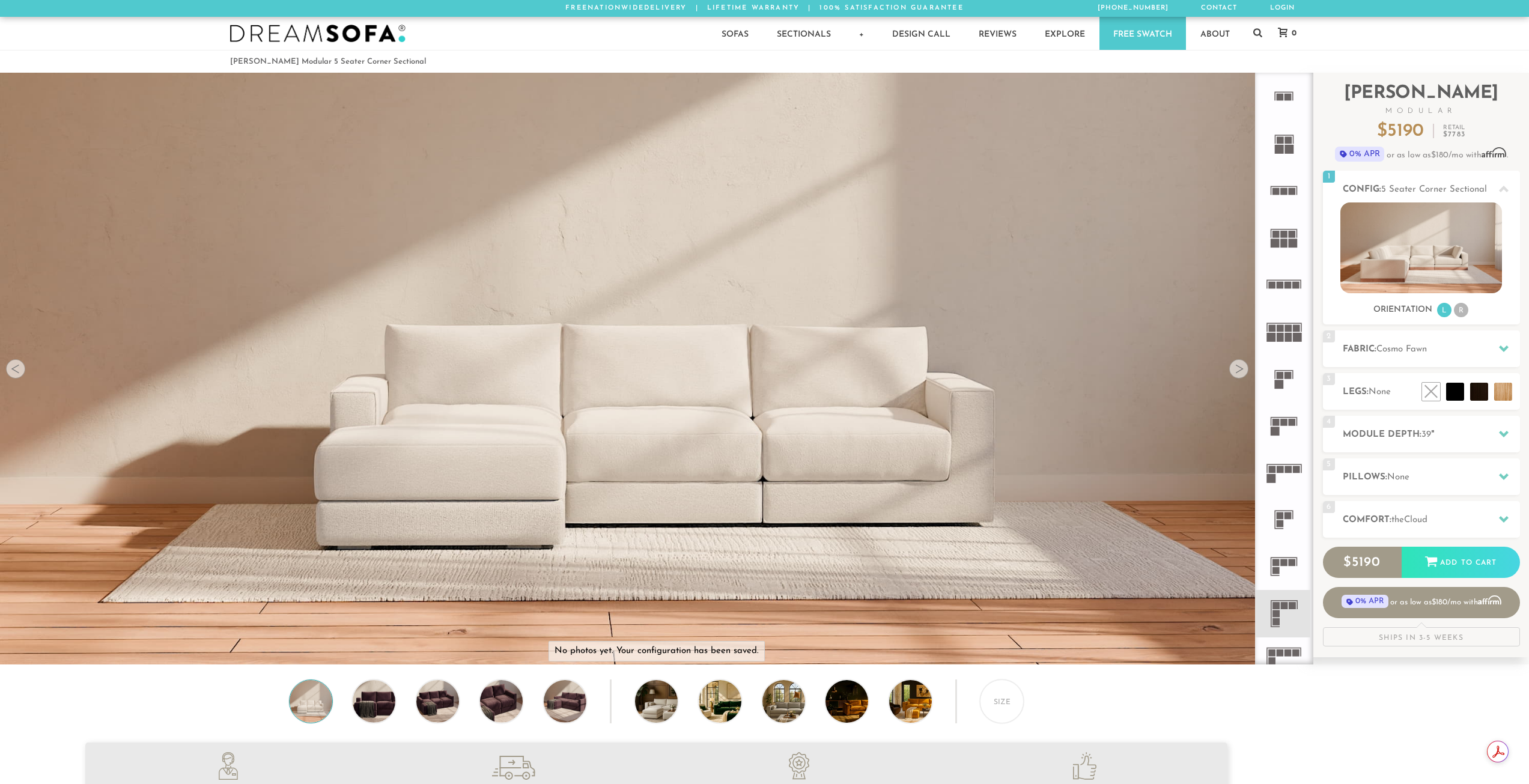
click at [1288, 143] on rect at bounding box center [1288, 140] width 7 height 7
click at [1288, 189] on rect at bounding box center [1284, 191] width 7 height 7
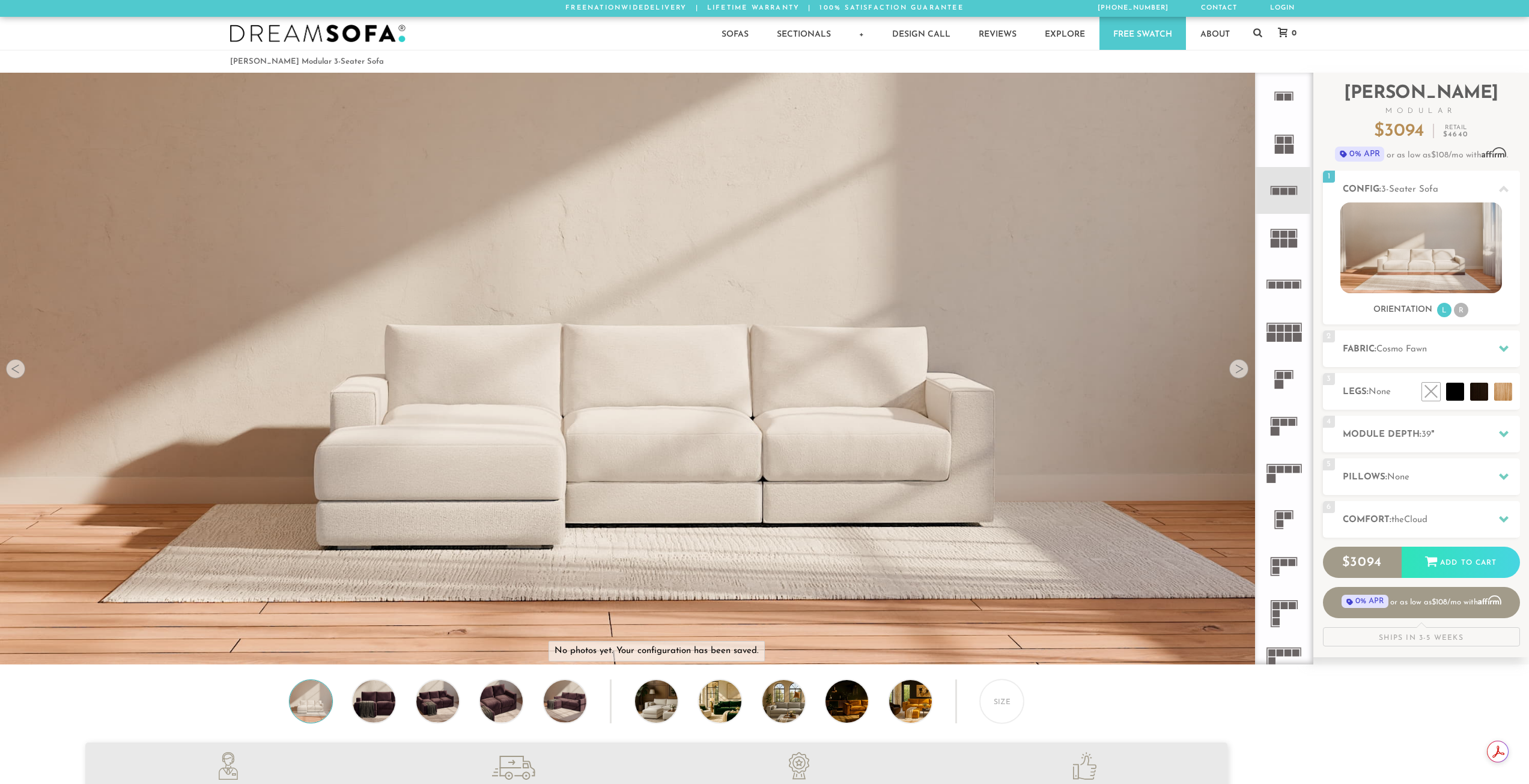
click at [1291, 244] on rect at bounding box center [1293, 243] width 9 height 9
click at [1301, 293] on icon at bounding box center [1284, 284] width 47 height 47
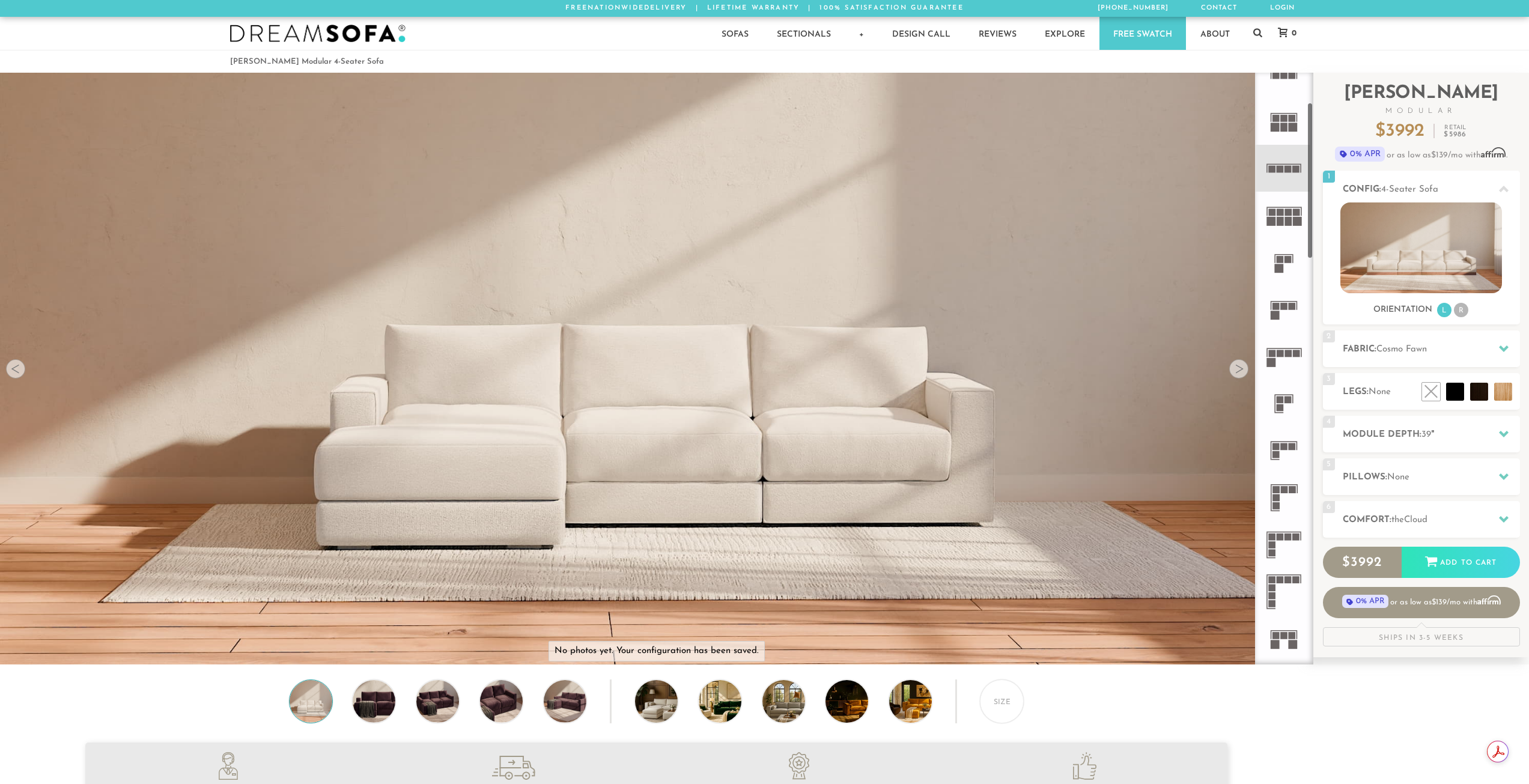
scroll to position [120, 0]
click at [1285, 490] on icon at bounding box center [1284, 493] width 47 height 47
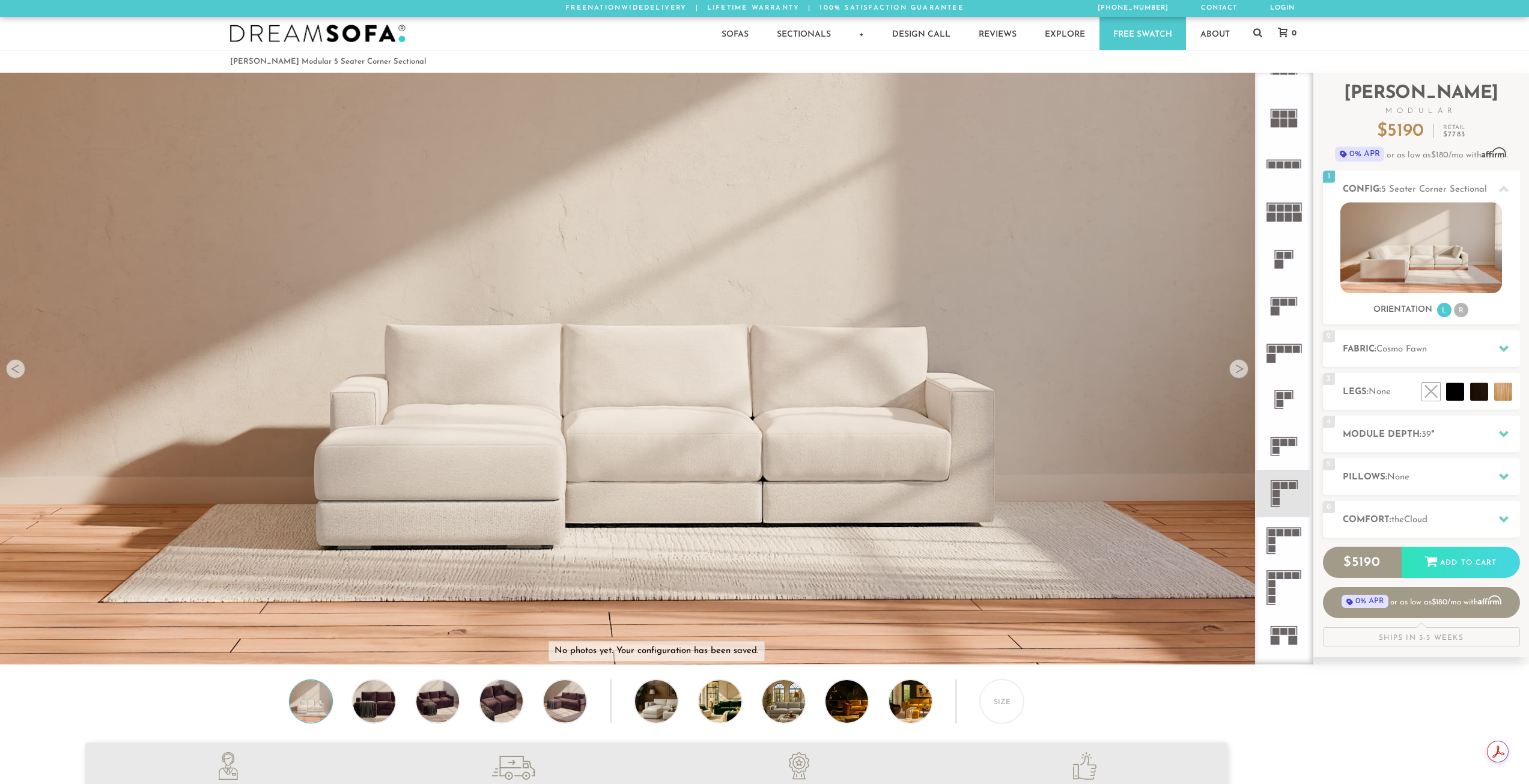
click at [1287, 162] on rect at bounding box center [1288, 165] width 7 height 7
click at [1283, 481] on icon at bounding box center [1284, 493] width 47 height 47
click at [1433, 512] on div "6 Comfort: the Cloud soft" at bounding box center [1421, 519] width 197 height 36
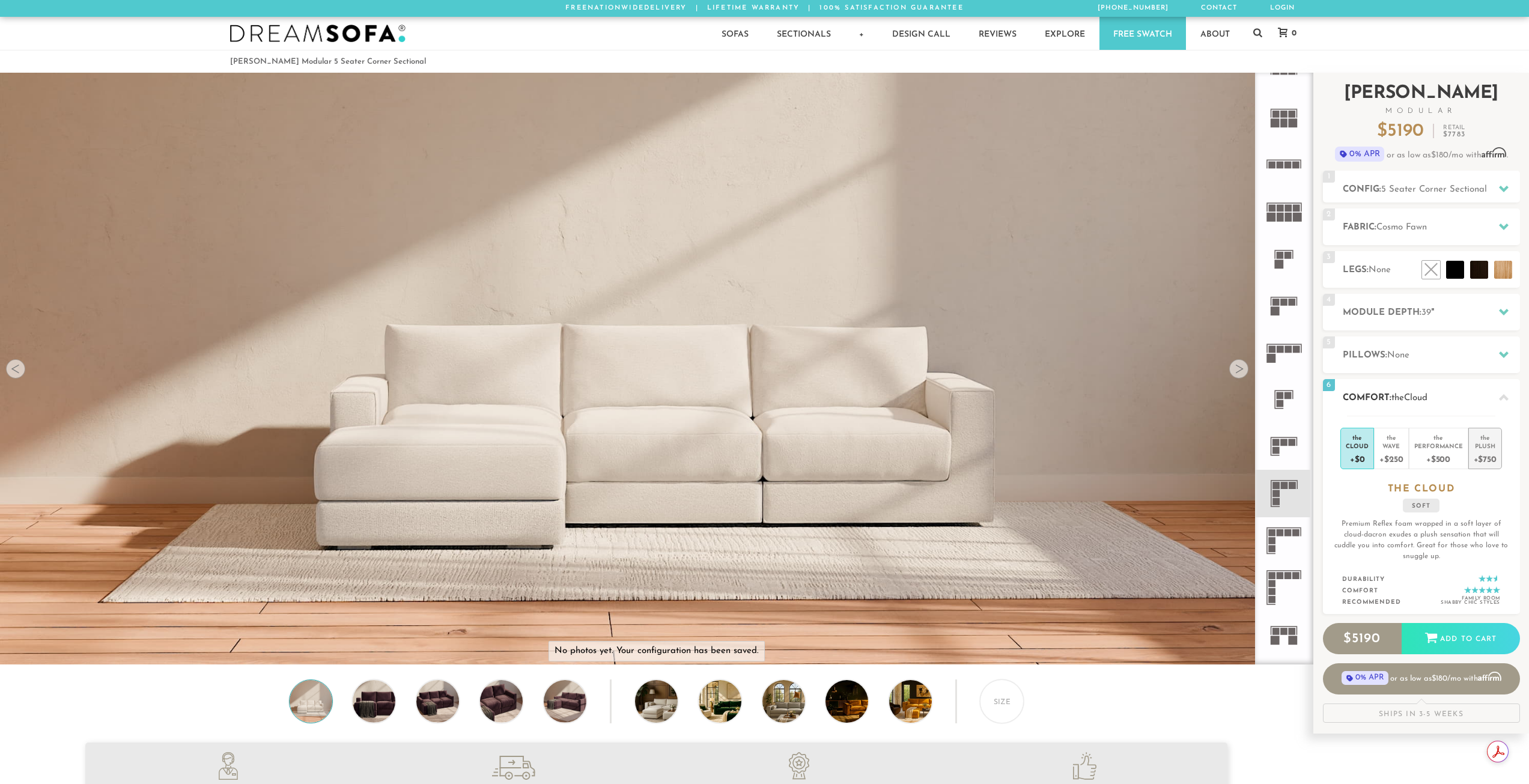
click at [1490, 444] on div "Plush" at bounding box center [1485, 446] width 23 height 9
